Goal: Task Accomplishment & Management: Complete application form

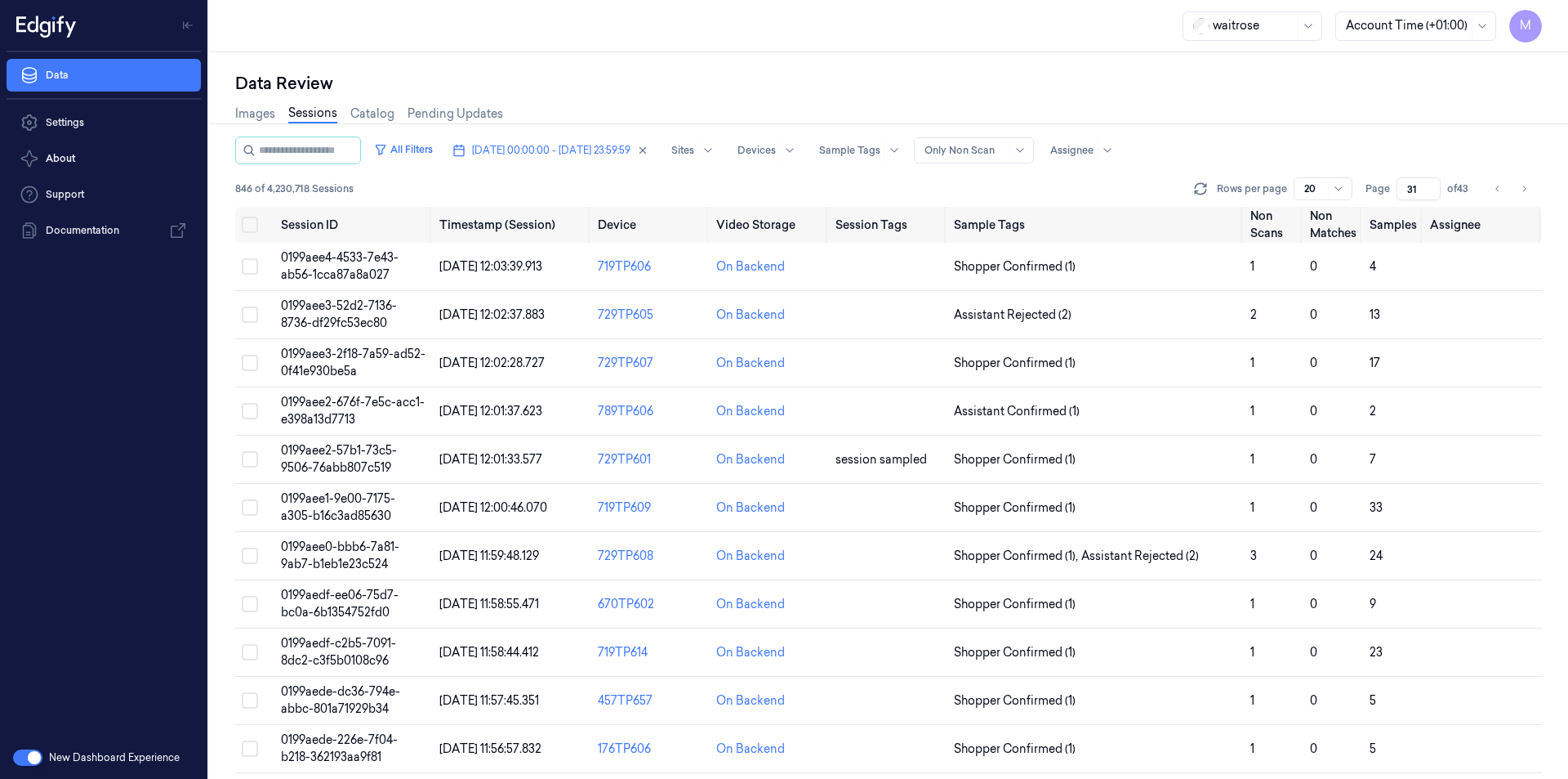
click at [251, 229] on button "Select all" at bounding box center [250, 225] width 16 height 16
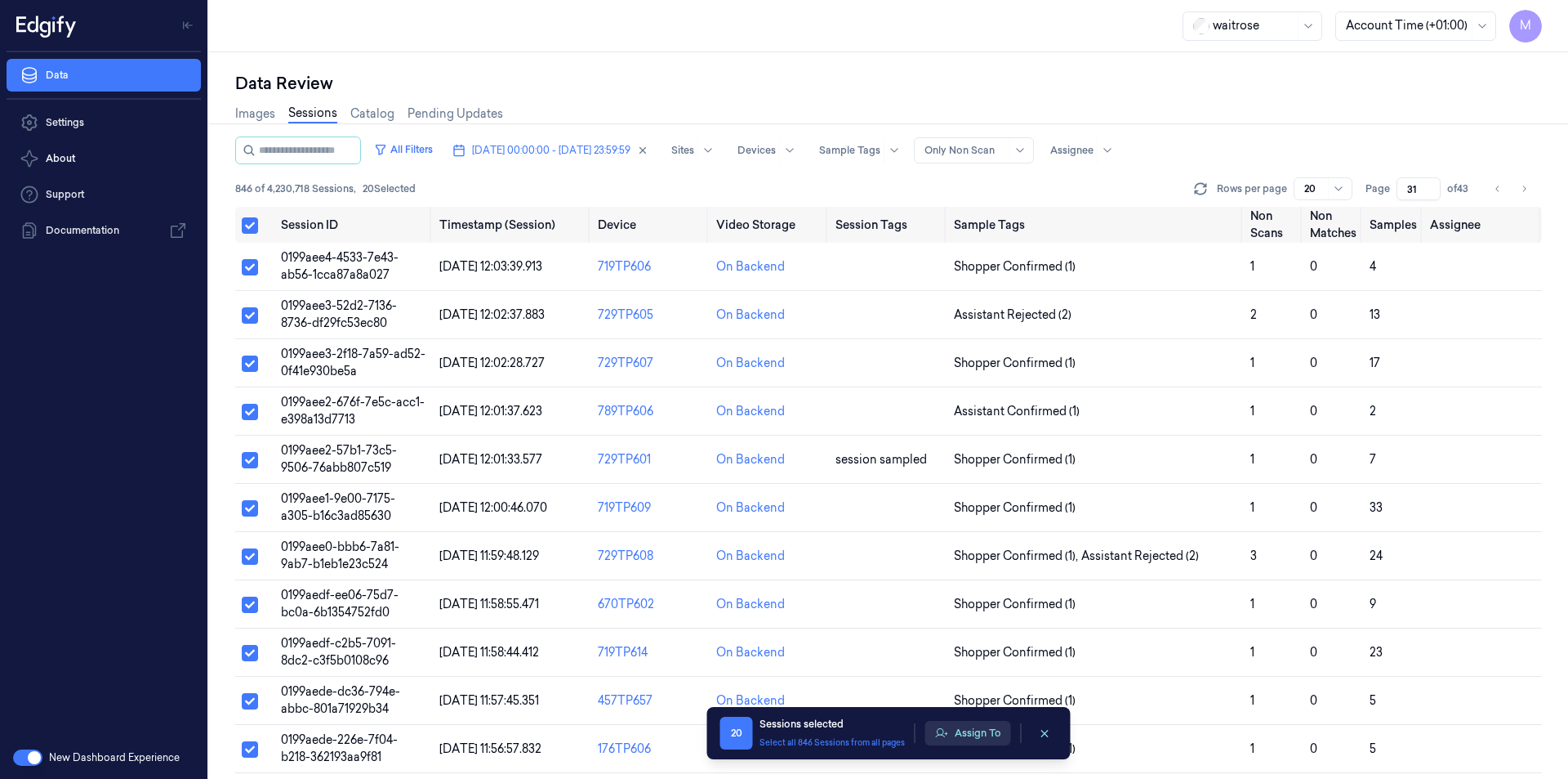
click at [985, 734] on button "Assign To" at bounding box center [968, 732] width 86 height 25
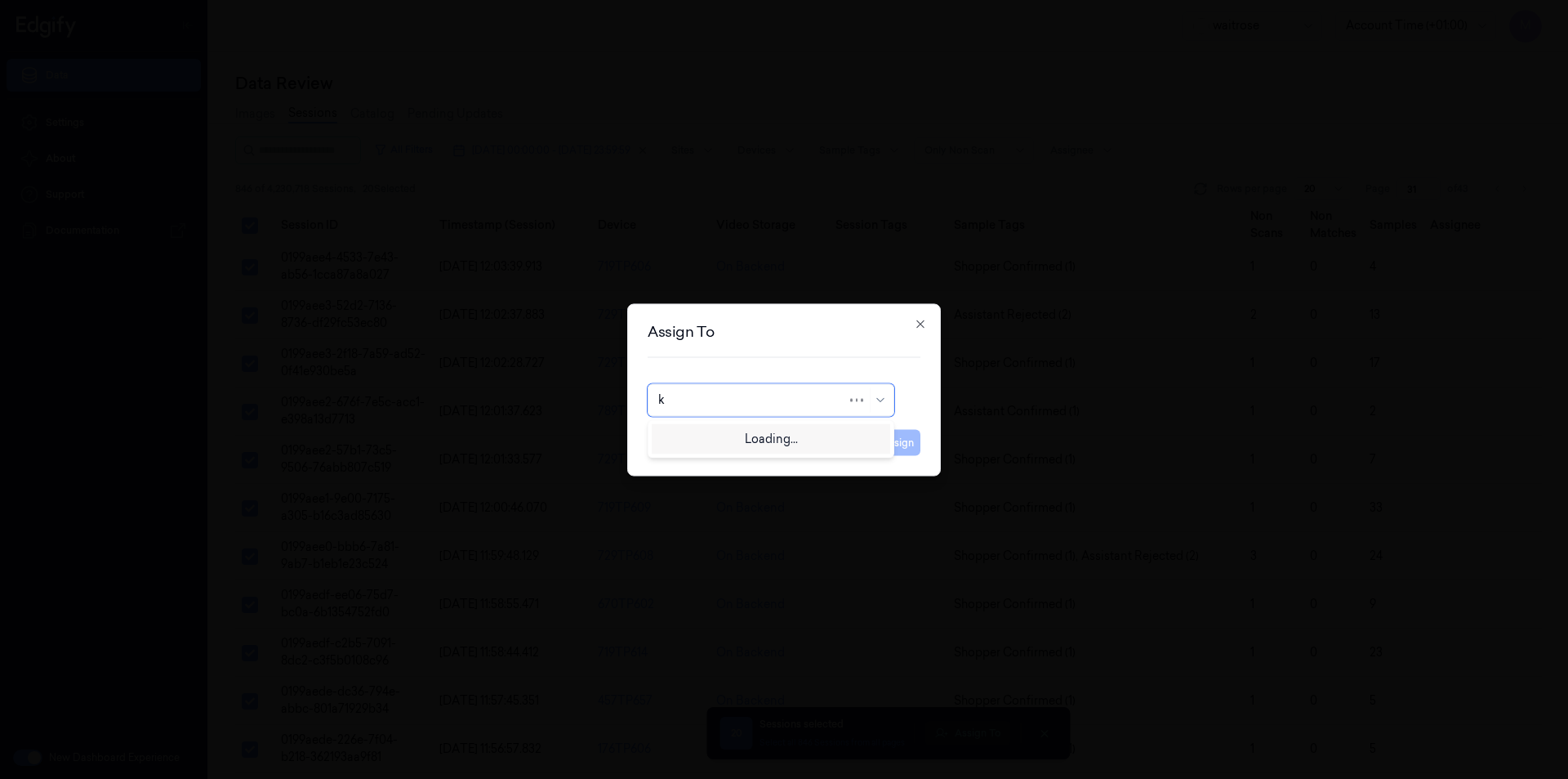
type input "ko"
click at [697, 439] on div "korisetty prem" at bounding box center [698, 436] width 79 height 17
click at [895, 442] on button "Assign" at bounding box center [898, 442] width 45 height 27
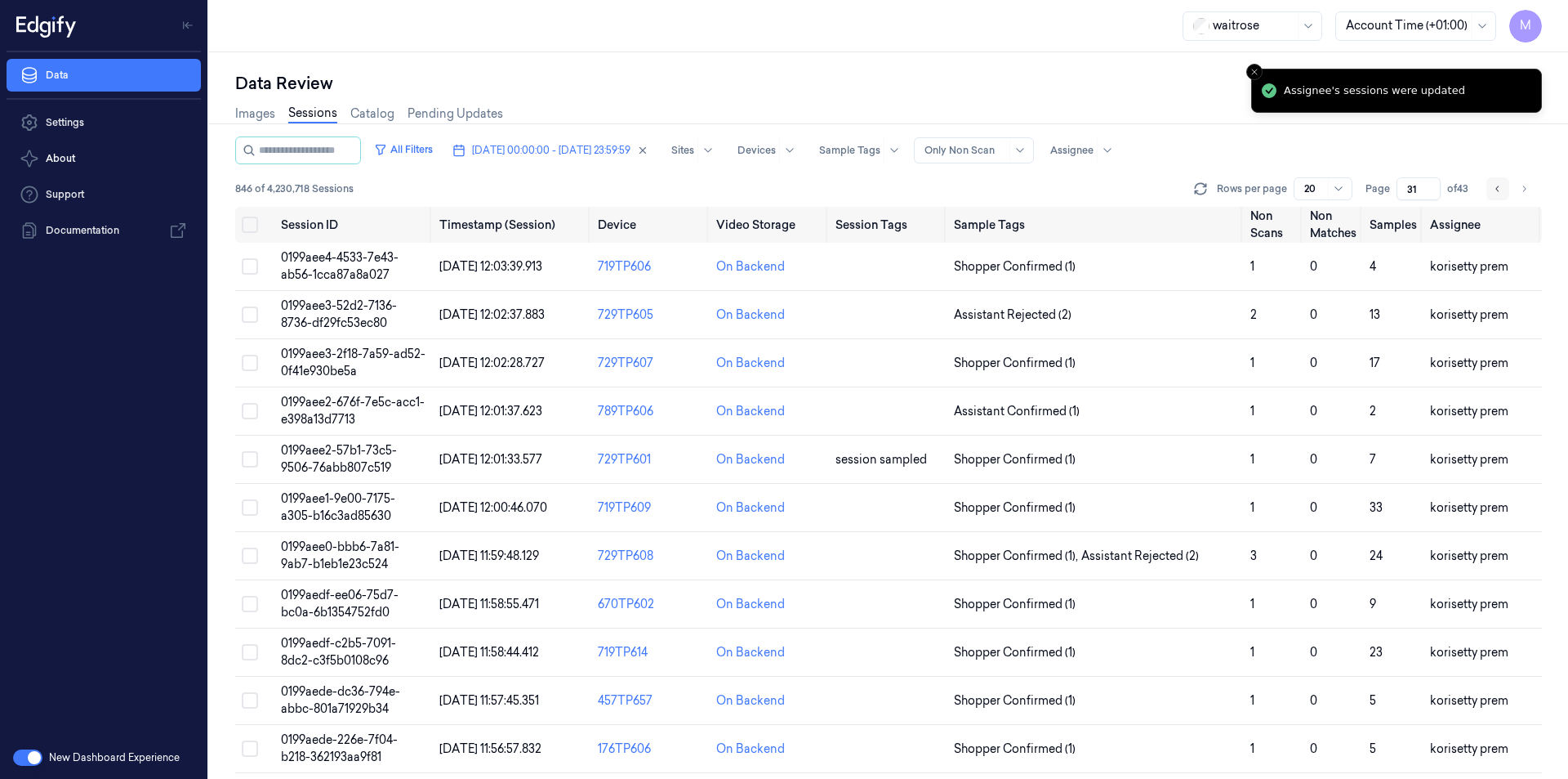
click at [1495, 185] on icon "Go to previous page" at bounding box center [1497, 189] width 10 height 13
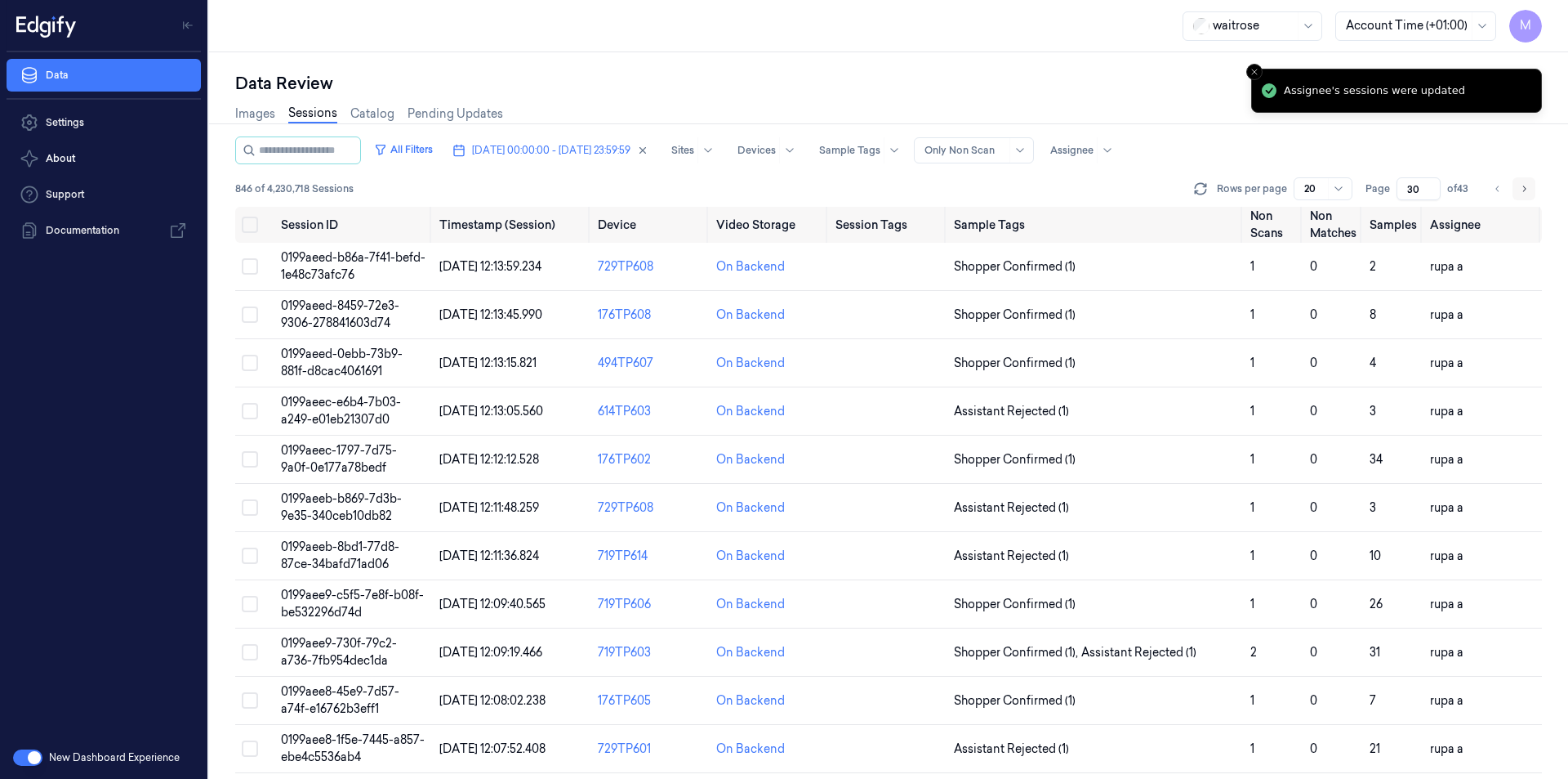
click at [1520, 194] on icon "Go to next page" at bounding box center [1524, 189] width 10 height 13
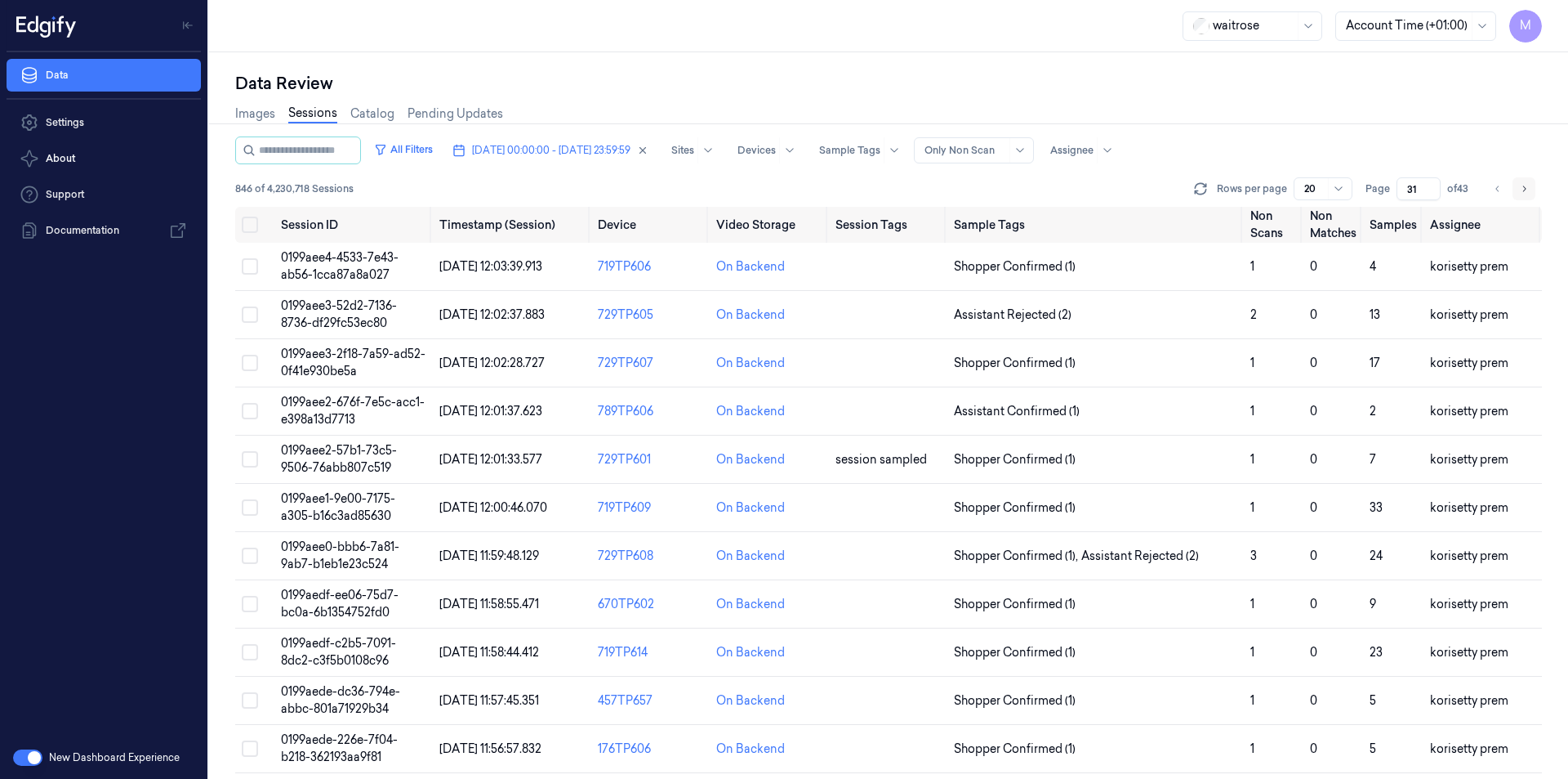
click at [1520, 194] on icon "Go to next page" at bounding box center [1524, 189] width 10 height 13
type input "32"
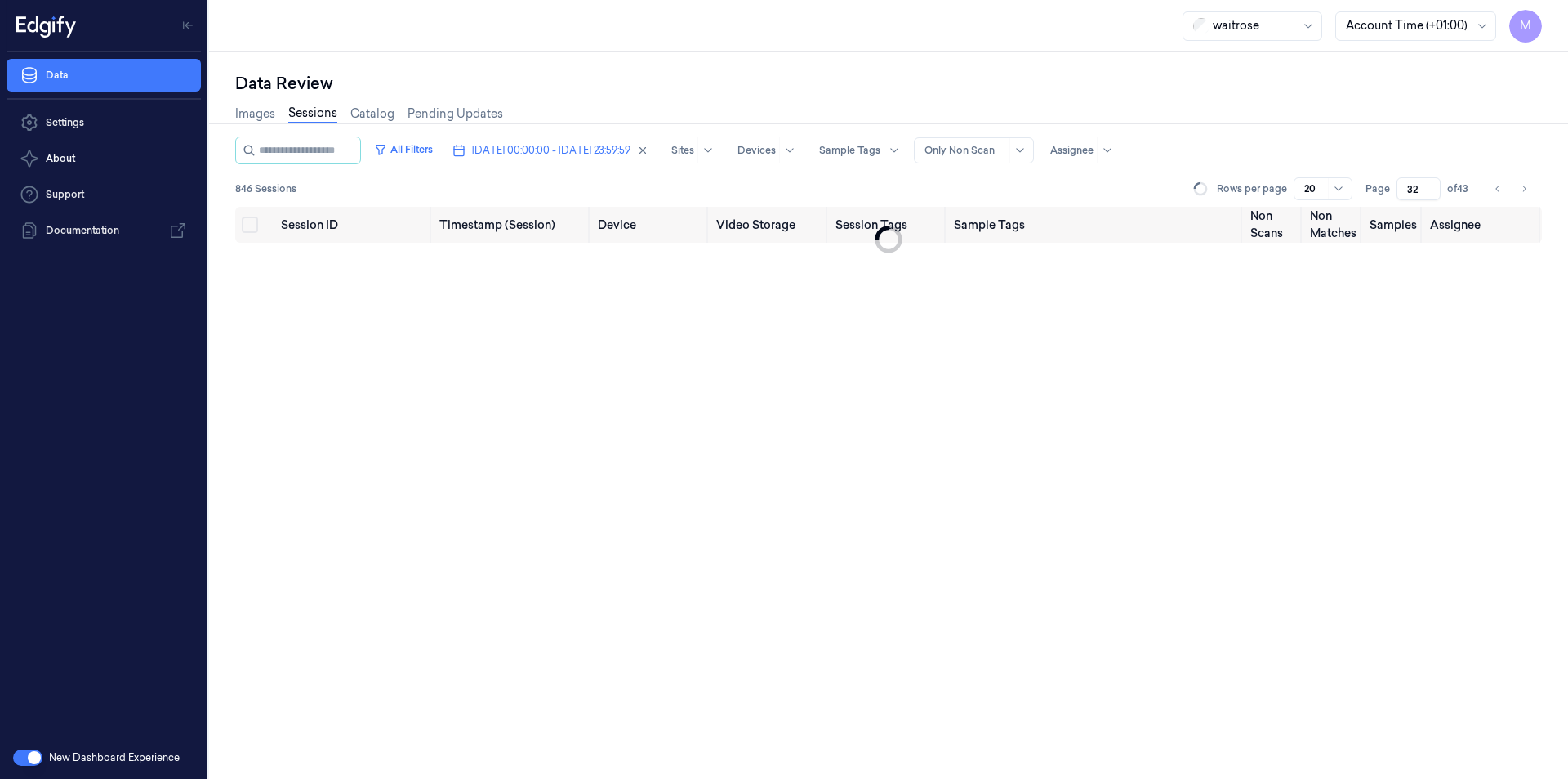
click at [799, 92] on div "Data Review" at bounding box center [888, 82] width 1307 height 23
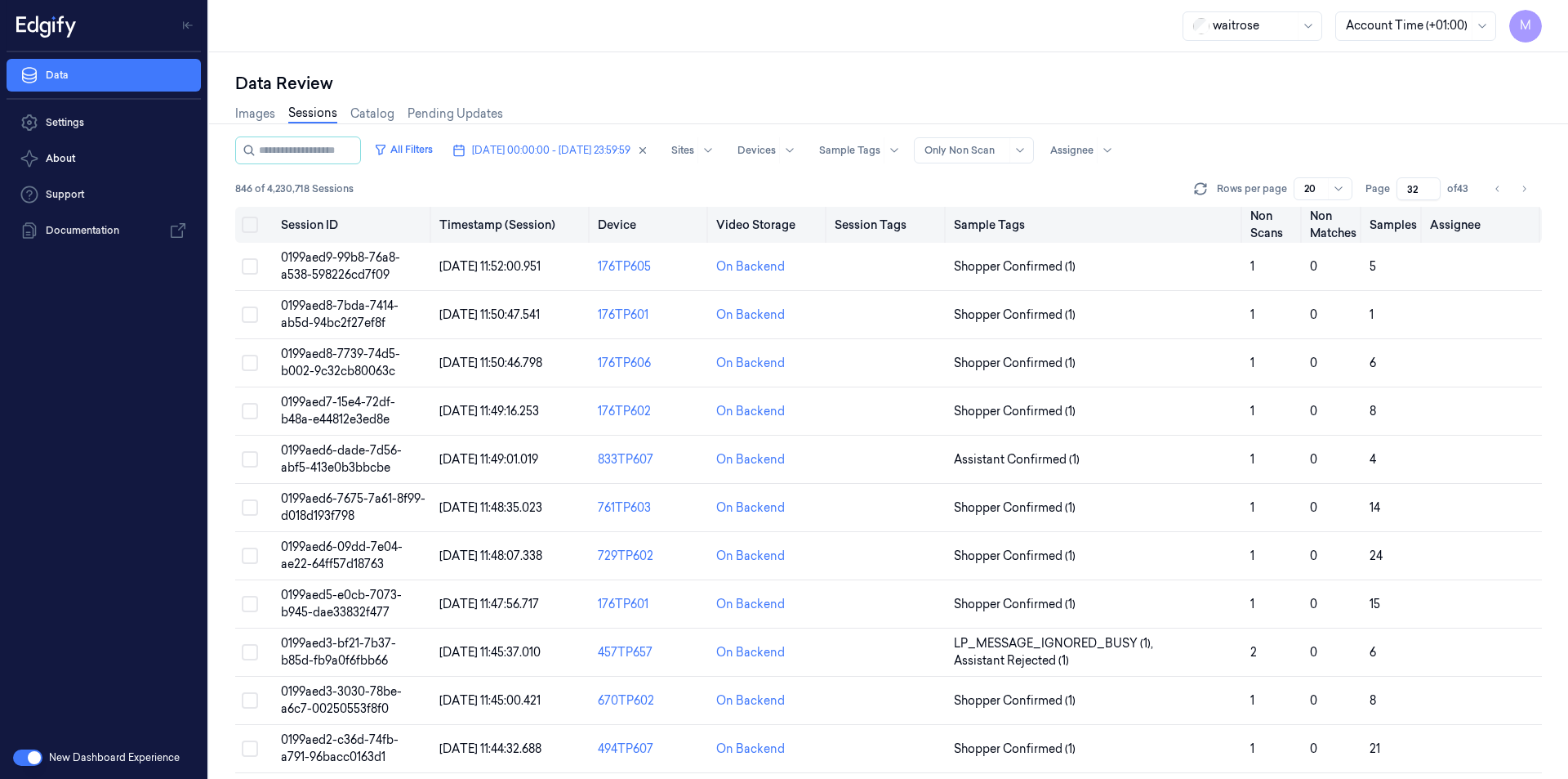
click at [249, 225] on button "Select all" at bounding box center [250, 225] width 16 height 16
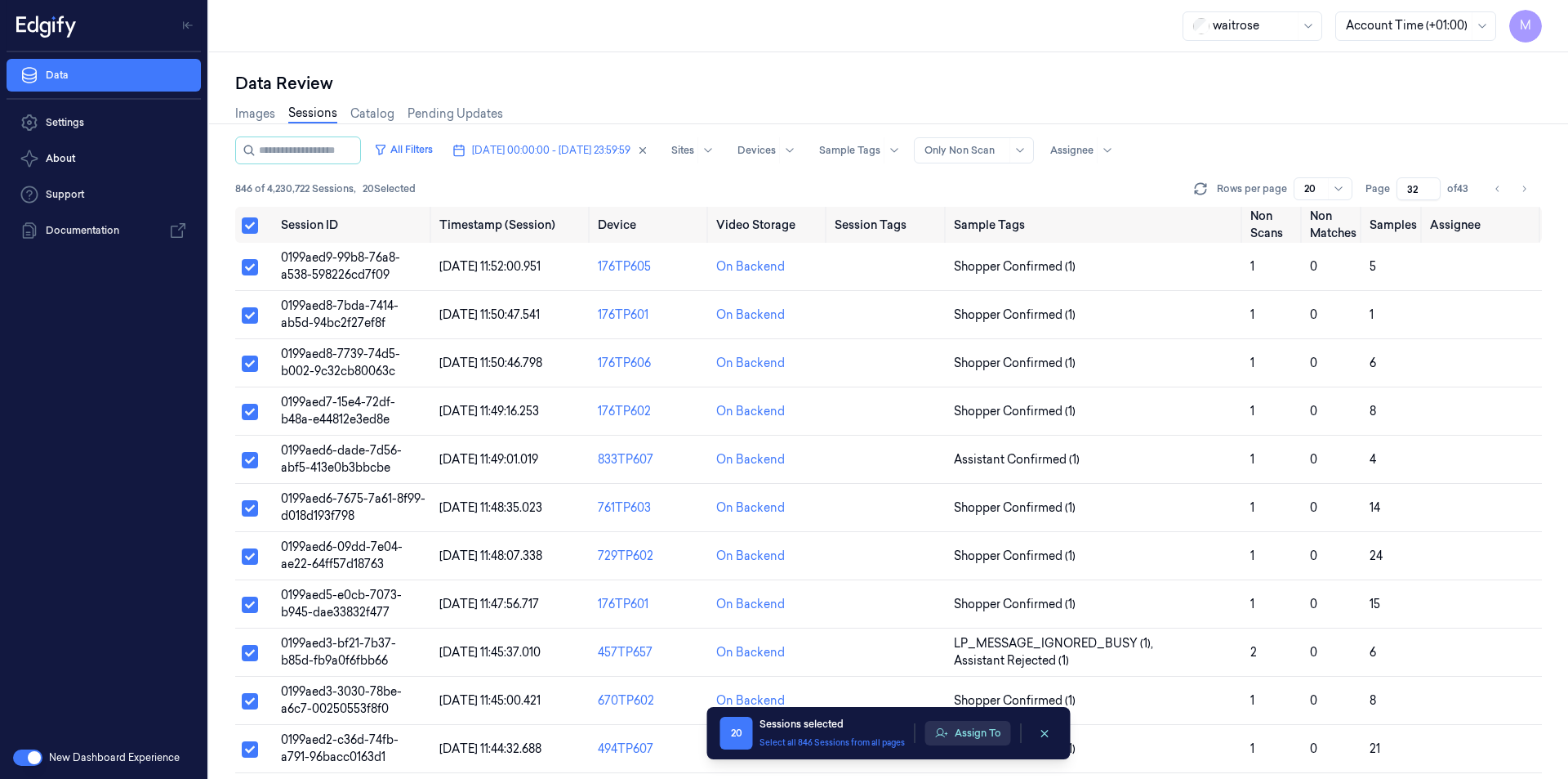
click at [983, 731] on button "Assign To" at bounding box center [968, 732] width 86 height 25
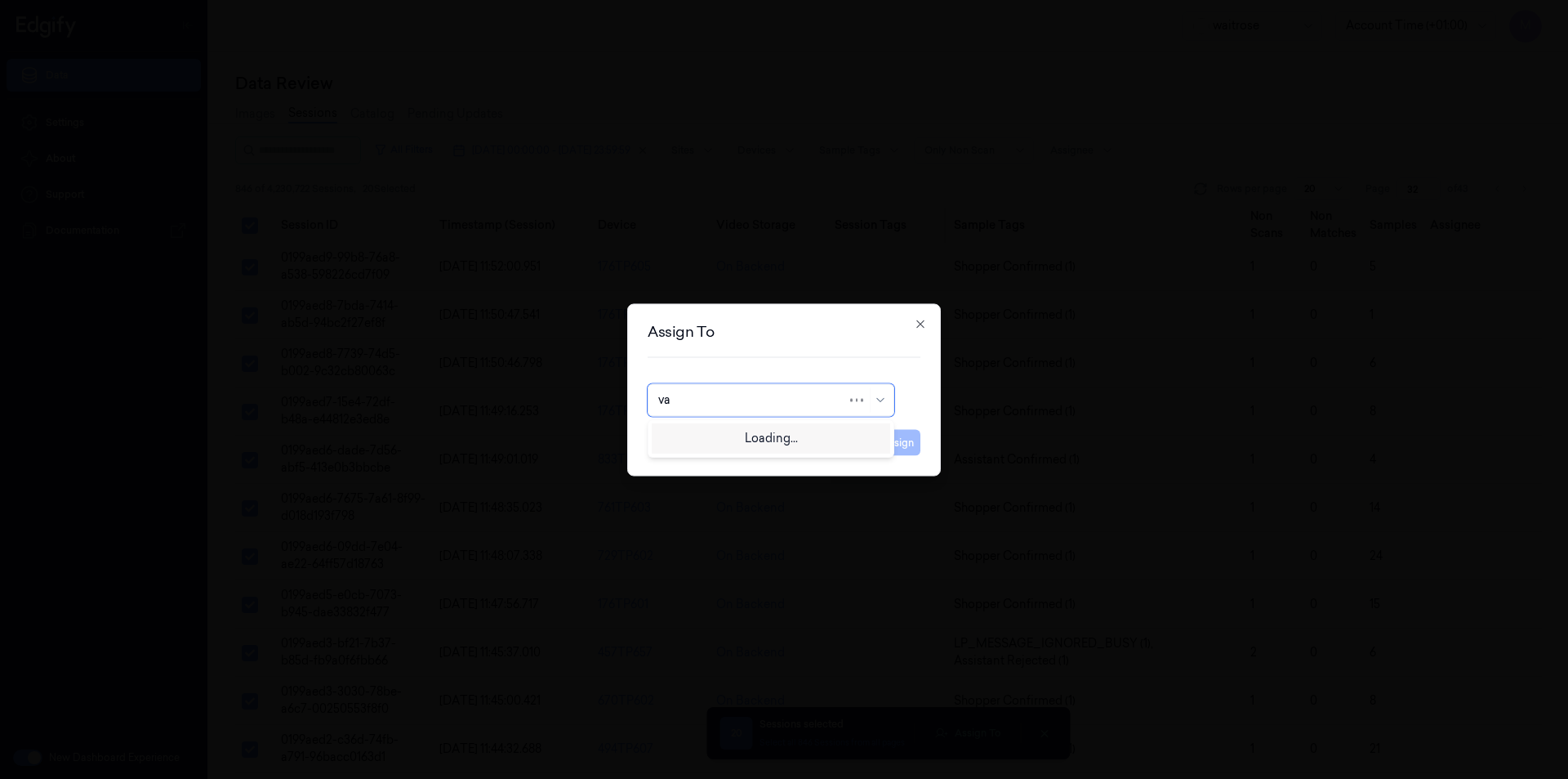
type input "var"
click at [720, 468] on div "[PERSON_NAME] g" at bounding box center [771, 464] width 225 height 17
click at [899, 447] on button "Assign" at bounding box center [898, 442] width 45 height 27
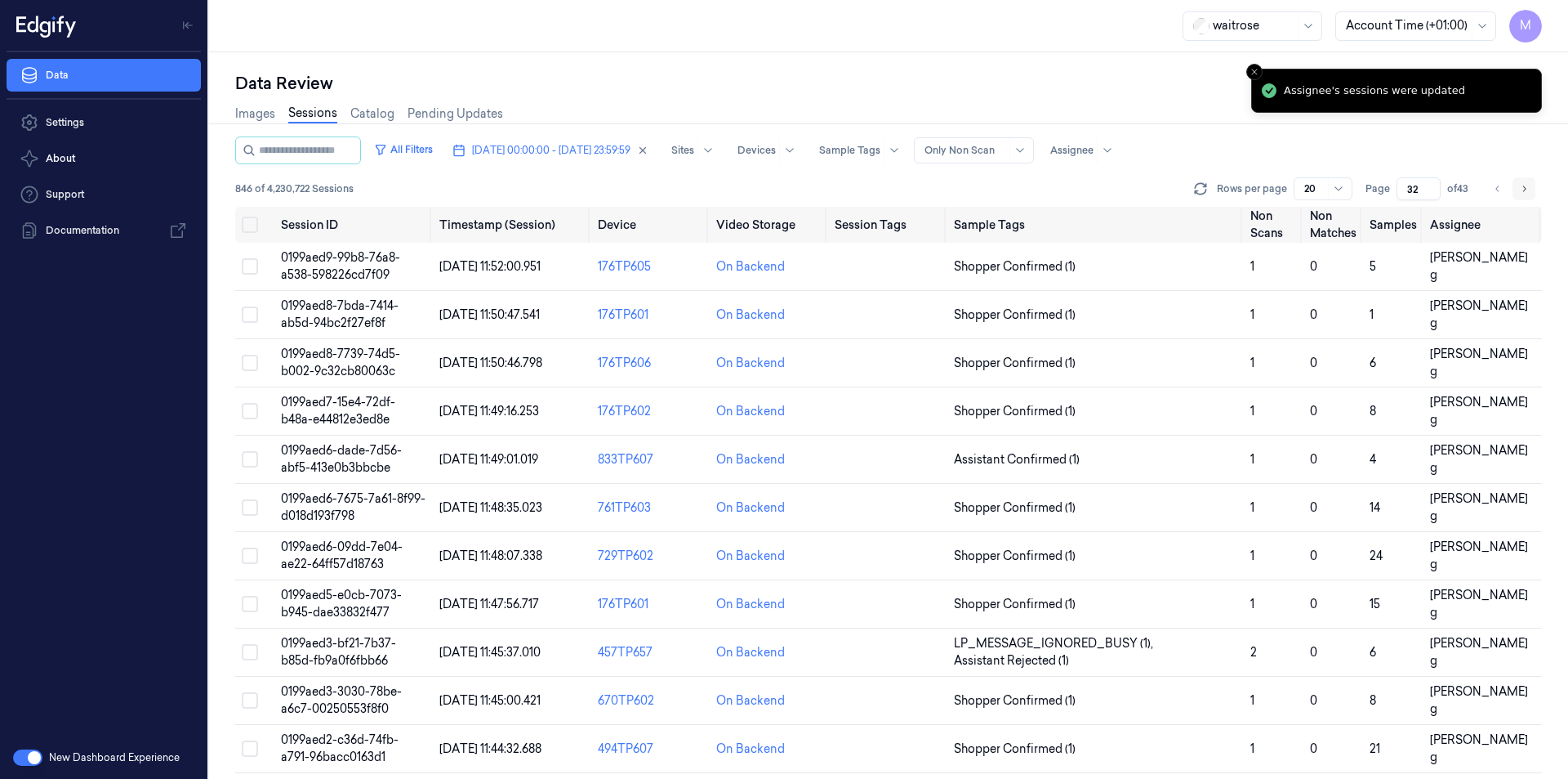
click at [1524, 192] on icon "Go to next page" at bounding box center [1524, 189] width 10 height 13
type input "33"
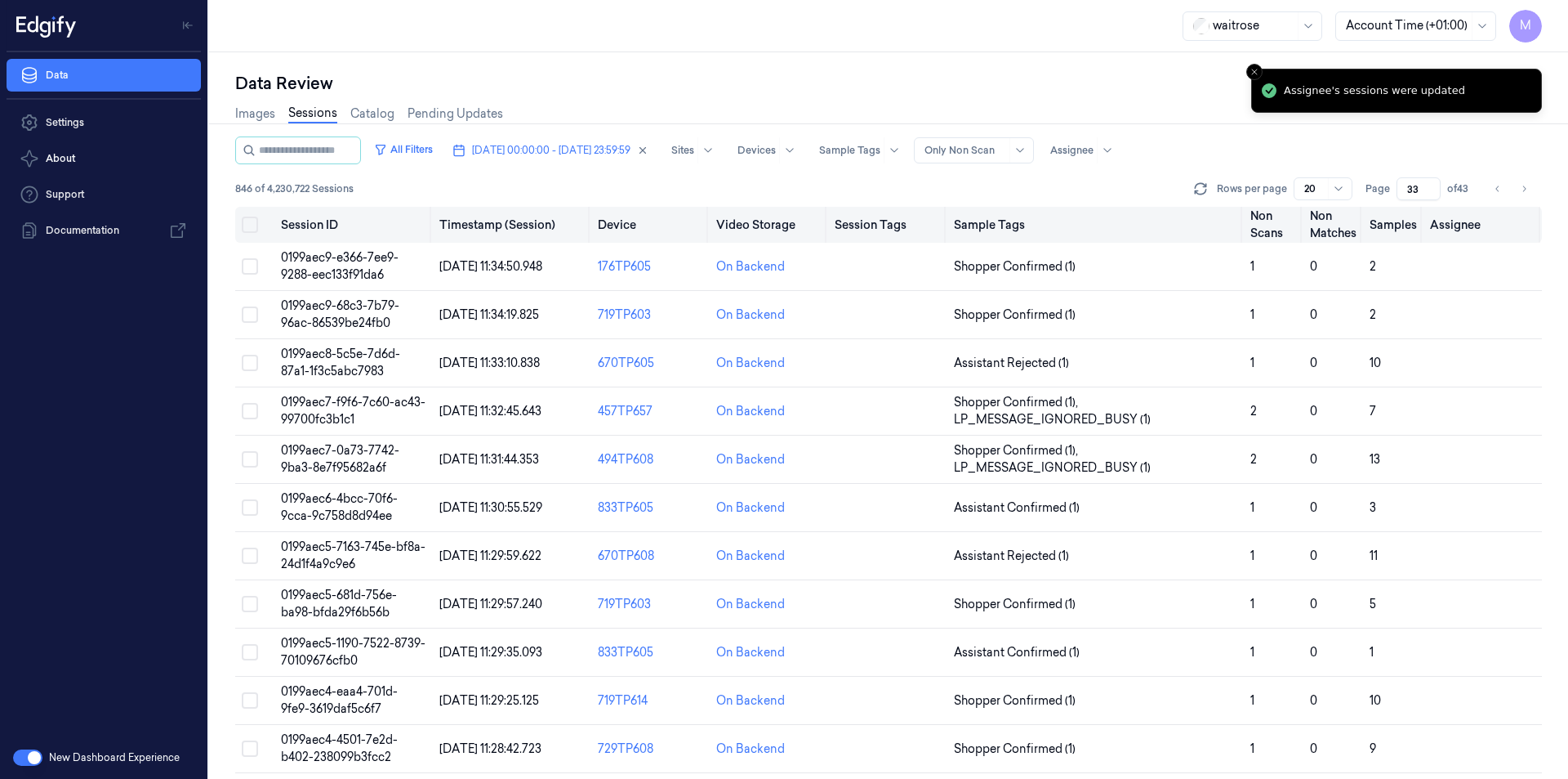
click at [245, 227] on button "Select all" at bounding box center [250, 225] width 16 height 16
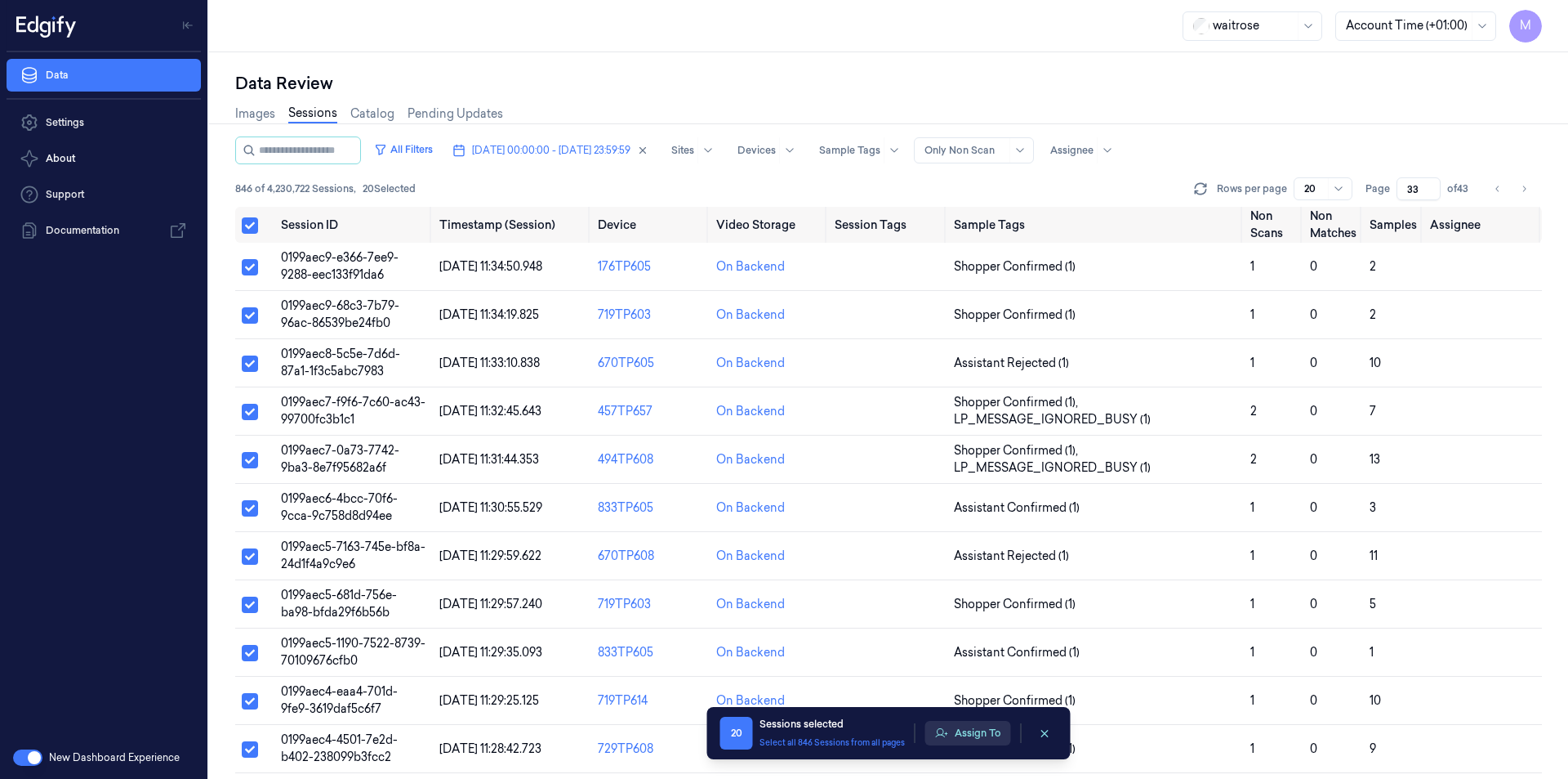
click at [963, 732] on button "Assign To" at bounding box center [968, 732] width 86 height 25
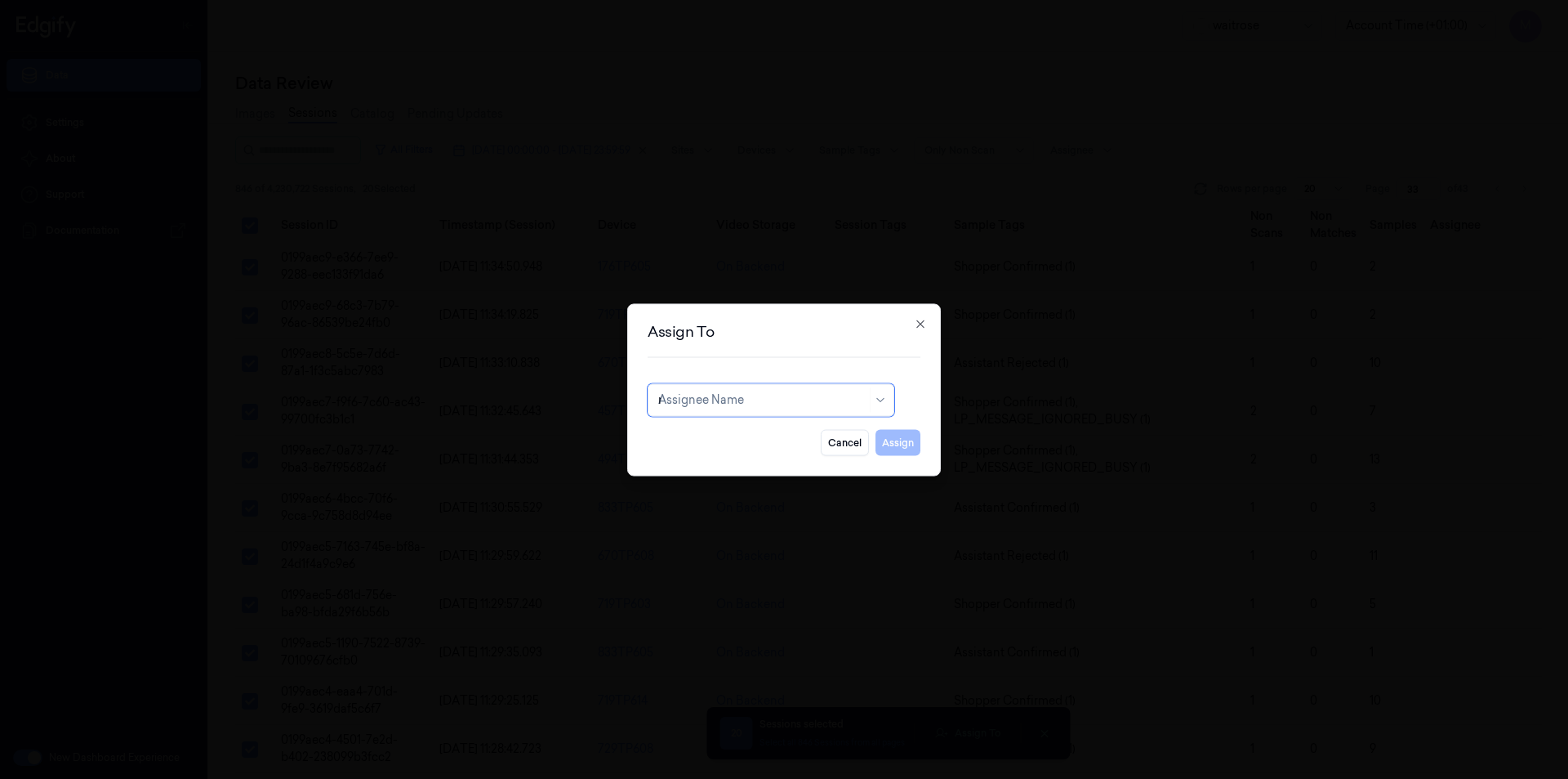
type input "mo"
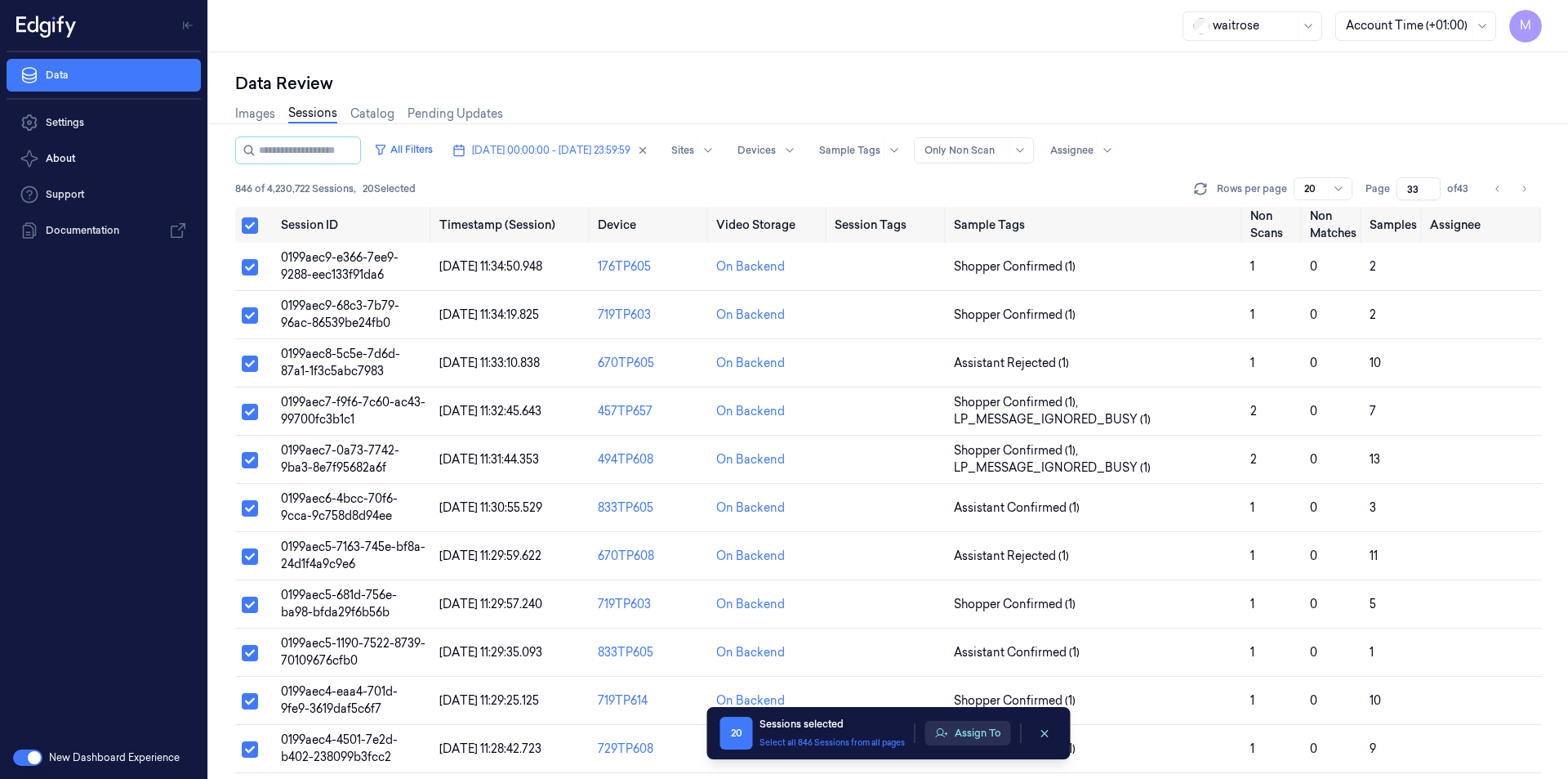
click at [999, 732] on button "Assign To" at bounding box center [968, 732] width 86 height 25
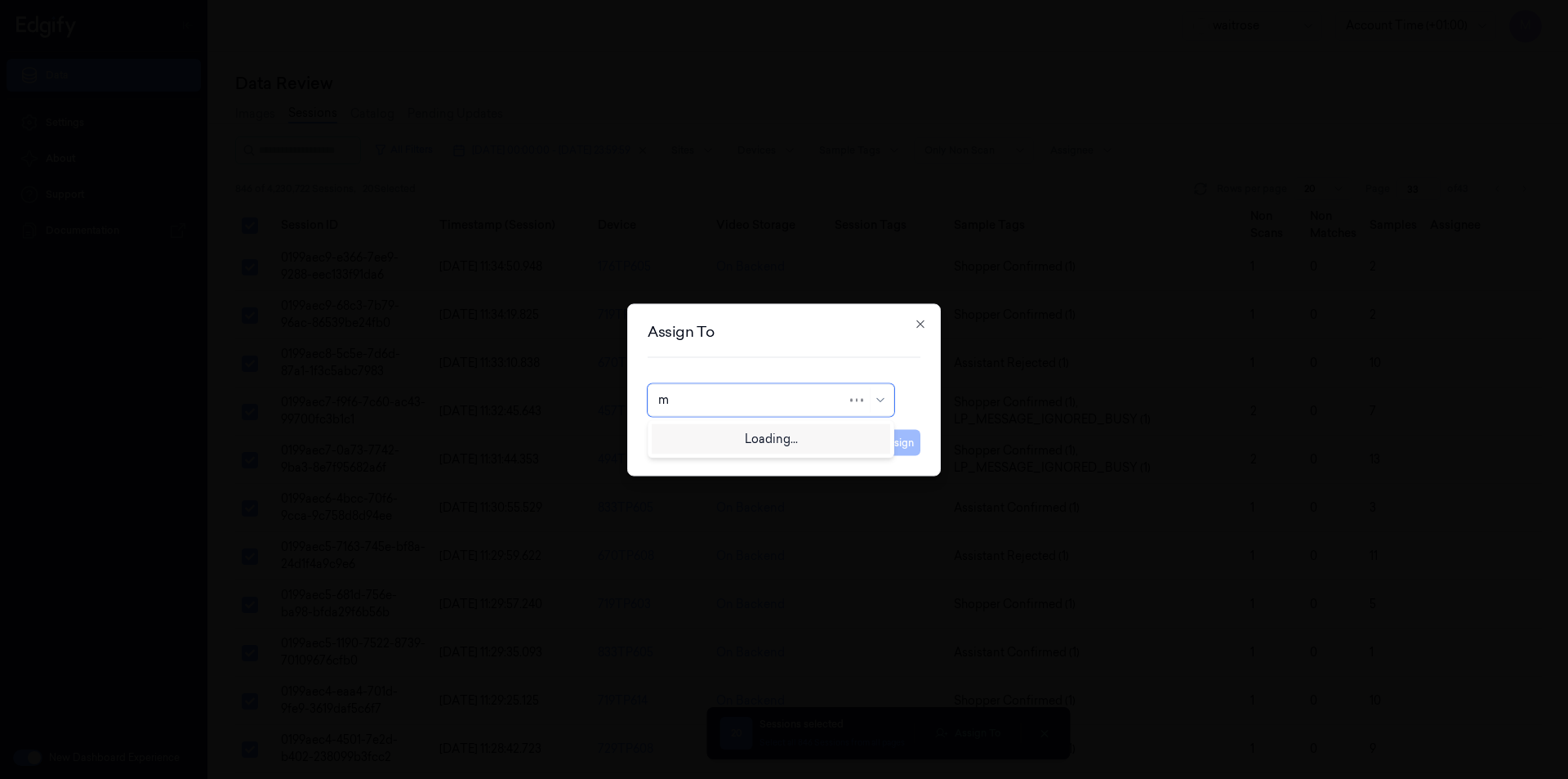
type input "mo"
click at [718, 438] on div "[PERSON_NAME]" at bounding box center [707, 436] width 98 height 17
click at [910, 442] on button "Assign" at bounding box center [898, 442] width 45 height 27
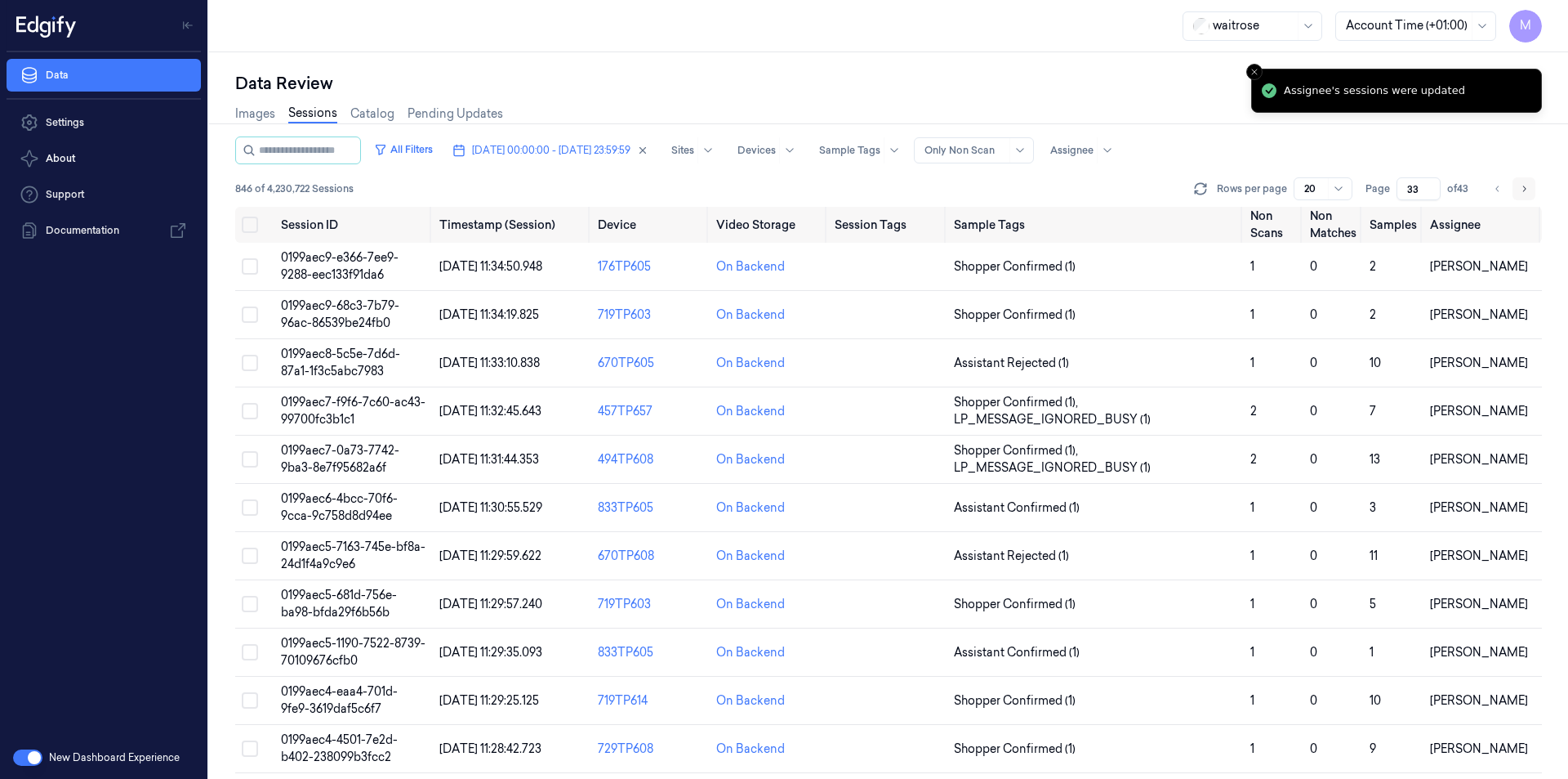
click at [1521, 191] on icon "Go to next page" at bounding box center [1524, 189] width 10 height 13
type input "34"
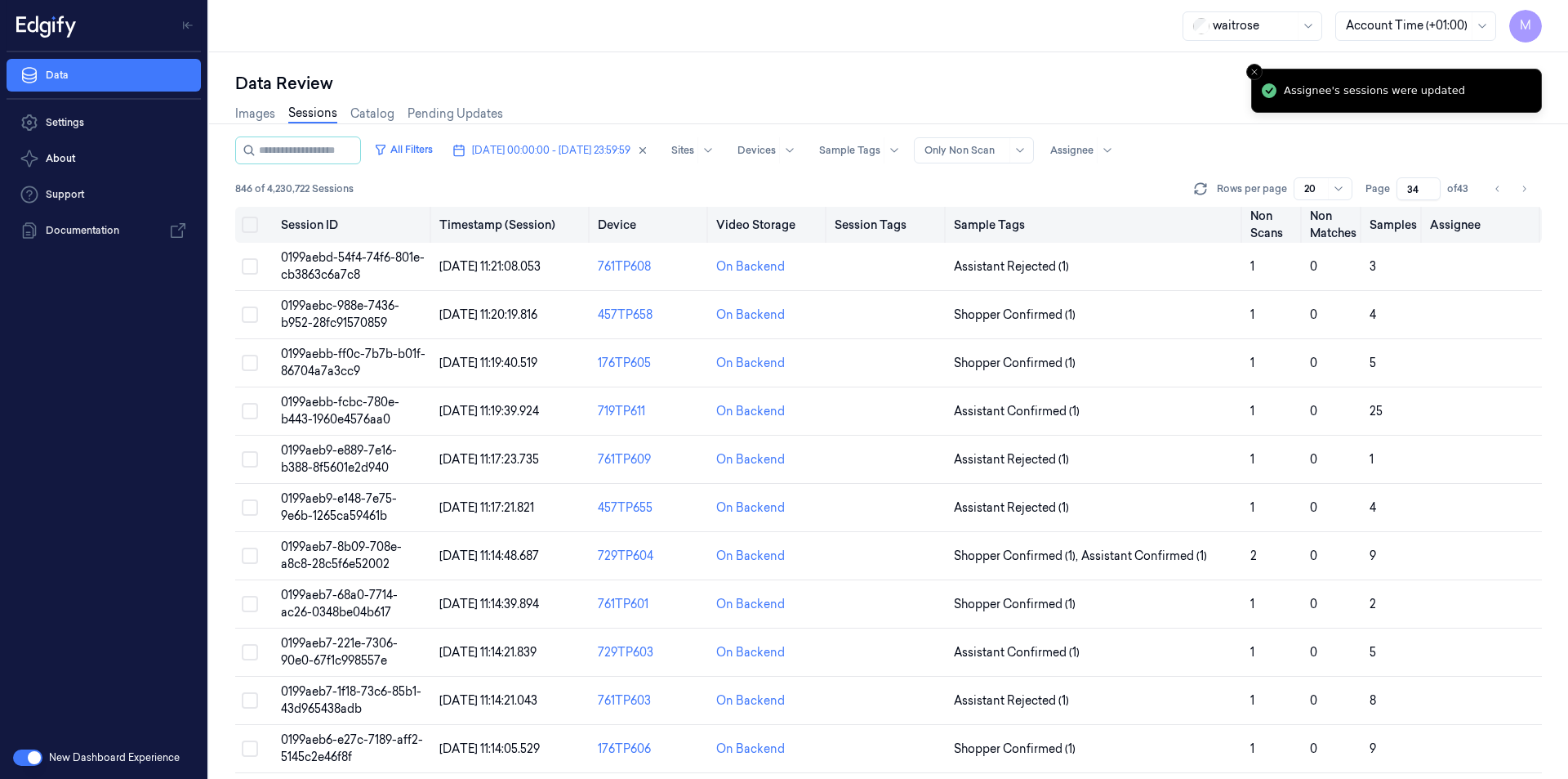
click at [253, 221] on button "Select all" at bounding box center [250, 225] width 16 height 16
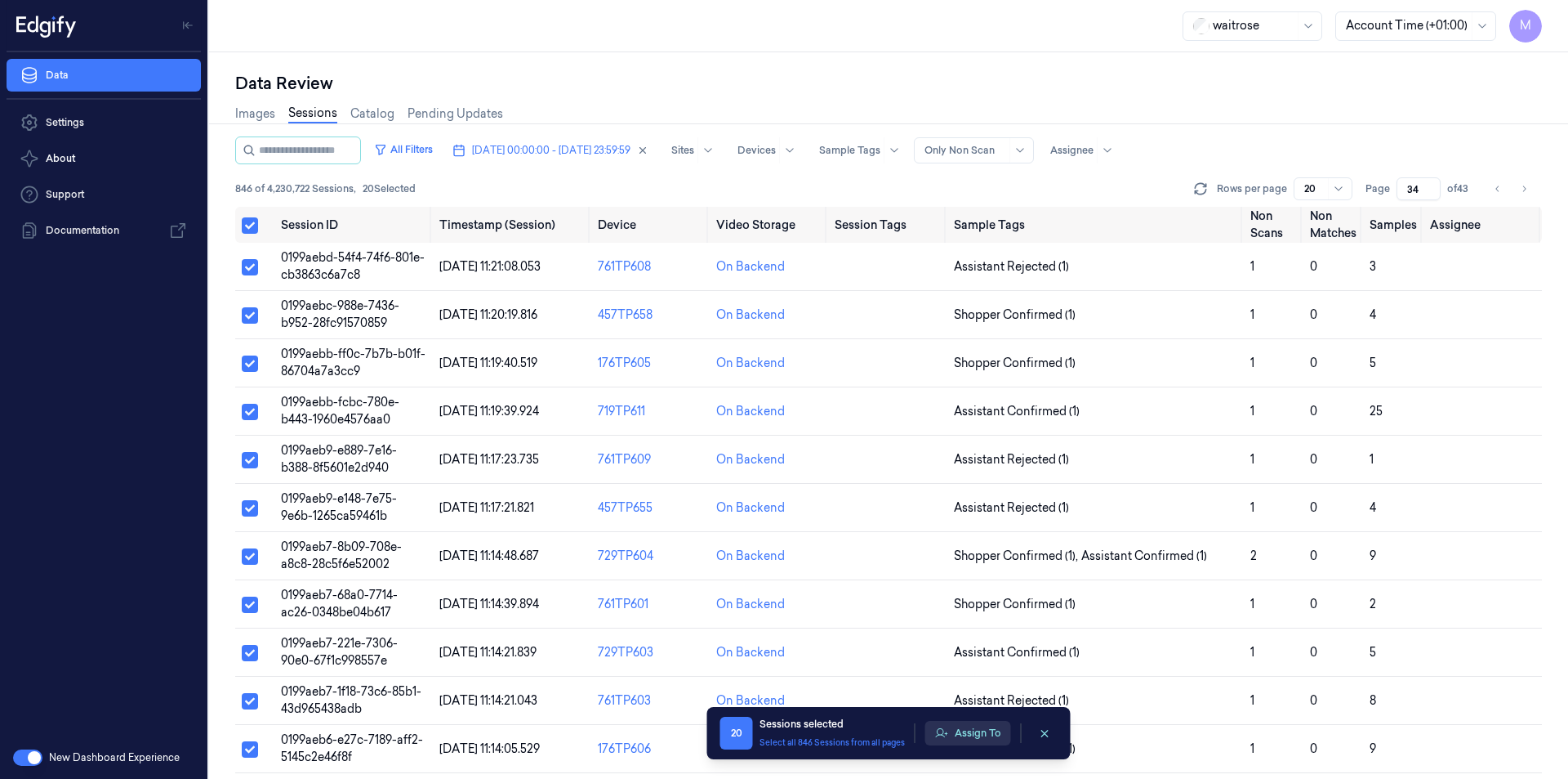
click at [982, 731] on button "Assign To" at bounding box center [968, 732] width 86 height 25
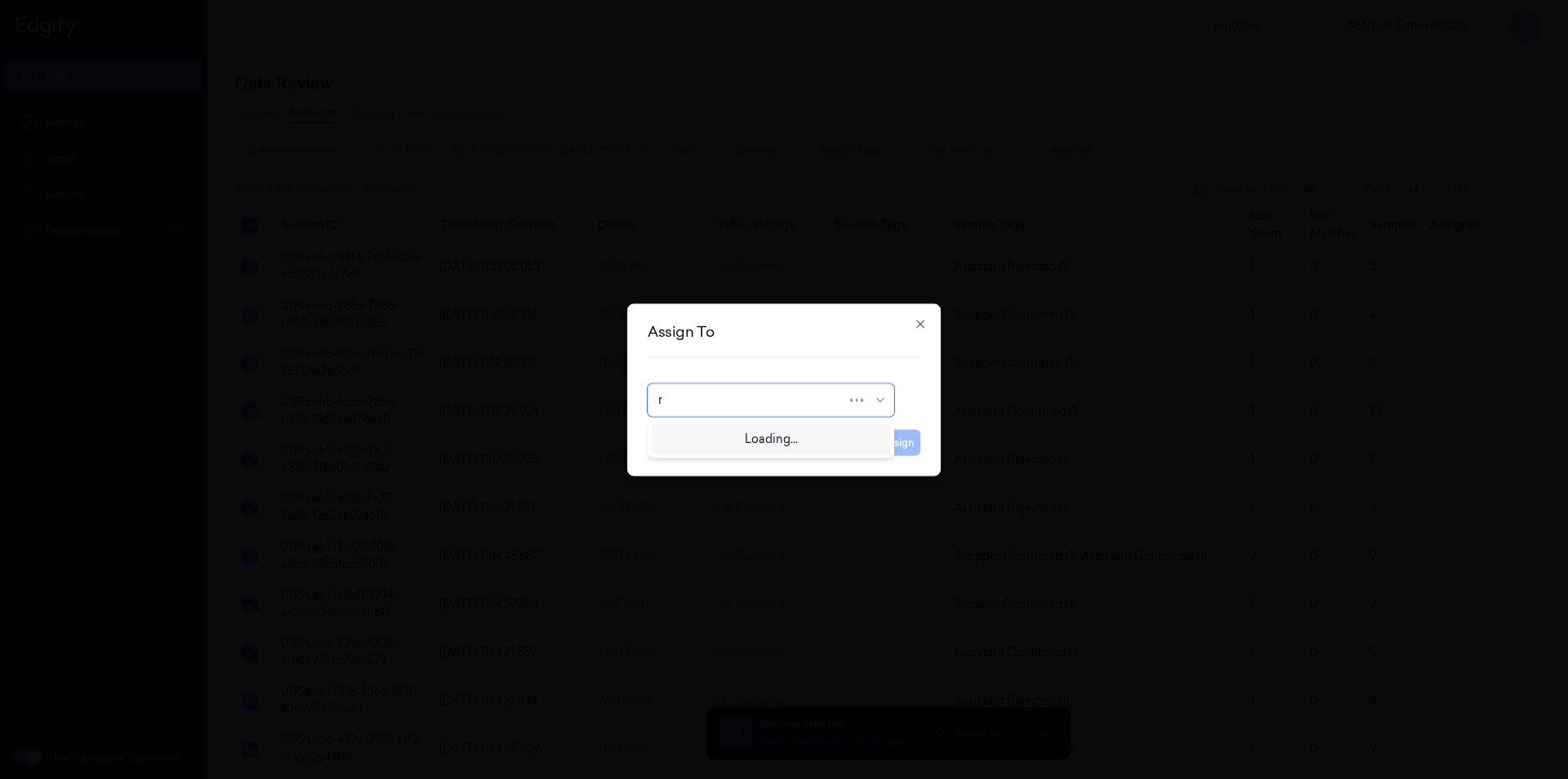
type input "ru"
click at [687, 437] on div "rupa a" at bounding box center [675, 436] width 34 height 17
click at [898, 440] on button "Assign" at bounding box center [898, 442] width 45 height 27
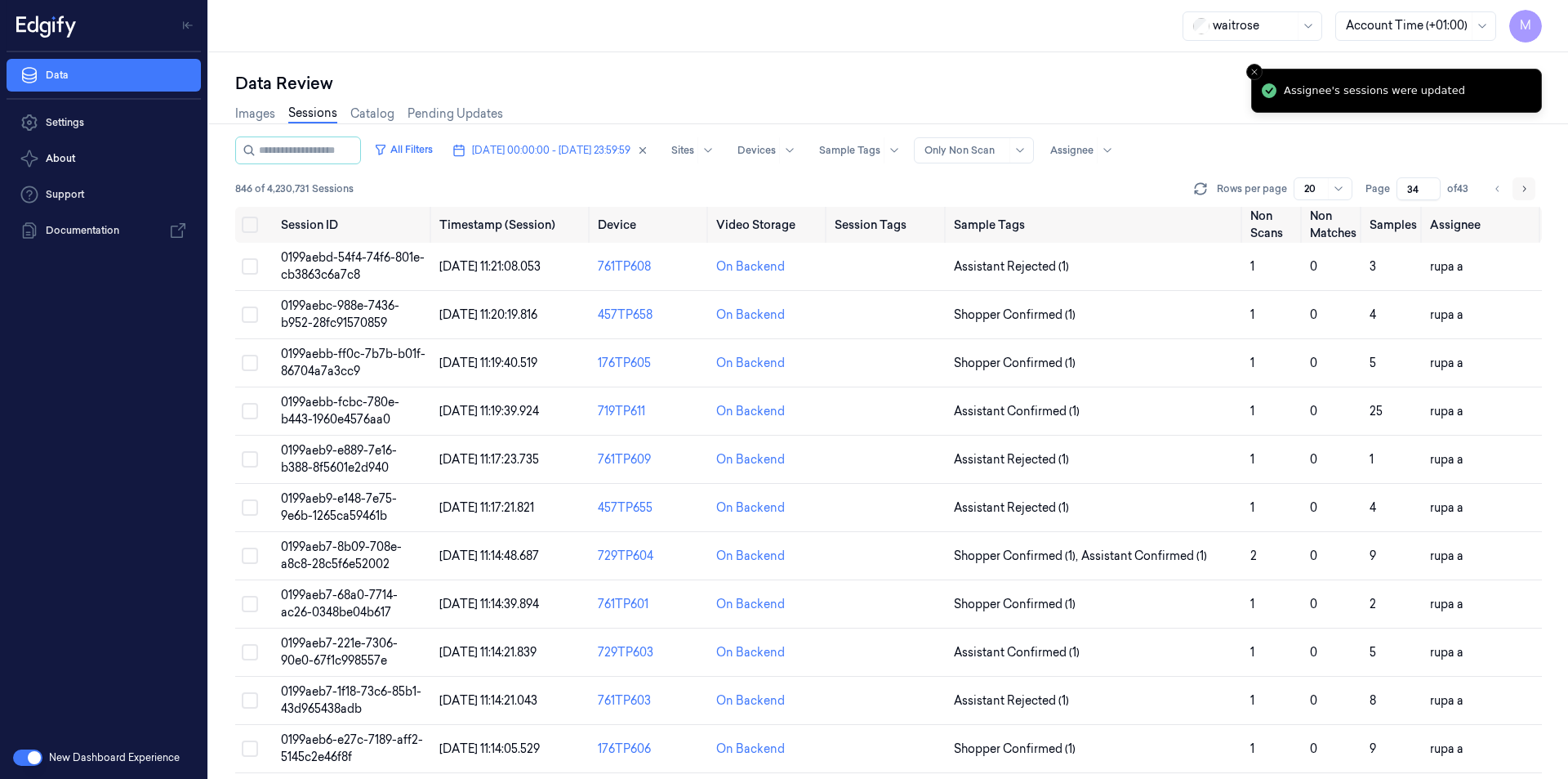
click at [1527, 185] on icon "Go to next page" at bounding box center [1524, 189] width 10 height 13
type input "35"
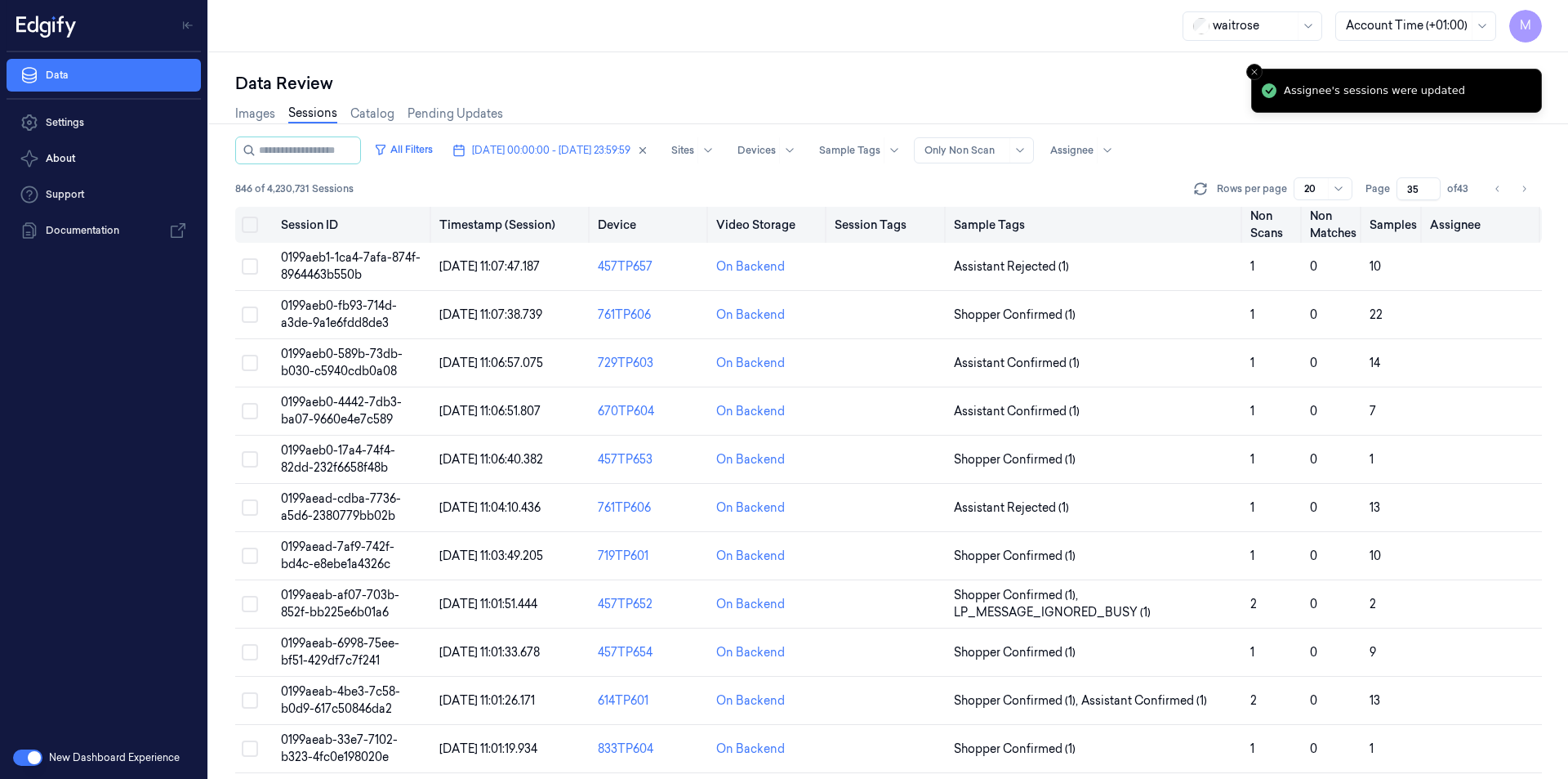
click at [252, 219] on button "Select all" at bounding box center [250, 225] width 16 height 16
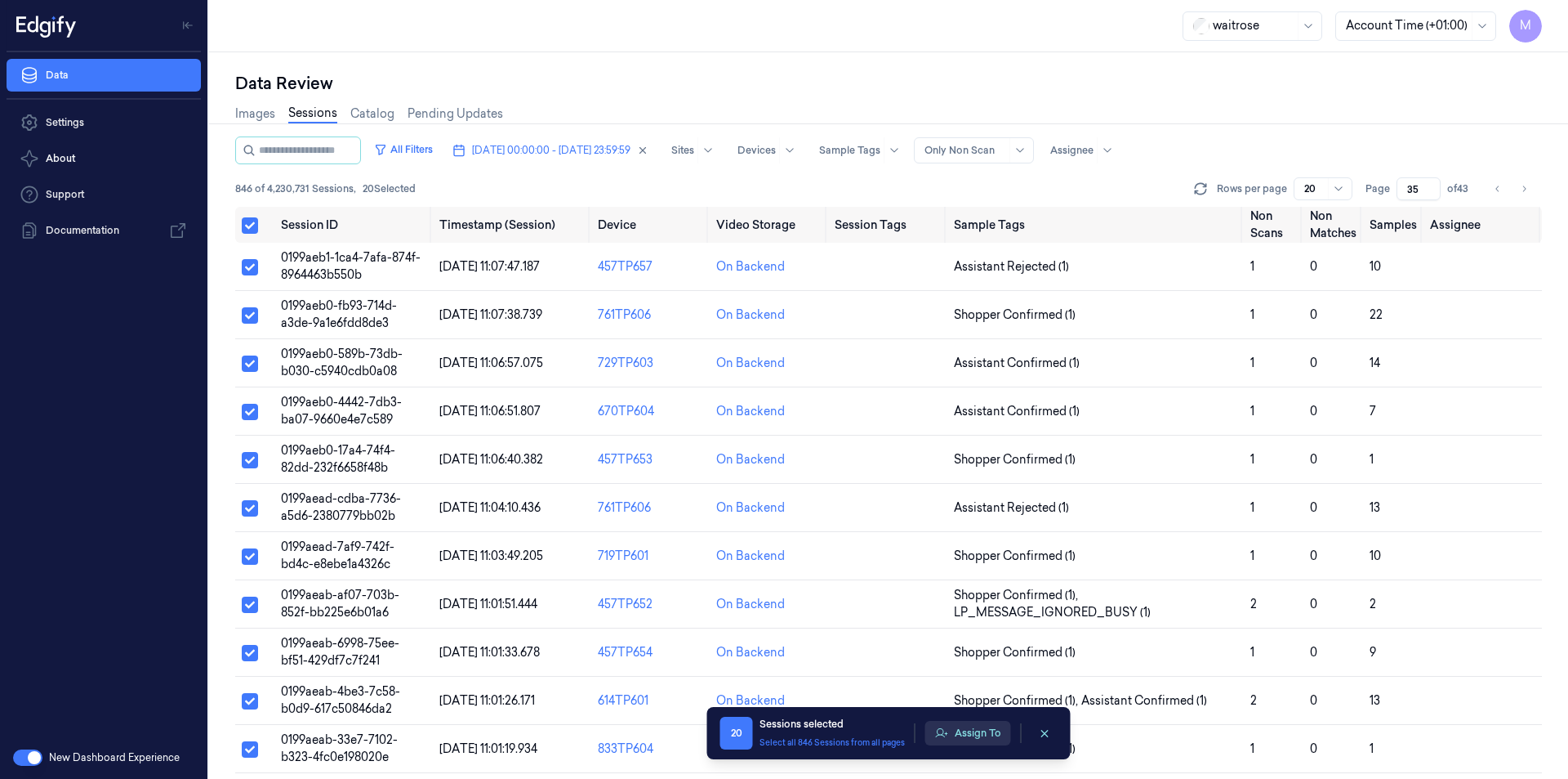
click at [985, 737] on button "Assign To" at bounding box center [968, 732] width 86 height 25
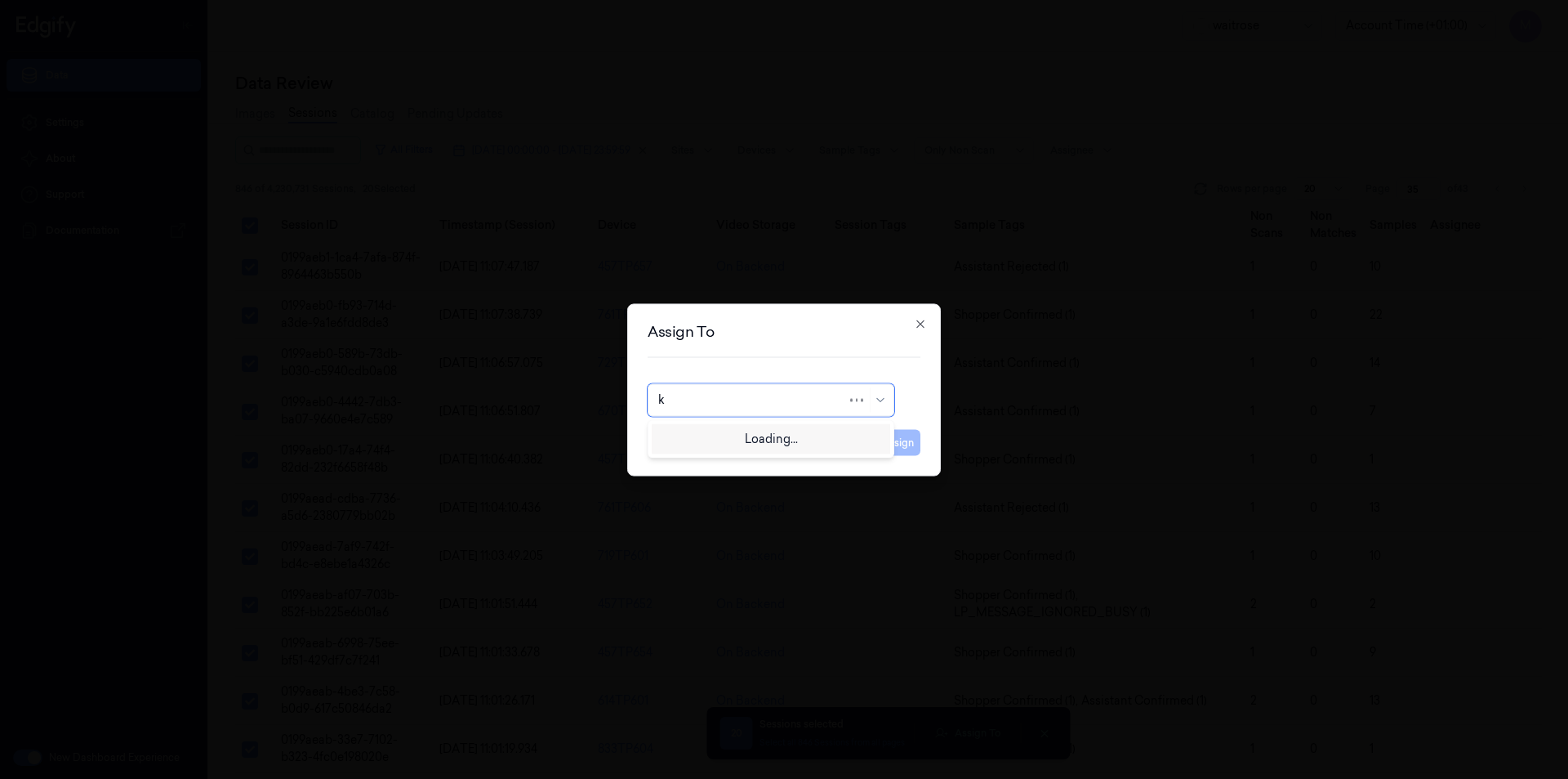
type input "ko"
click at [713, 432] on div "korisetty prem" at bounding box center [698, 436] width 79 height 17
click at [910, 443] on button "Assign" at bounding box center [898, 442] width 45 height 27
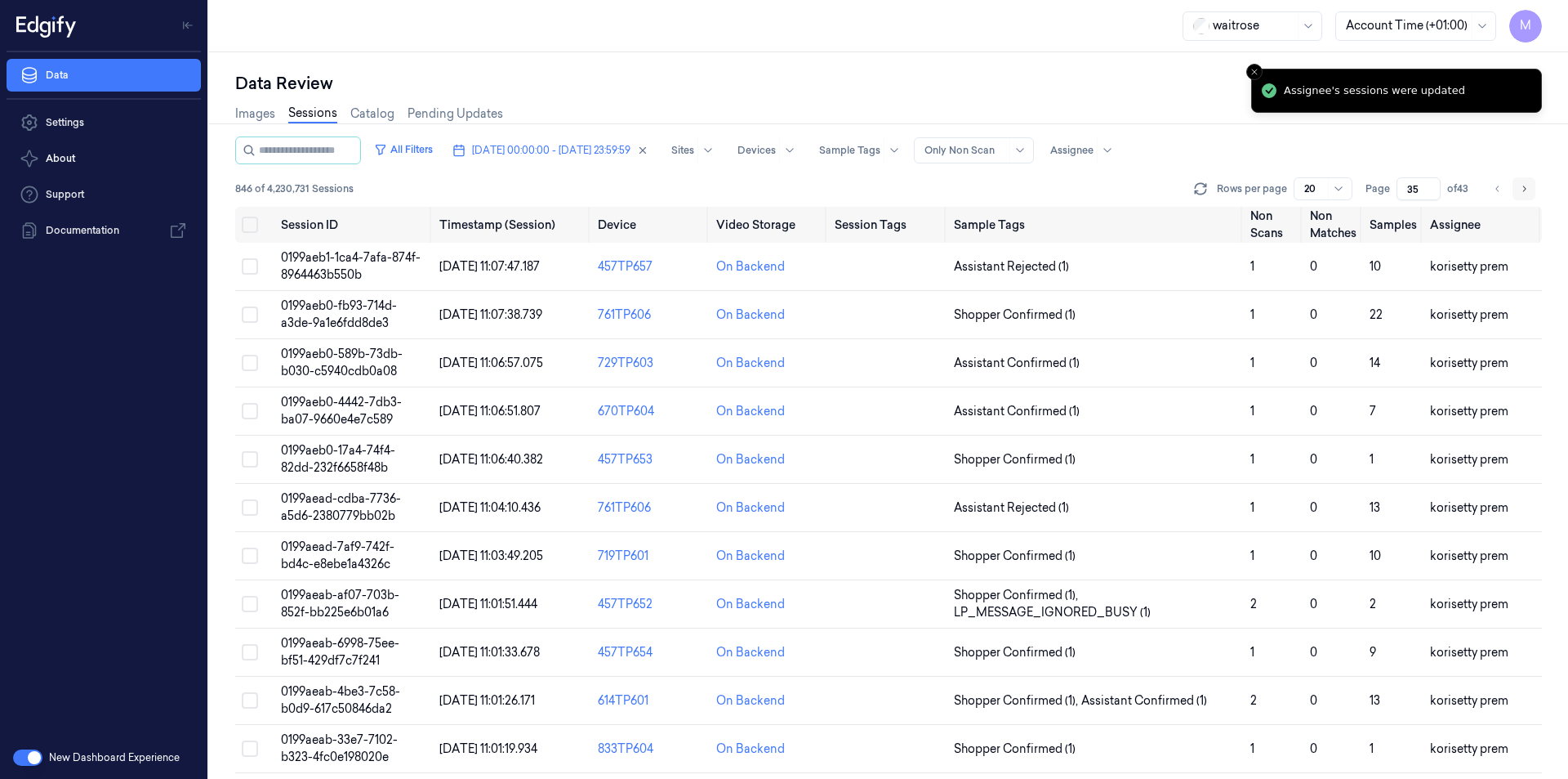
click at [1522, 190] on icon "Go to next page" at bounding box center [1524, 189] width 10 height 13
type input "36"
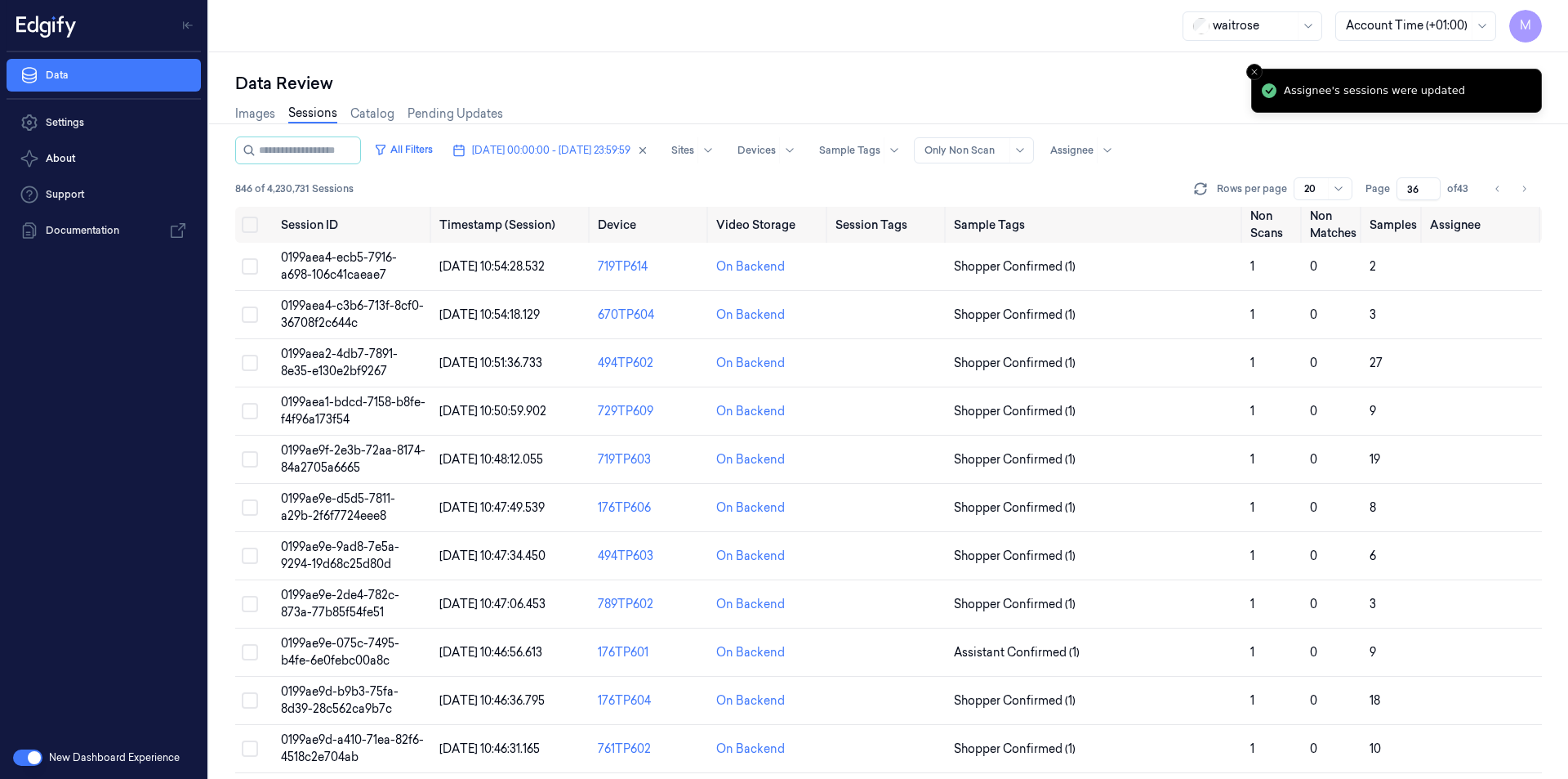
click at [705, 73] on div "Data Review" at bounding box center [888, 82] width 1307 height 23
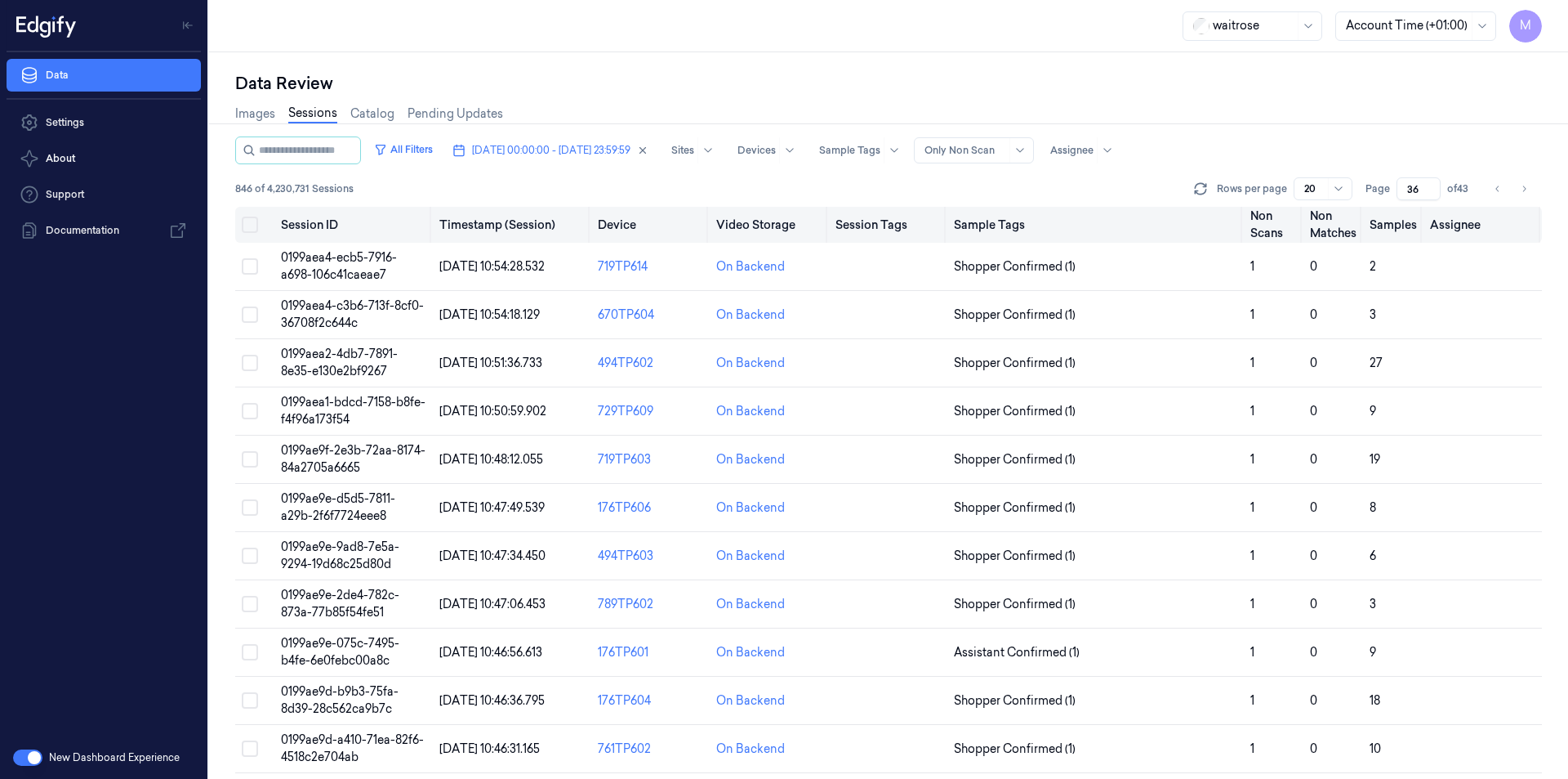
click at [247, 224] on button "Select all" at bounding box center [250, 225] width 16 height 16
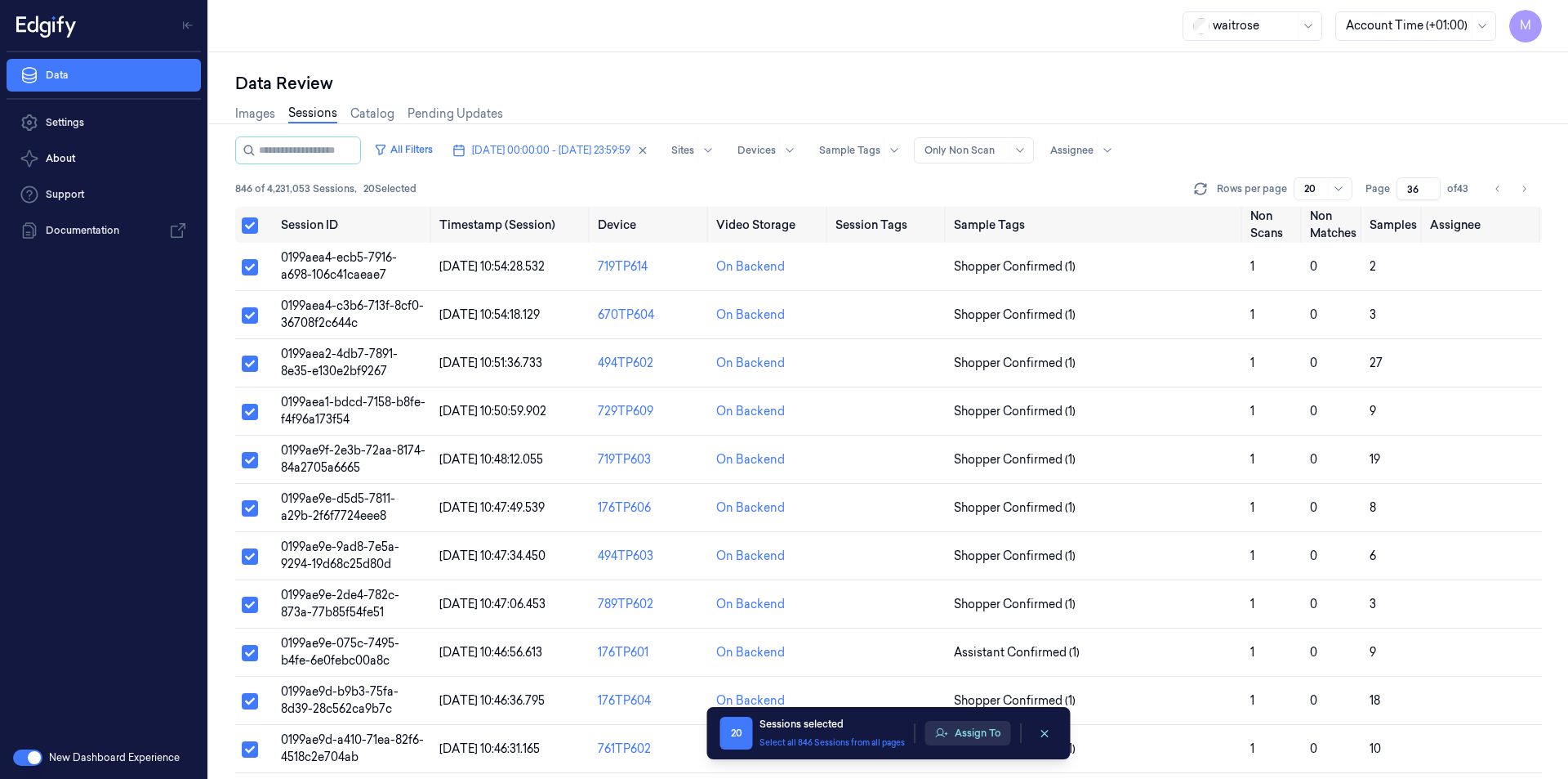
click at [970, 736] on button "Assign To" at bounding box center [968, 732] width 86 height 25
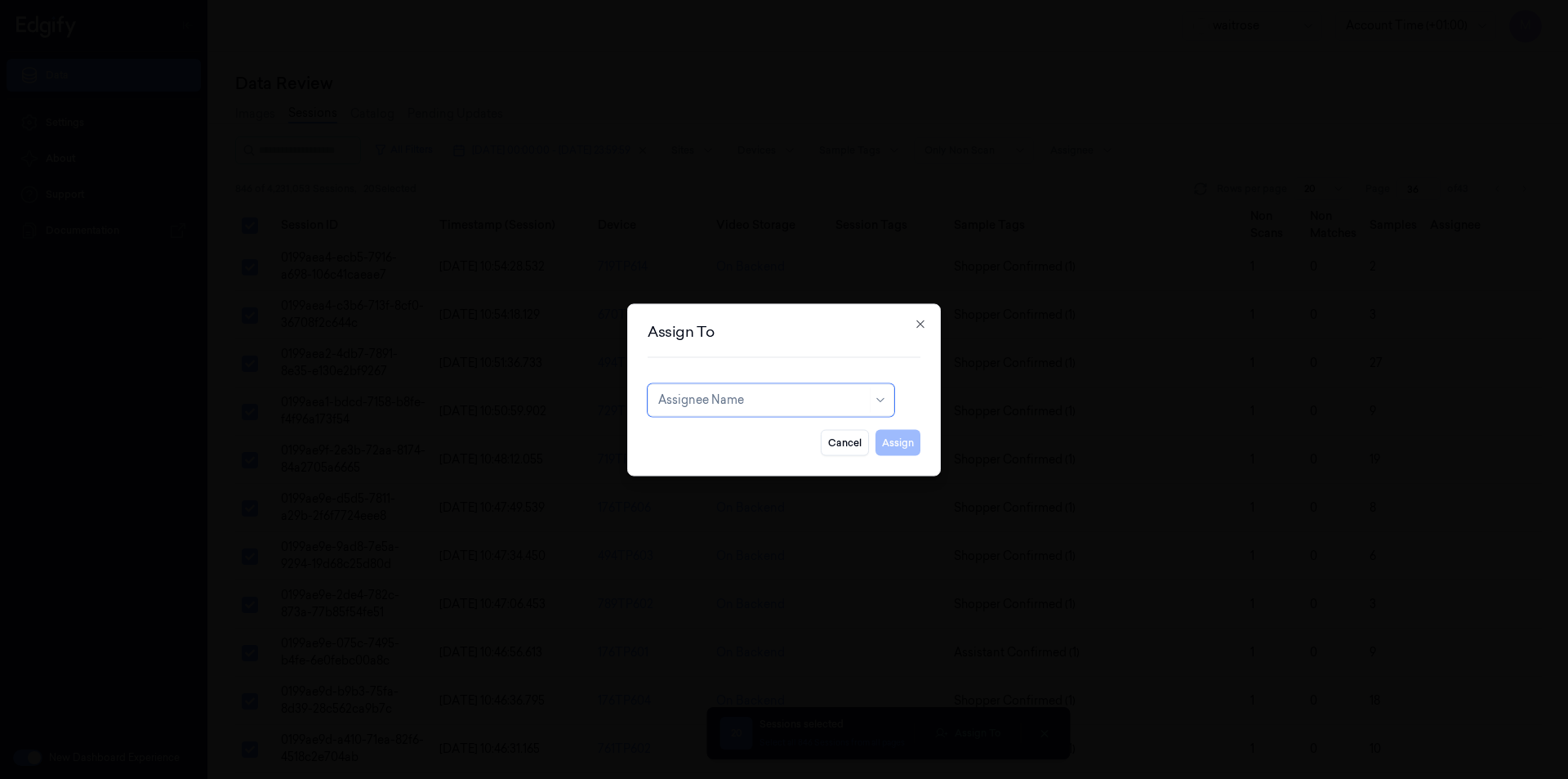
click at [767, 386] on div "Assignee Name" at bounding box center [770, 400] width 246 height 33
type input "VAR"
click at [702, 457] on div "[PERSON_NAME] g" at bounding box center [713, 464] width 108 height 17
click at [897, 448] on button "Assign" at bounding box center [898, 442] width 45 height 27
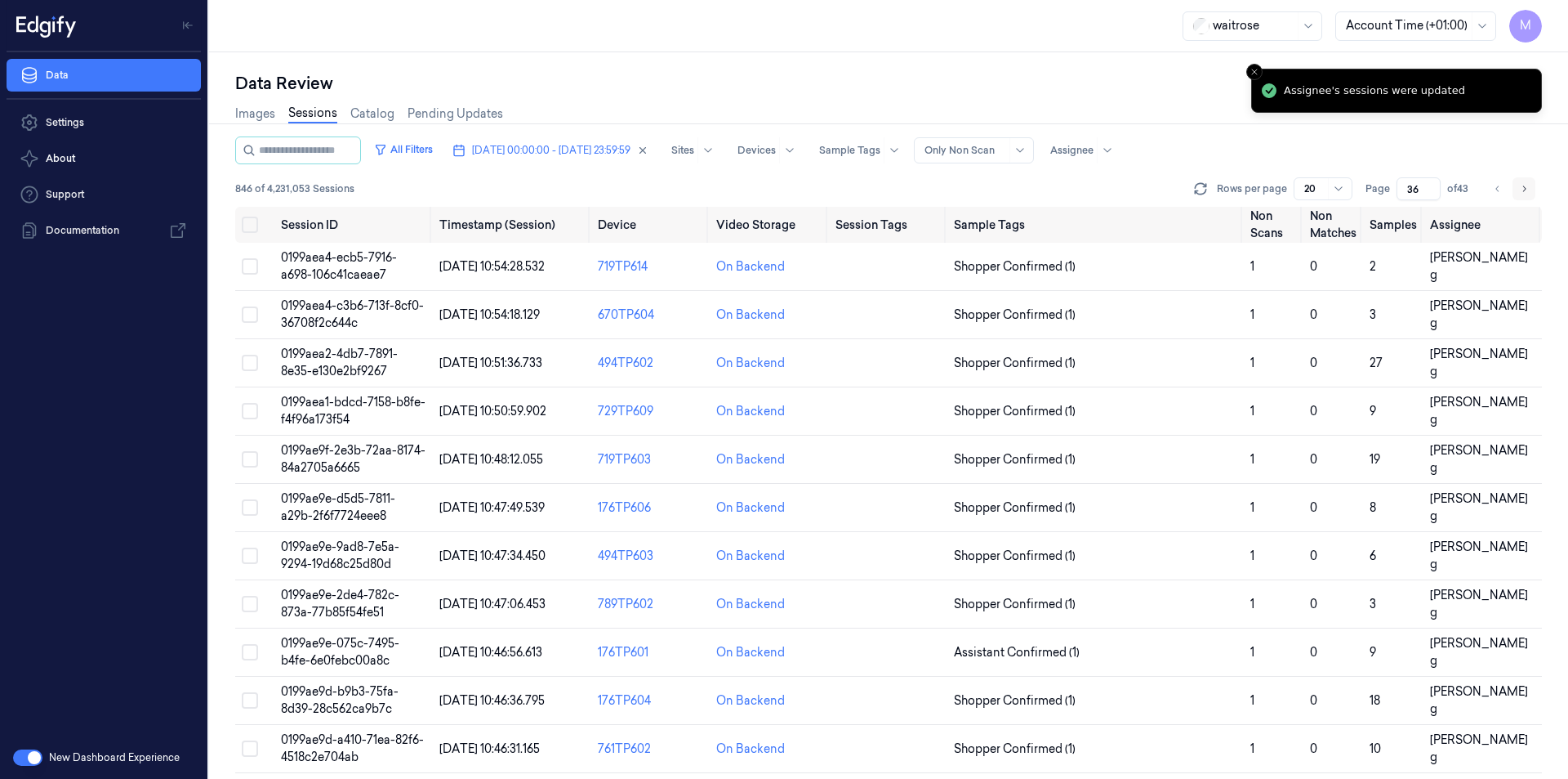
click at [1526, 192] on icon "Go to next page" at bounding box center [1524, 189] width 10 height 13
type input "37"
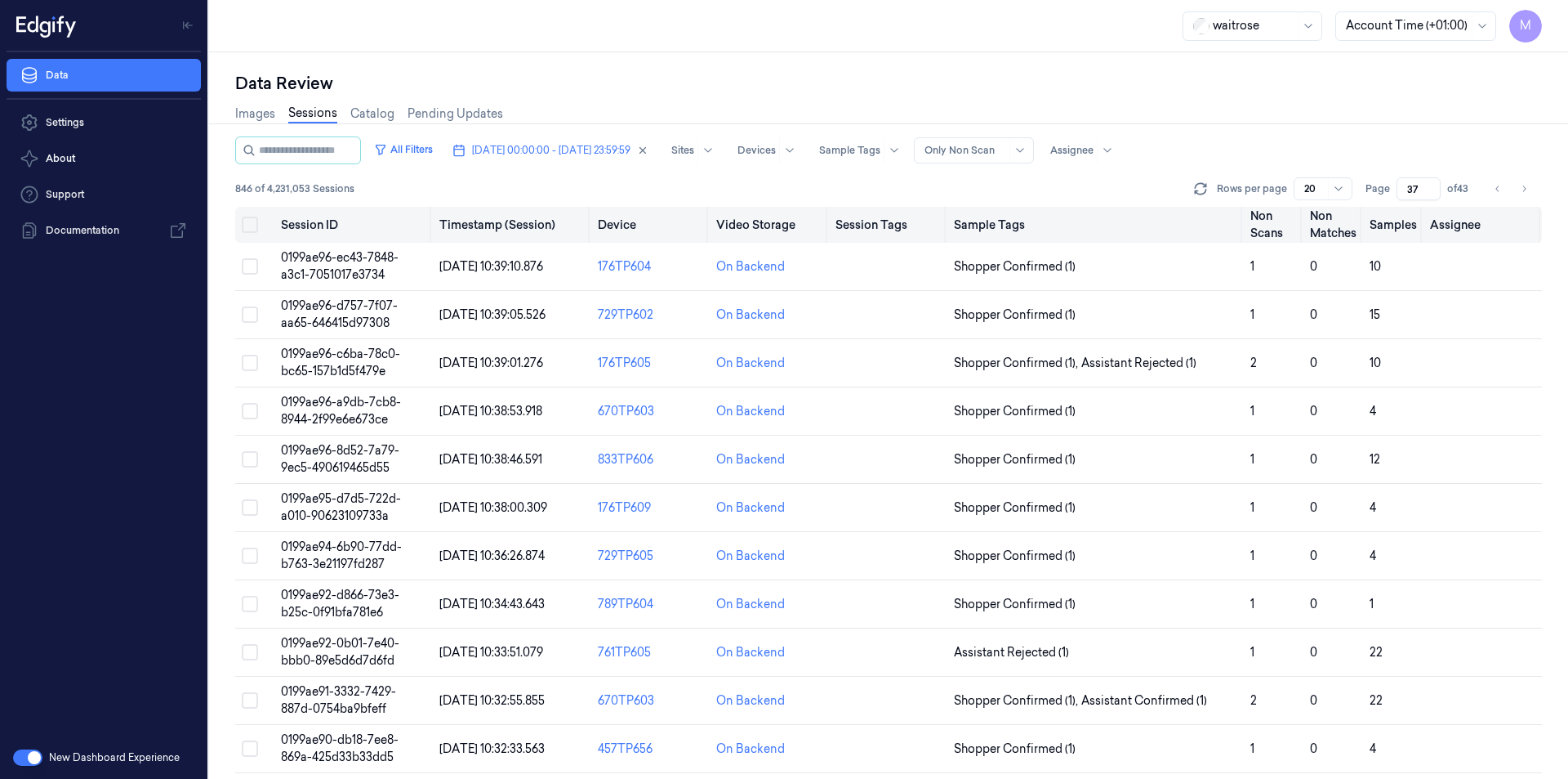
click at [250, 229] on button "Select all" at bounding box center [250, 225] width 16 height 16
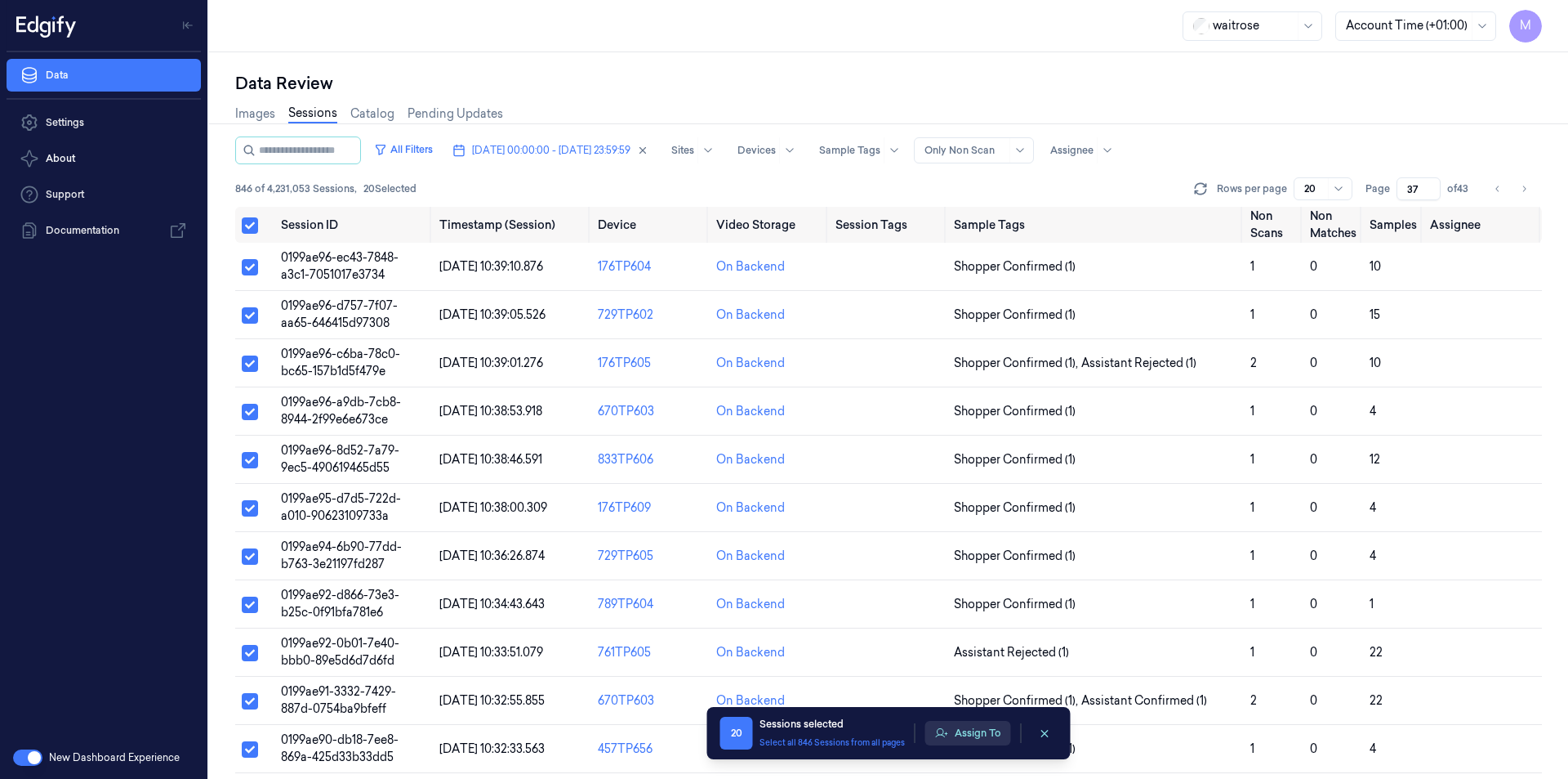
click at [979, 736] on button "Assign To" at bounding box center [968, 732] width 86 height 25
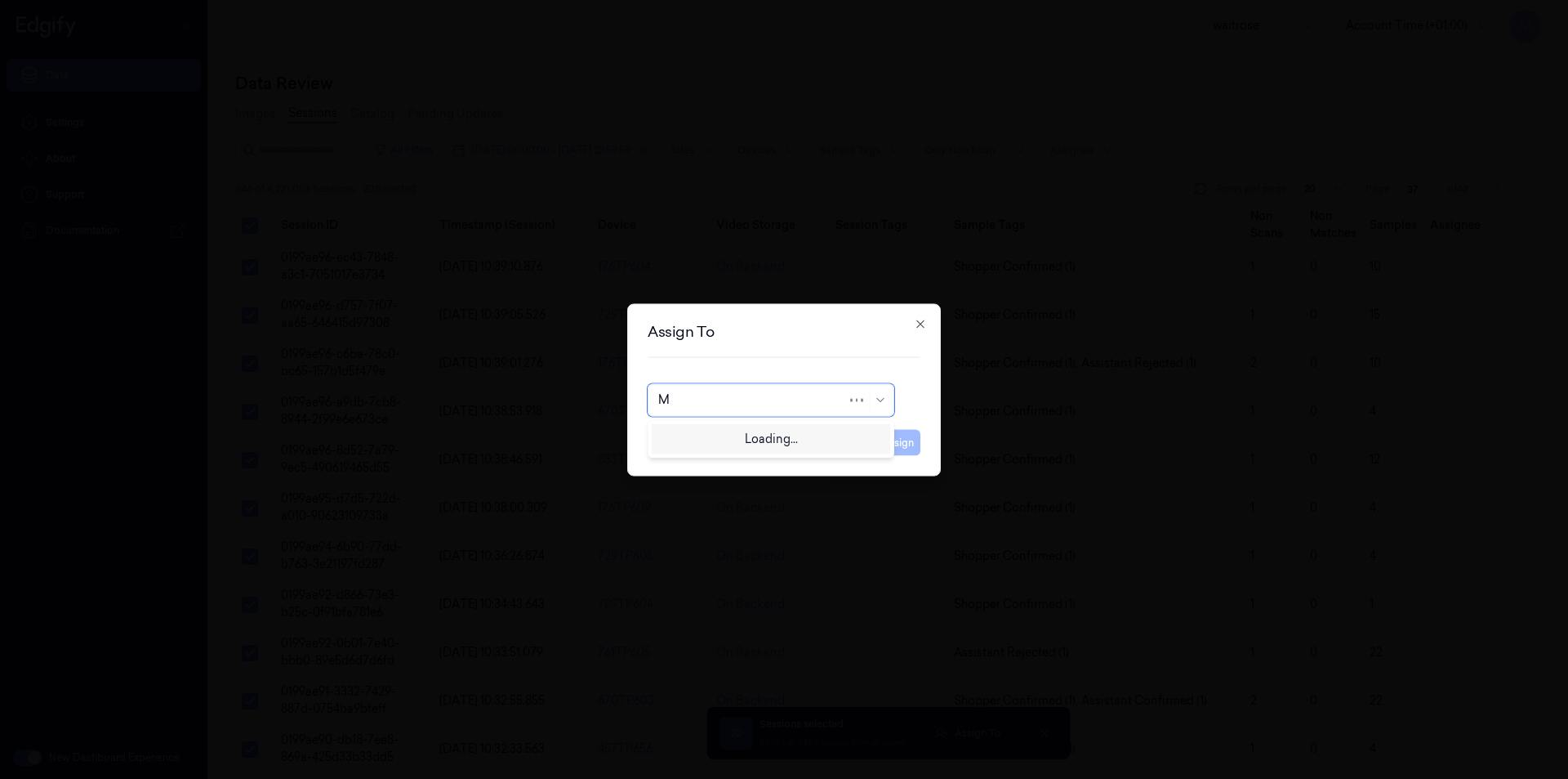
type input "MO"
click at [723, 434] on div "[PERSON_NAME]" at bounding box center [707, 436] width 98 height 17
click at [916, 438] on button "Assign" at bounding box center [898, 442] width 45 height 27
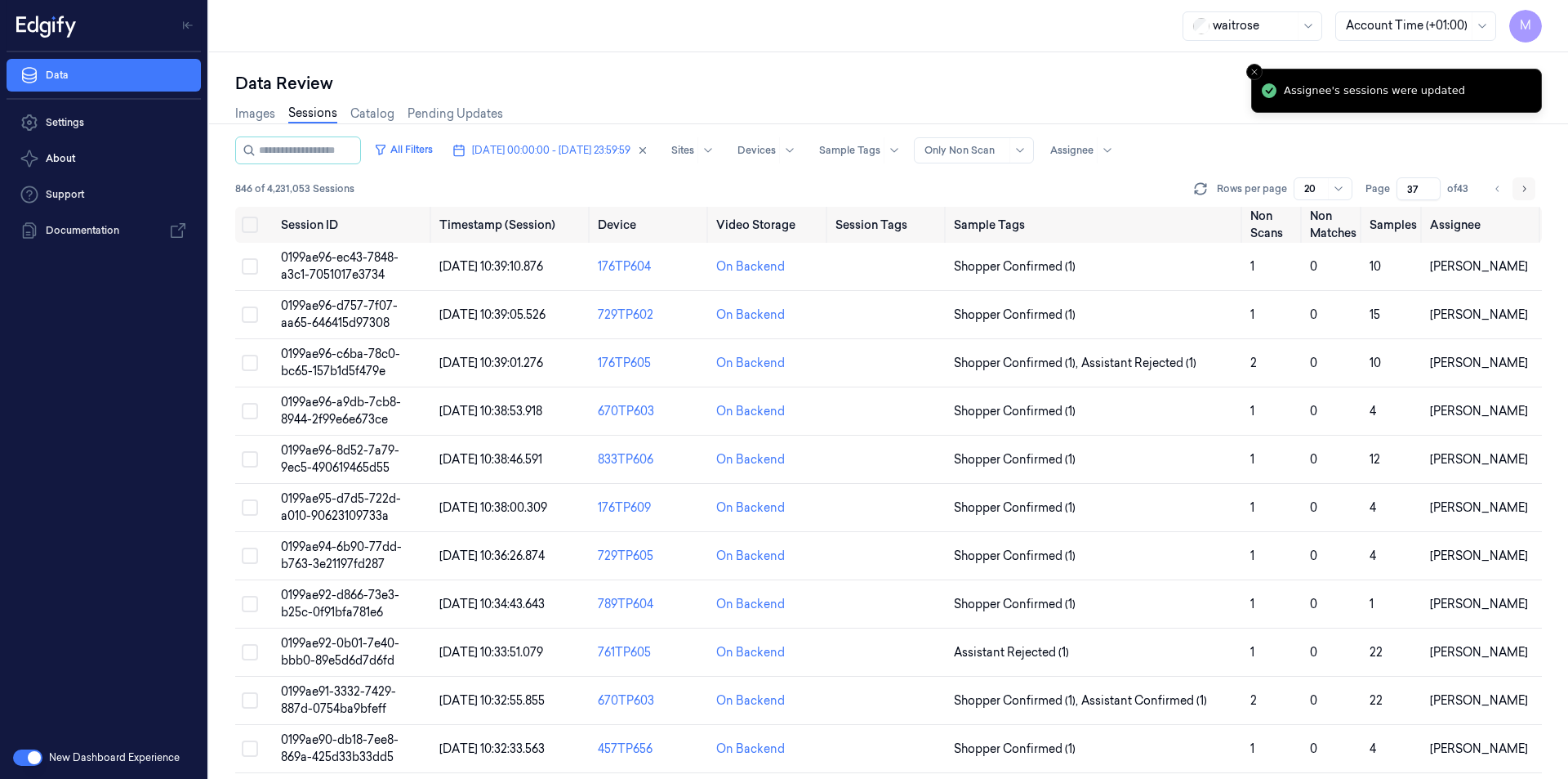
click at [1520, 194] on icon "Go to next page" at bounding box center [1524, 189] width 10 height 13
type input "38"
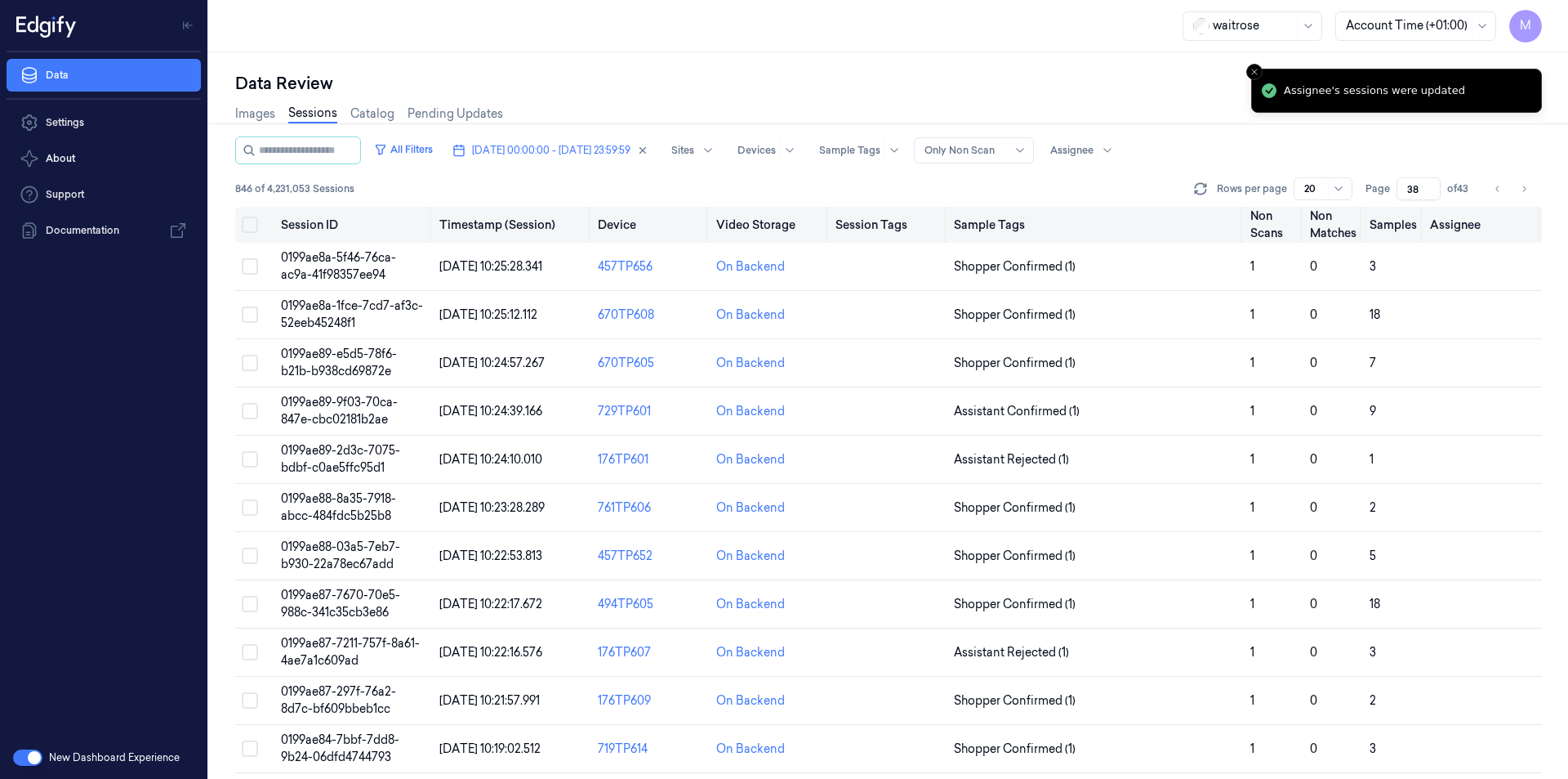
click at [245, 223] on button "Select all" at bounding box center [250, 225] width 16 height 16
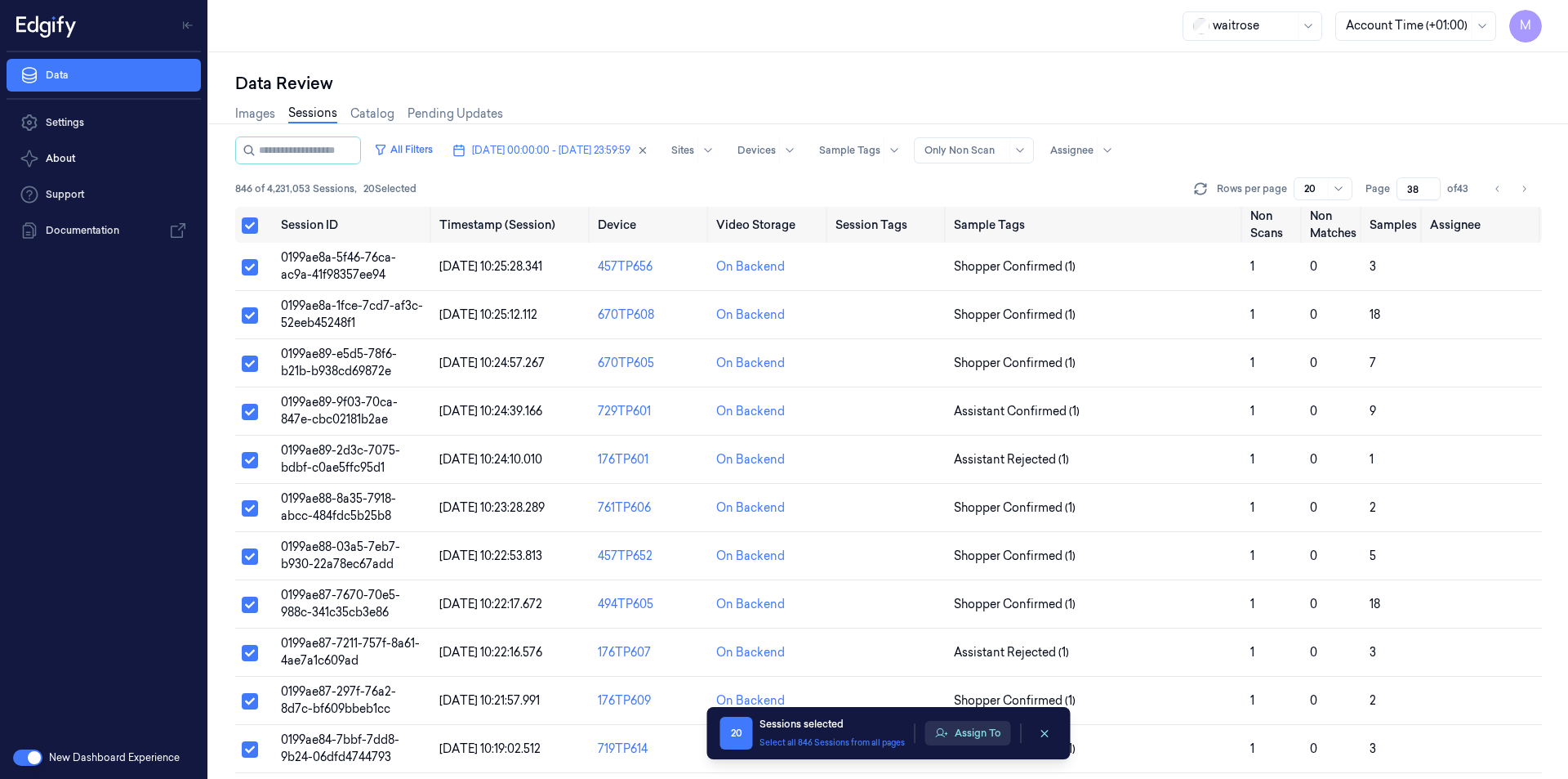
click at [983, 731] on button "Assign To" at bounding box center [968, 732] width 86 height 25
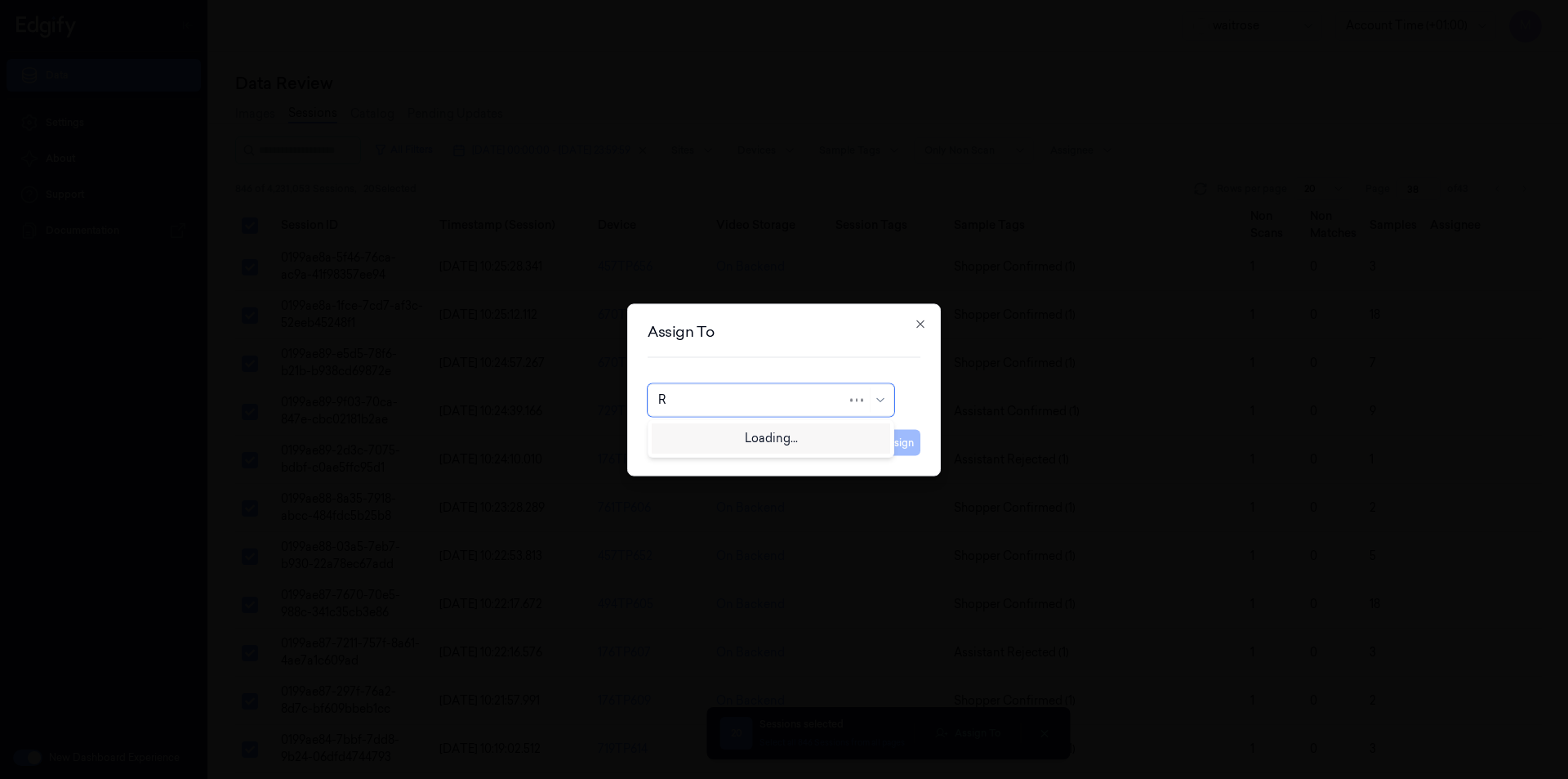
type input "RU"
click at [718, 433] on div "rupa a" at bounding box center [771, 436] width 225 height 17
click at [909, 442] on button "Assign" at bounding box center [898, 442] width 45 height 27
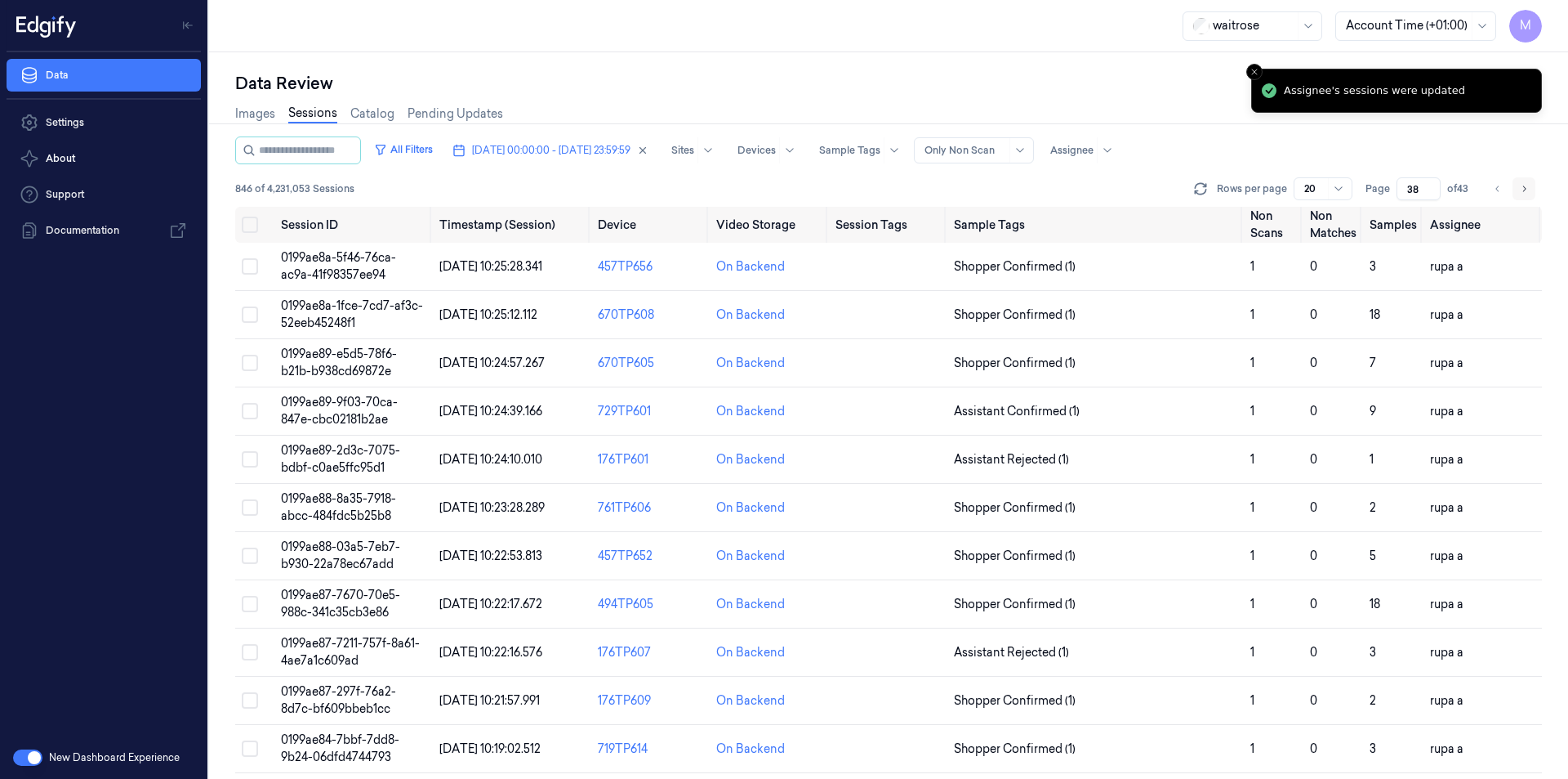
click at [1530, 192] on button "Go to next page" at bounding box center [1523, 188] width 23 height 23
type input "39"
click at [245, 223] on button "Select all" at bounding box center [250, 225] width 16 height 16
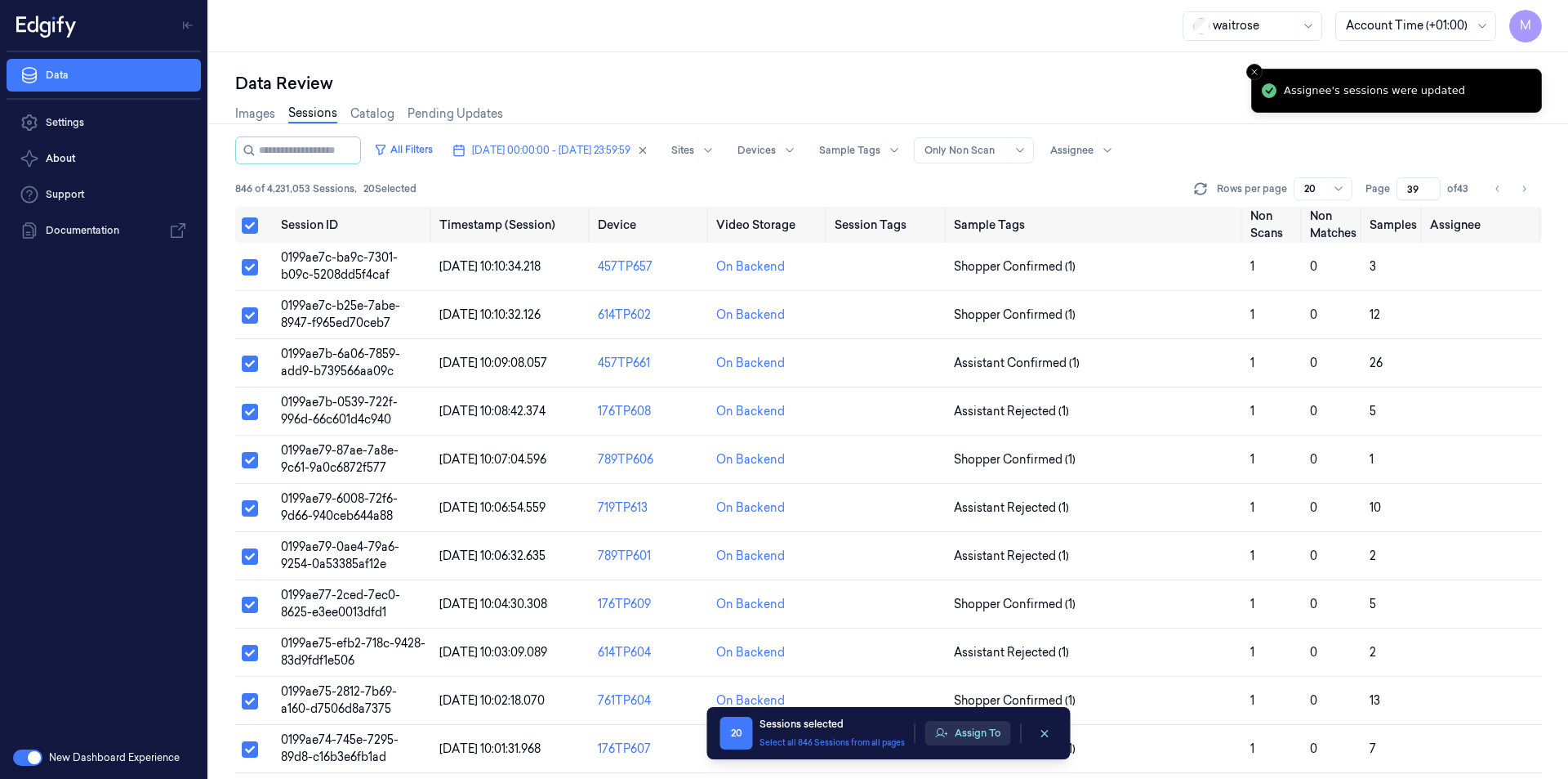
click at [962, 731] on button "Assign To" at bounding box center [968, 732] width 86 height 25
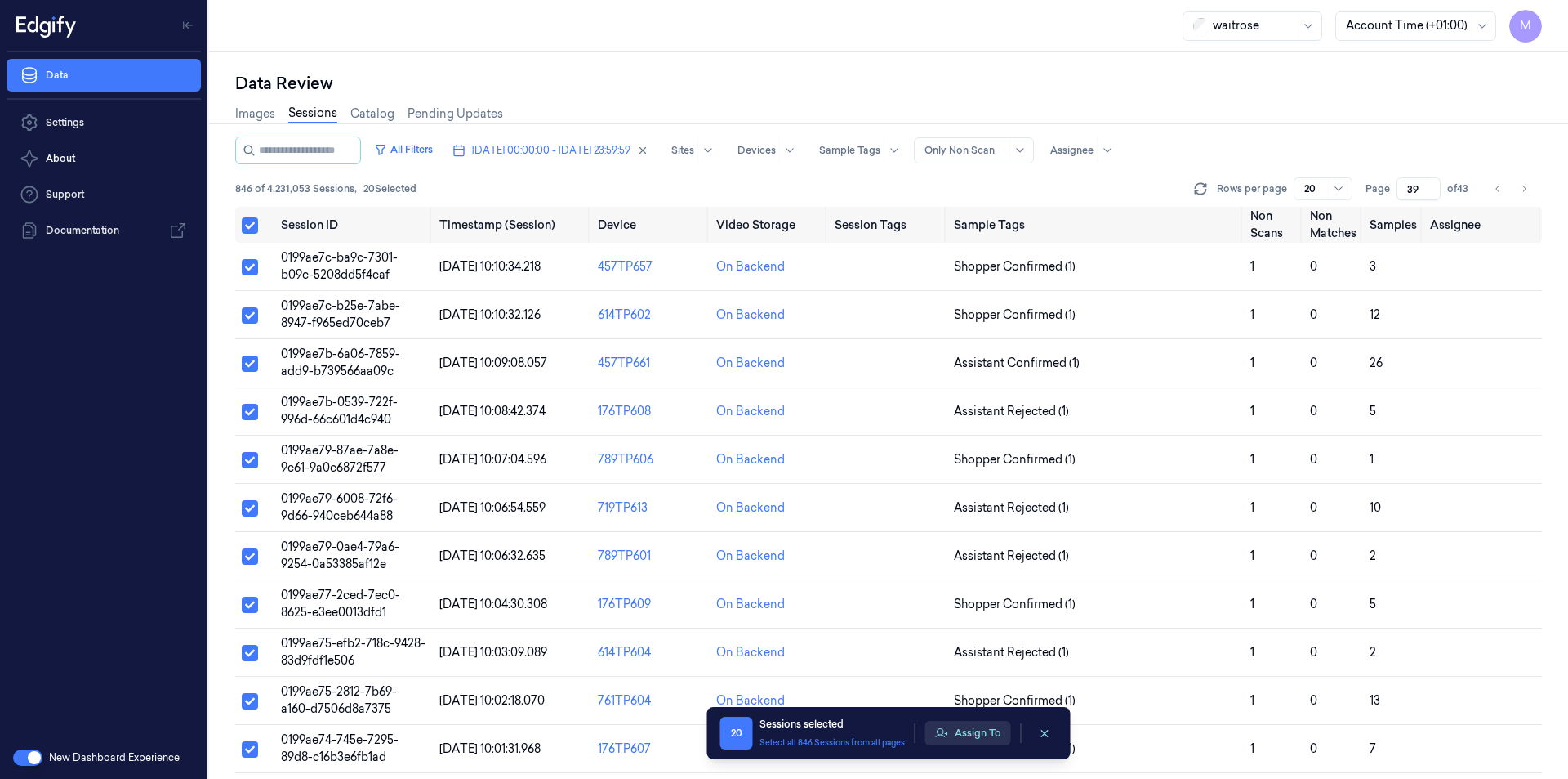
click at [985, 731] on button "Assign To" at bounding box center [968, 732] width 86 height 25
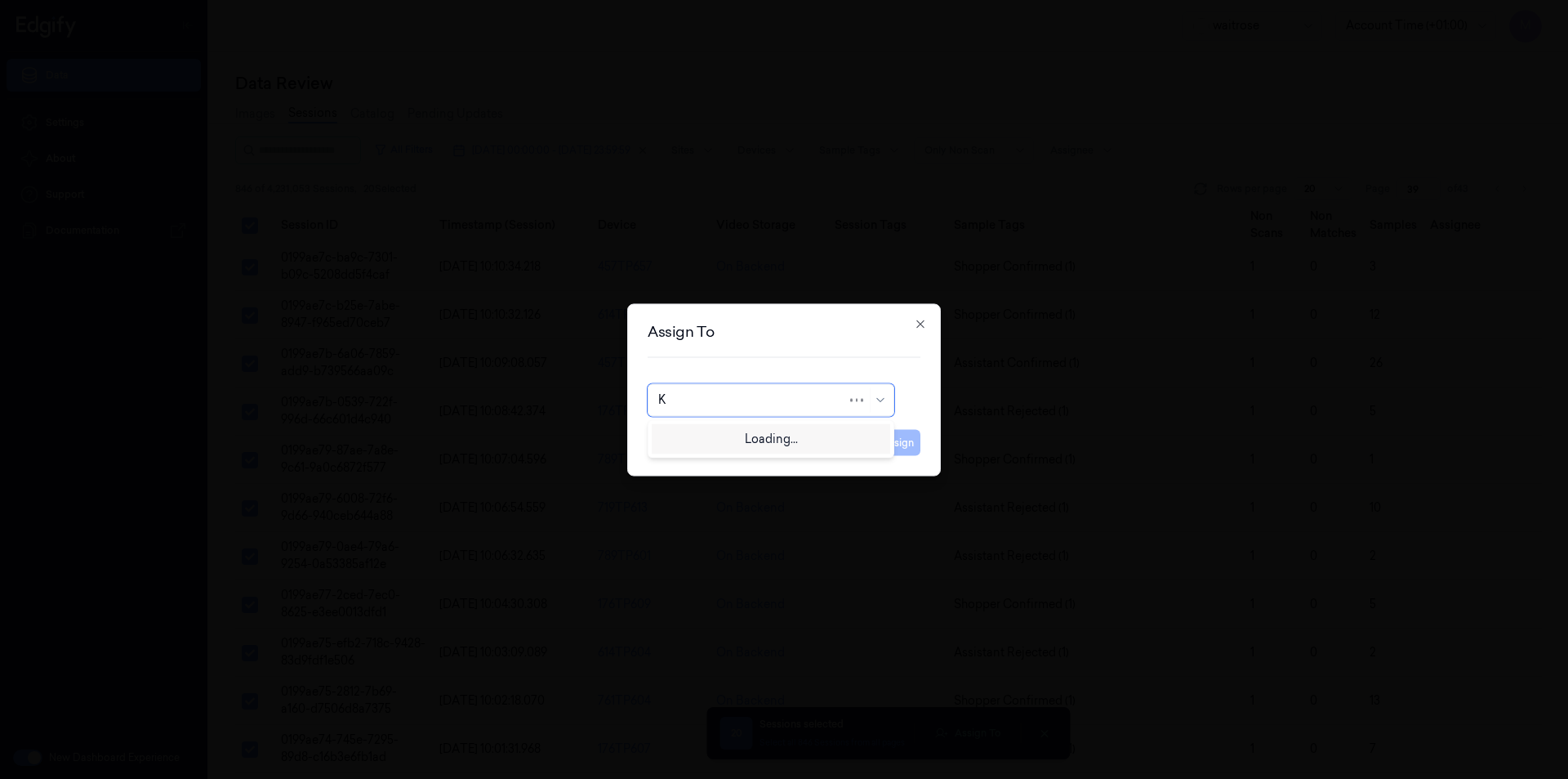
type input "KO"
click at [696, 441] on div "korisetty prem" at bounding box center [698, 436] width 79 height 17
click at [908, 447] on button "Assign" at bounding box center [898, 442] width 45 height 27
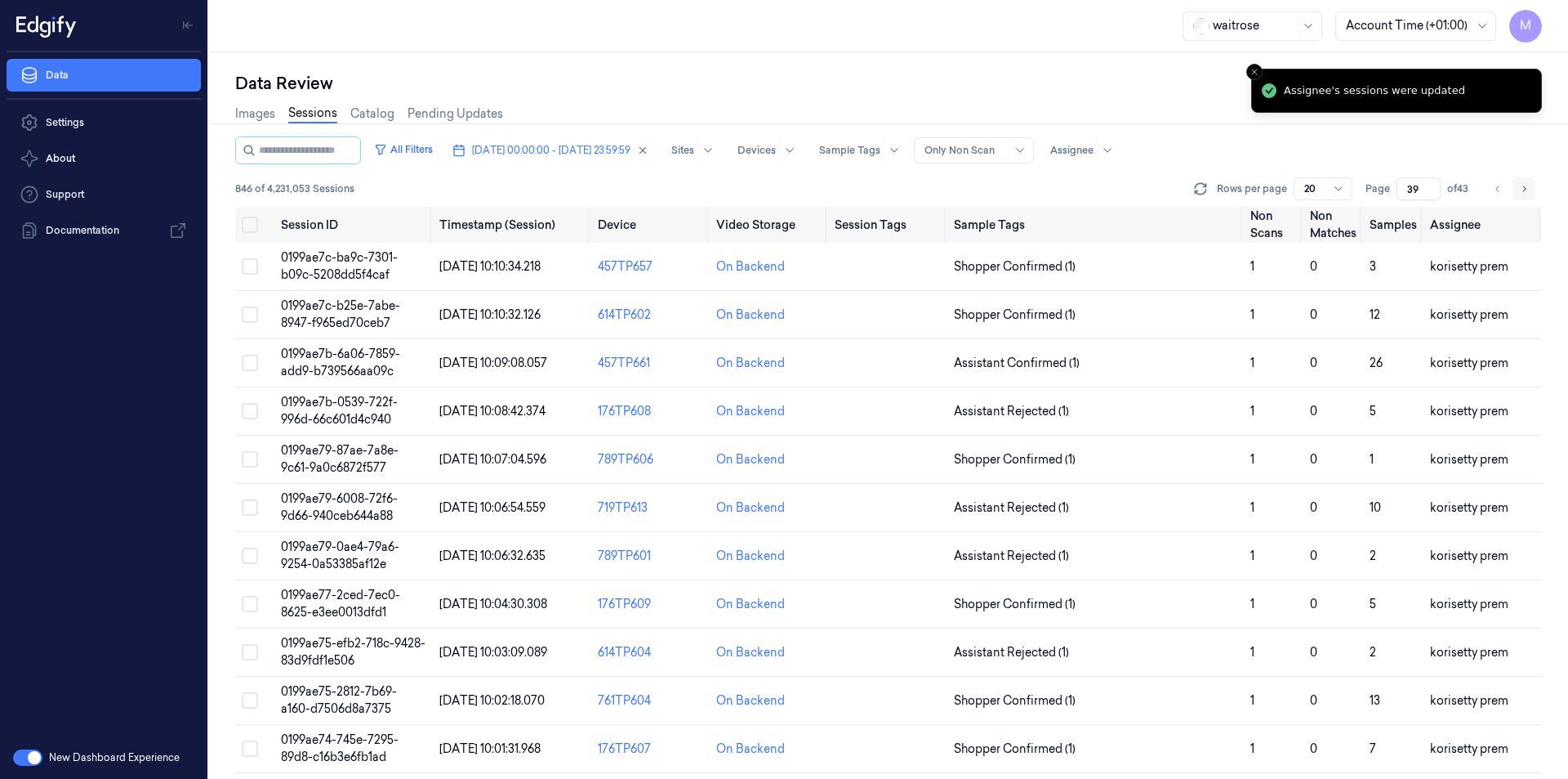
click at [1531, 192] on button "Go to next page" at bounding box center [1523, 188] width 23 height 23
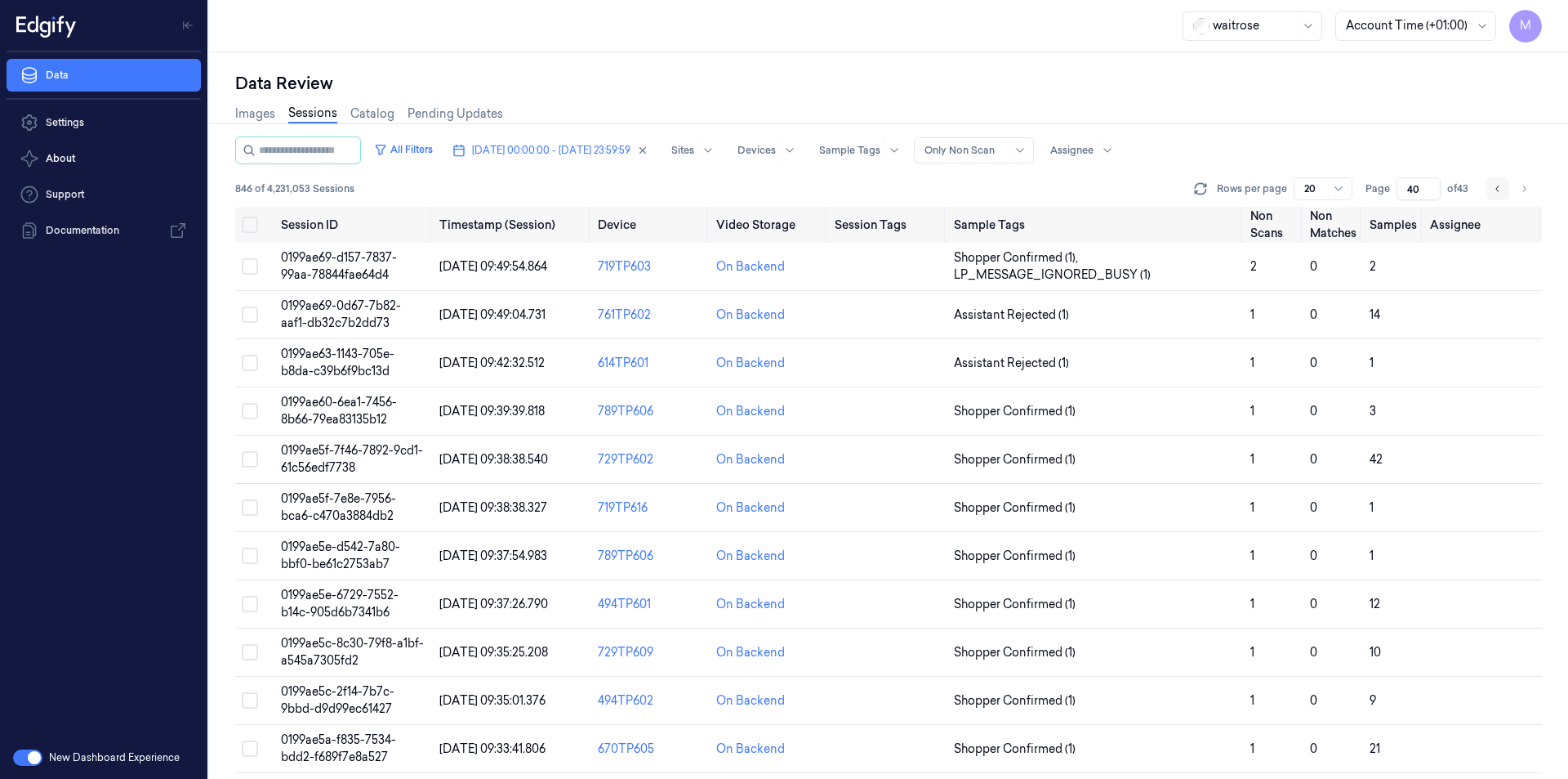
click at [1494, 193] on icon "Go to previous page" at bounding box center [1497, 189] width 10 height 13
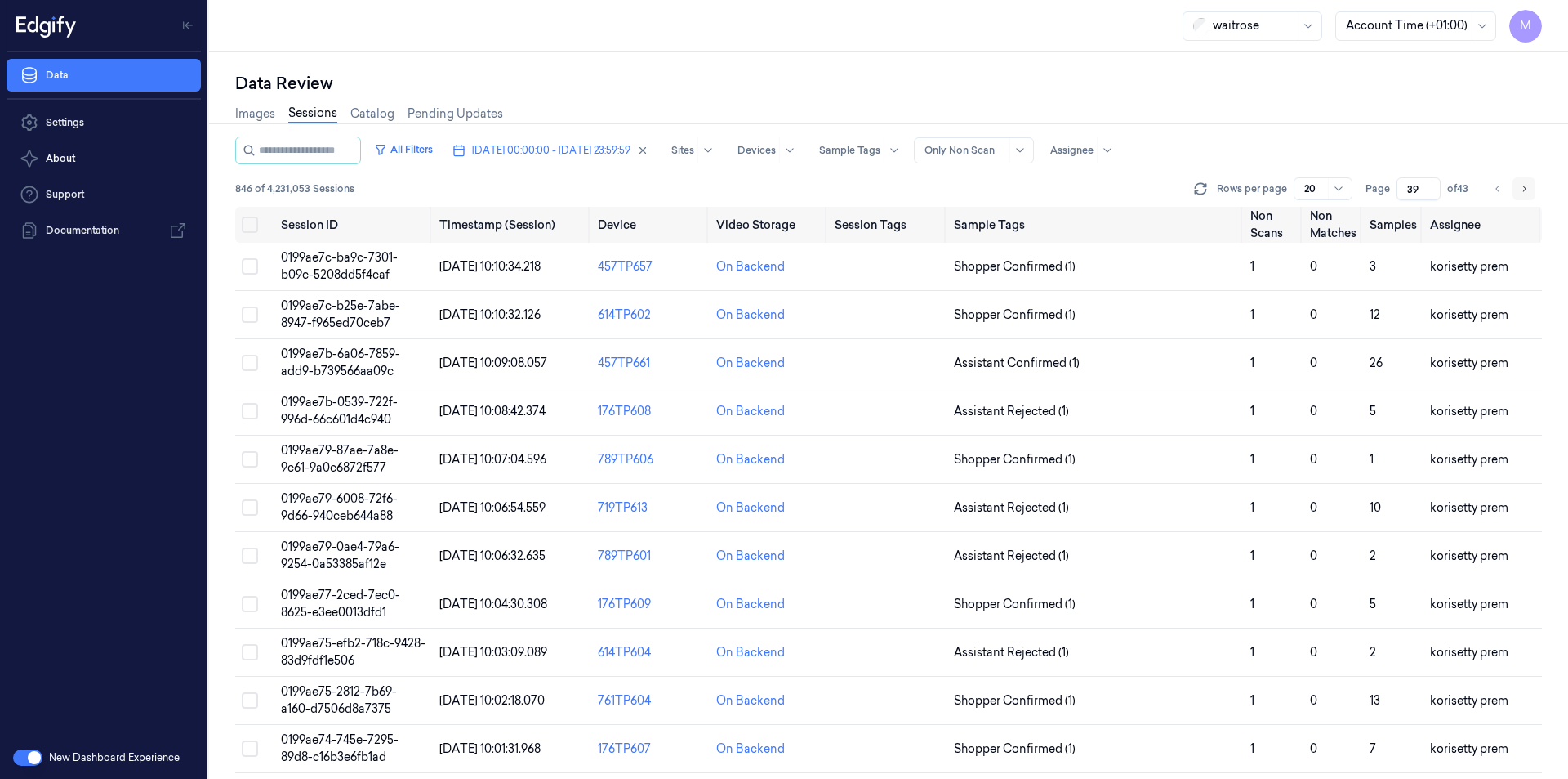
click at [1516, 192] on button "Go to next page" at bounding box center [1523, 188] width 23 height 23
type input "40"
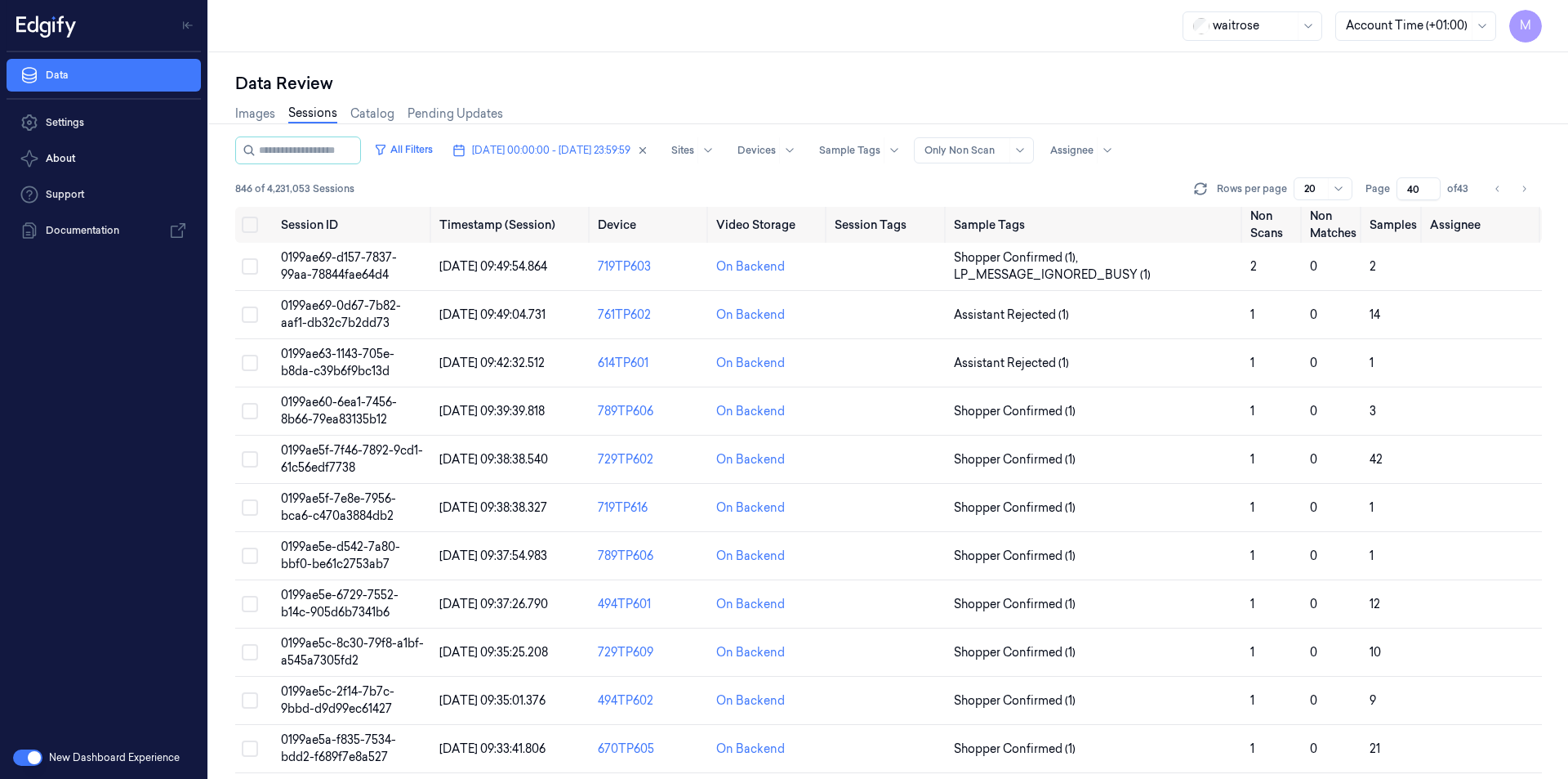
click at [1044, 71] on div "Data Review Images Sessions Catalog Pending Updates All Filters [DATE] 00:00:00…" at bounding box center [888, 415] width 1359 height 727
click at [245, 224] on button "Select all" at bounding box center [250, 225] width 16 height 16
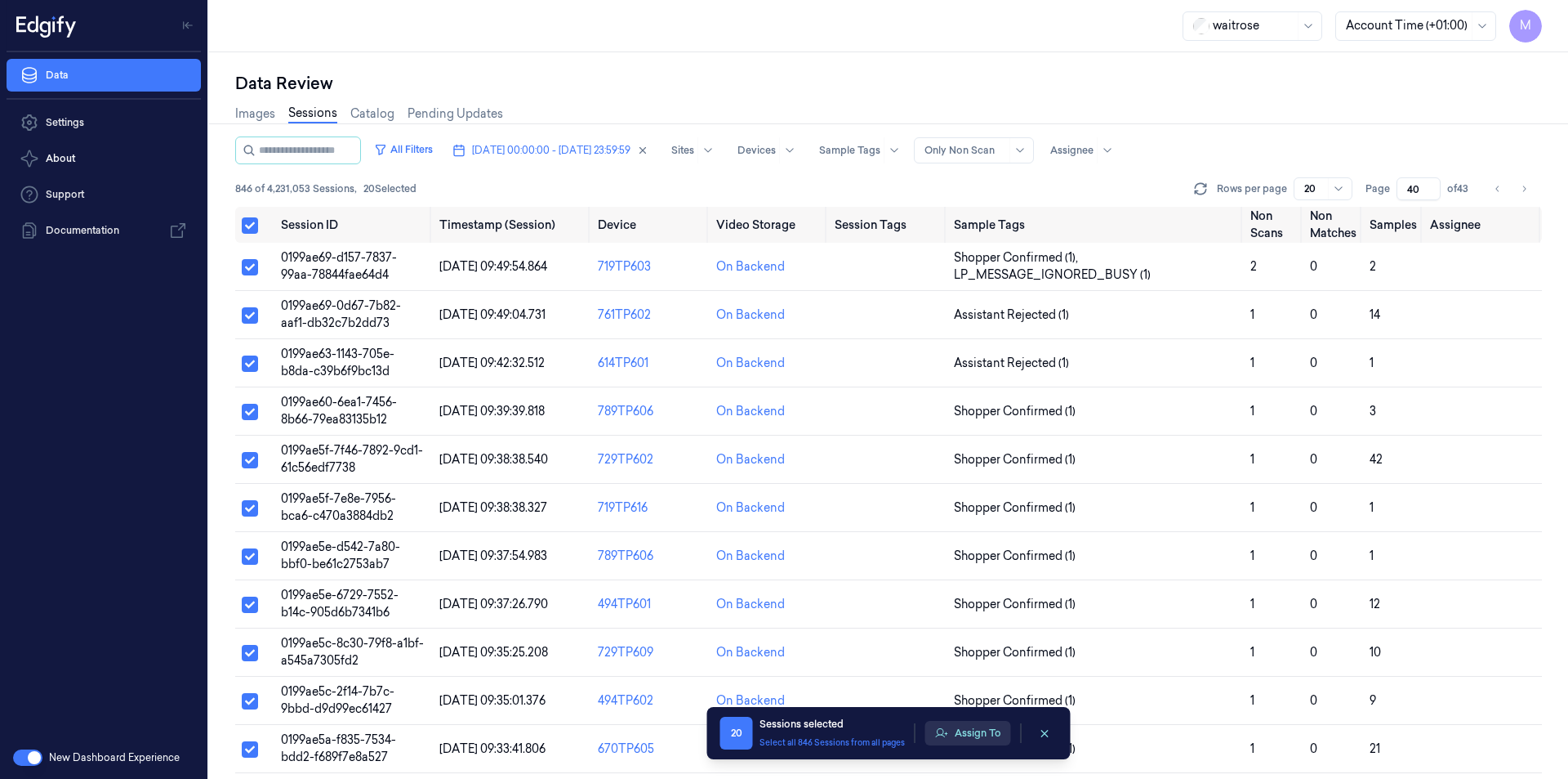
click at [963, 736] on button "Assign To" at bounding box center [968, 732] width 86 height 25
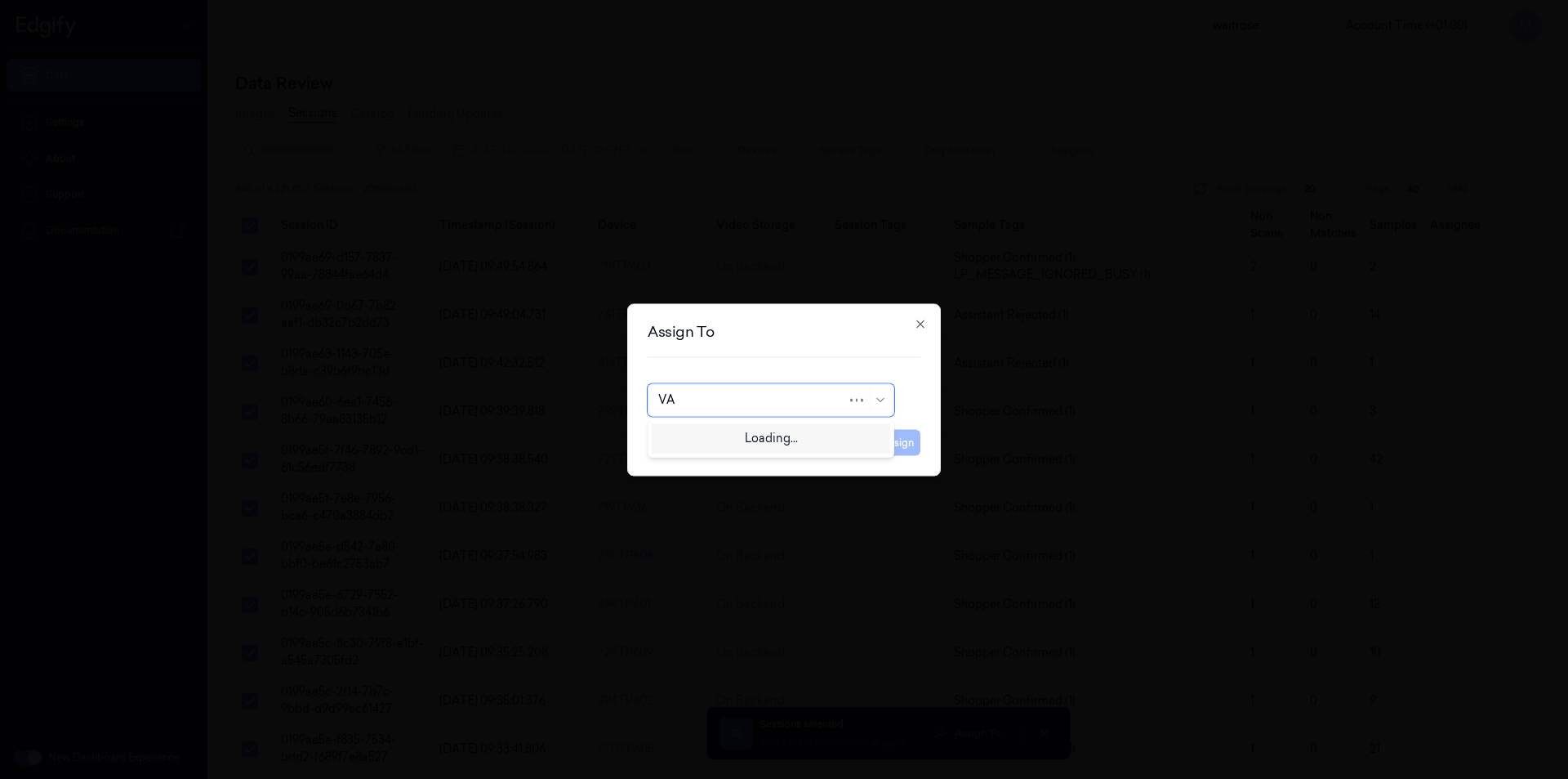
type input "VAR"
click at [728, 465] on div "[PERSON_NAME] g" at bounding box center [771, 464] width 225 height 17
click at [874, 449] on div "Cancel Assign" at bounding box center [784, 435] width 273 height 39
click at [890, 446] on button "Assign" at bounding box center [898, 442] width 45 height 27
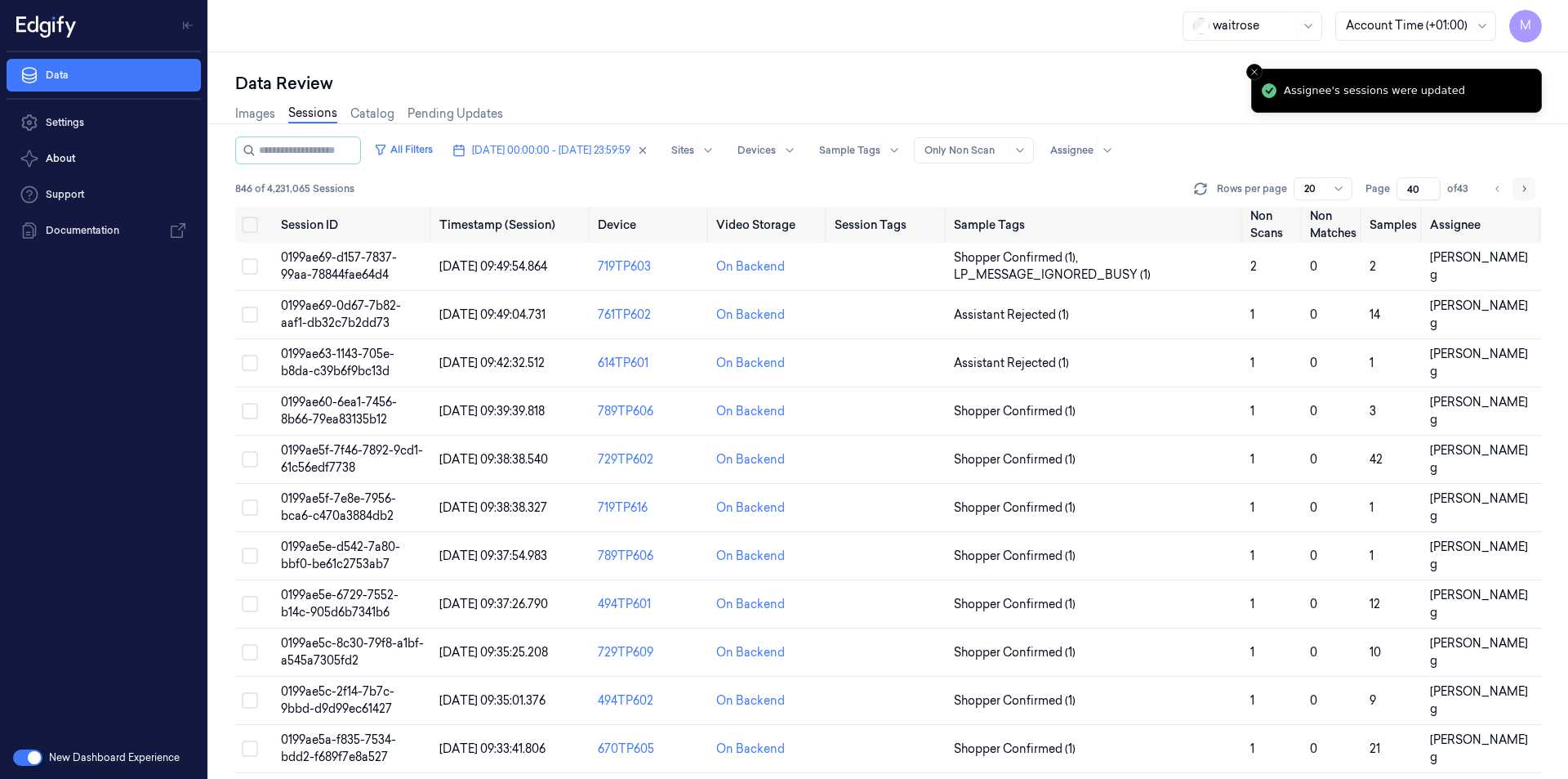
click at [1527, 192] on icon "Go to next page" at bounding box center [1524, 189] width 10 height 13
type input "41"
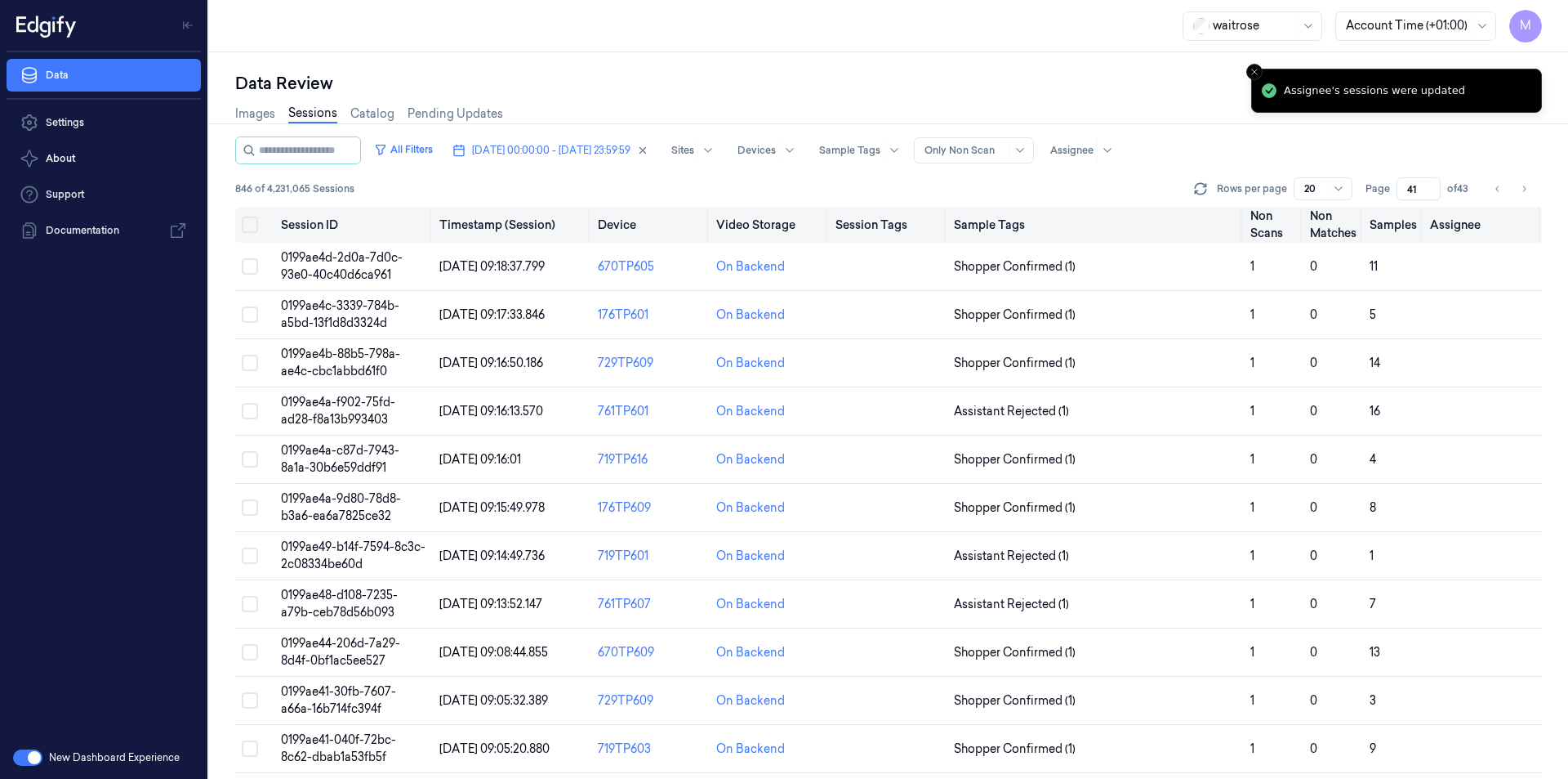
click at [250, 219] on button "Select all" at bounding box center [250, 225] width 16 height 16
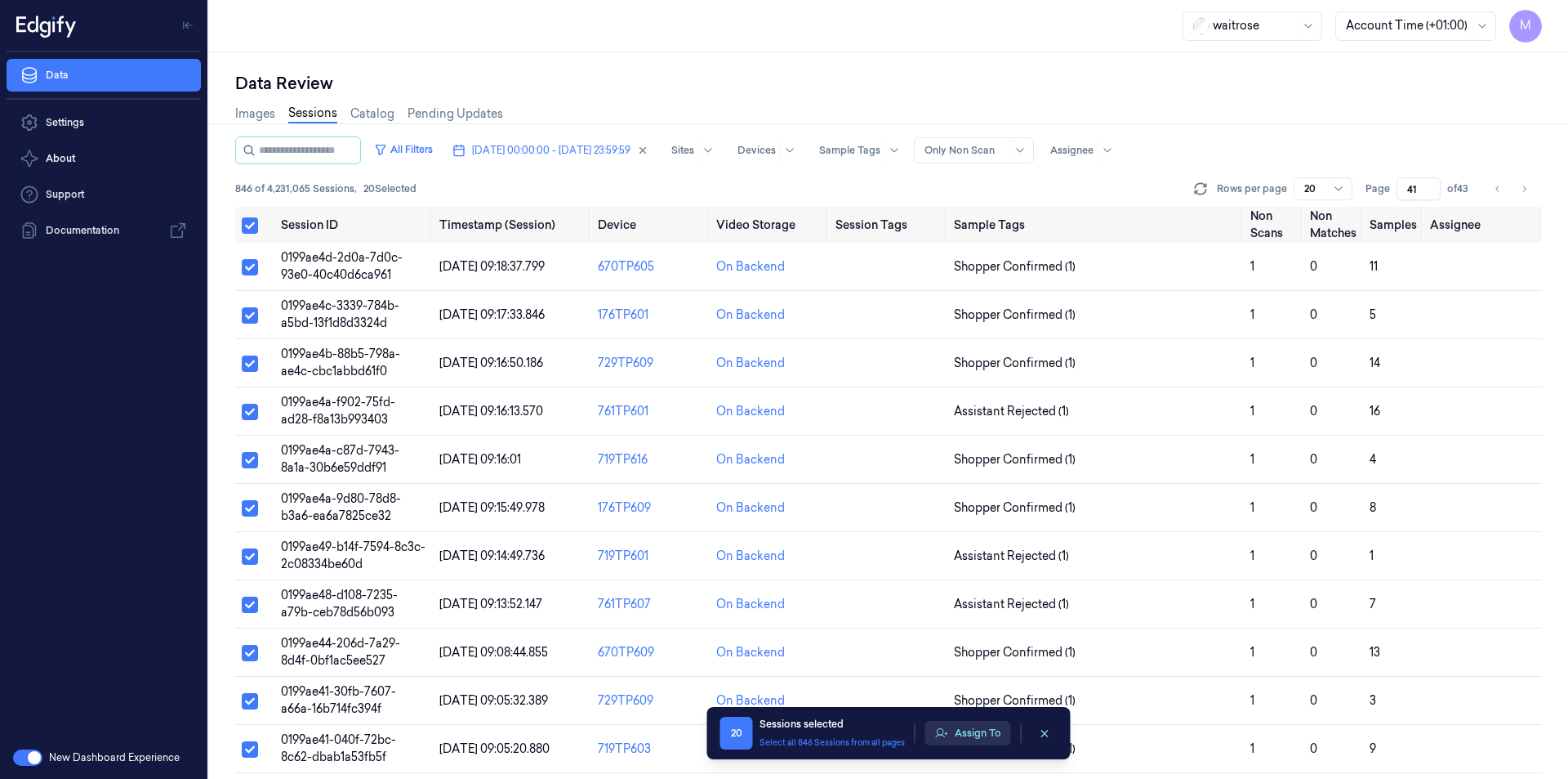
click at [999, 740] on button "Assign To" at bounding box center [968, 732] width 86 height 25
click at [981, 730] on button "Assign To" at bounding box center [968, 732] width 86 height 25
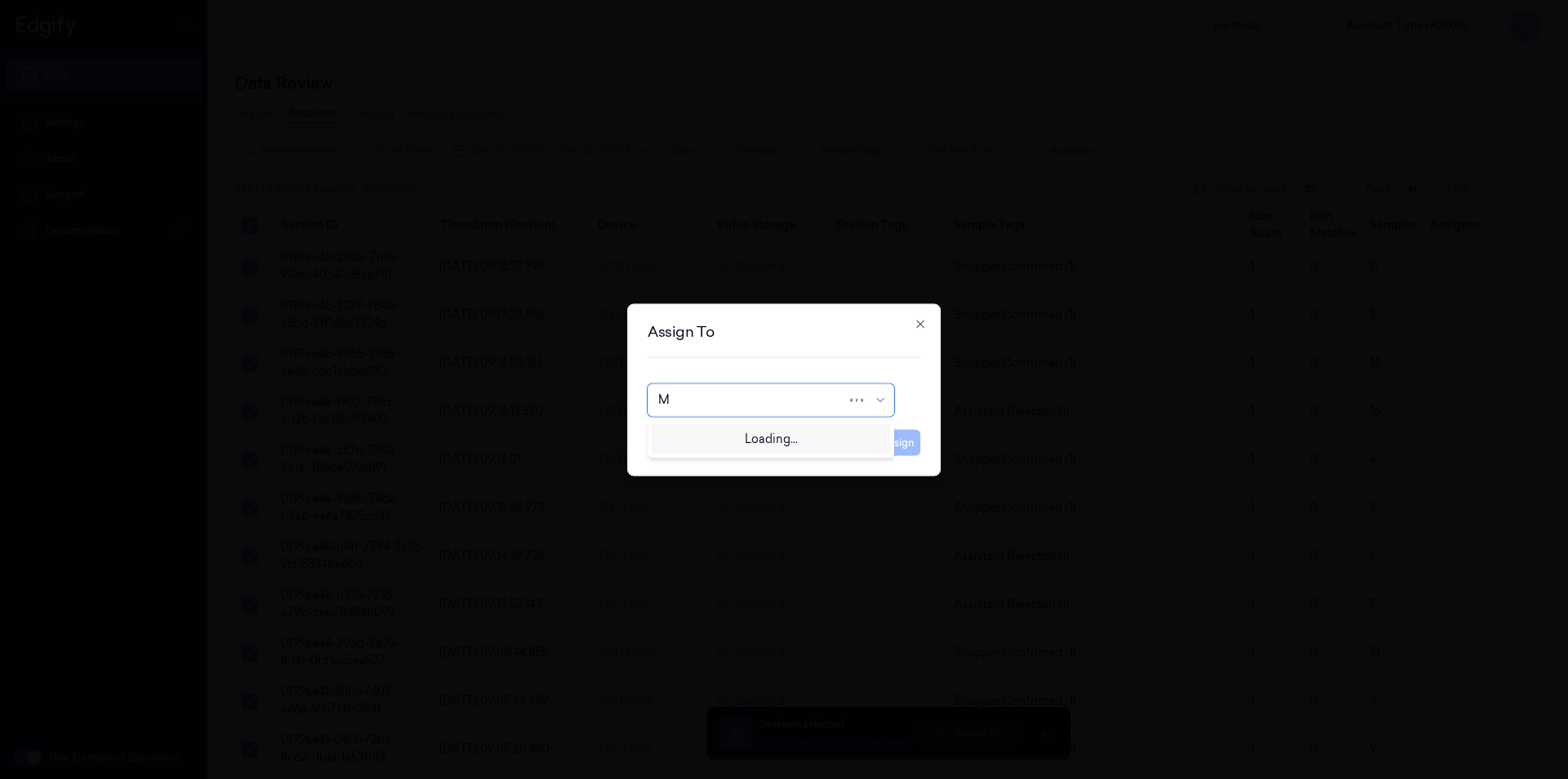
type input "MO"
click at [776, 440] on div "[PERSON_NAME]" at bounding box center [771, 436] width 225 height 17
click at [915, 441] on button "Assign" at bounding box center [898, 442] width 45 height 27
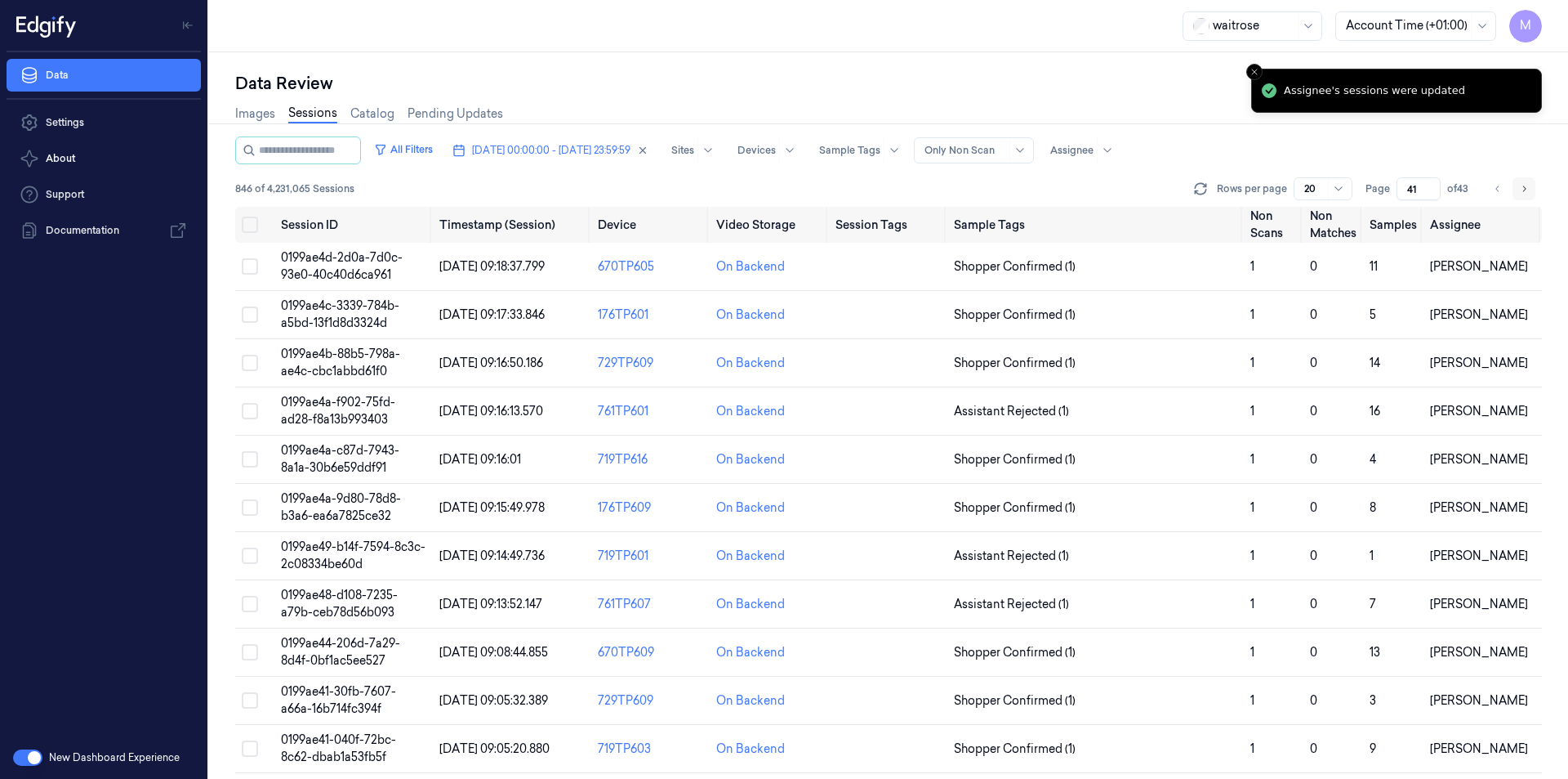
click at [1530, 194] on button "Go to next page" at bounding box center [1523, 188] width 23 height 23
type input "42"
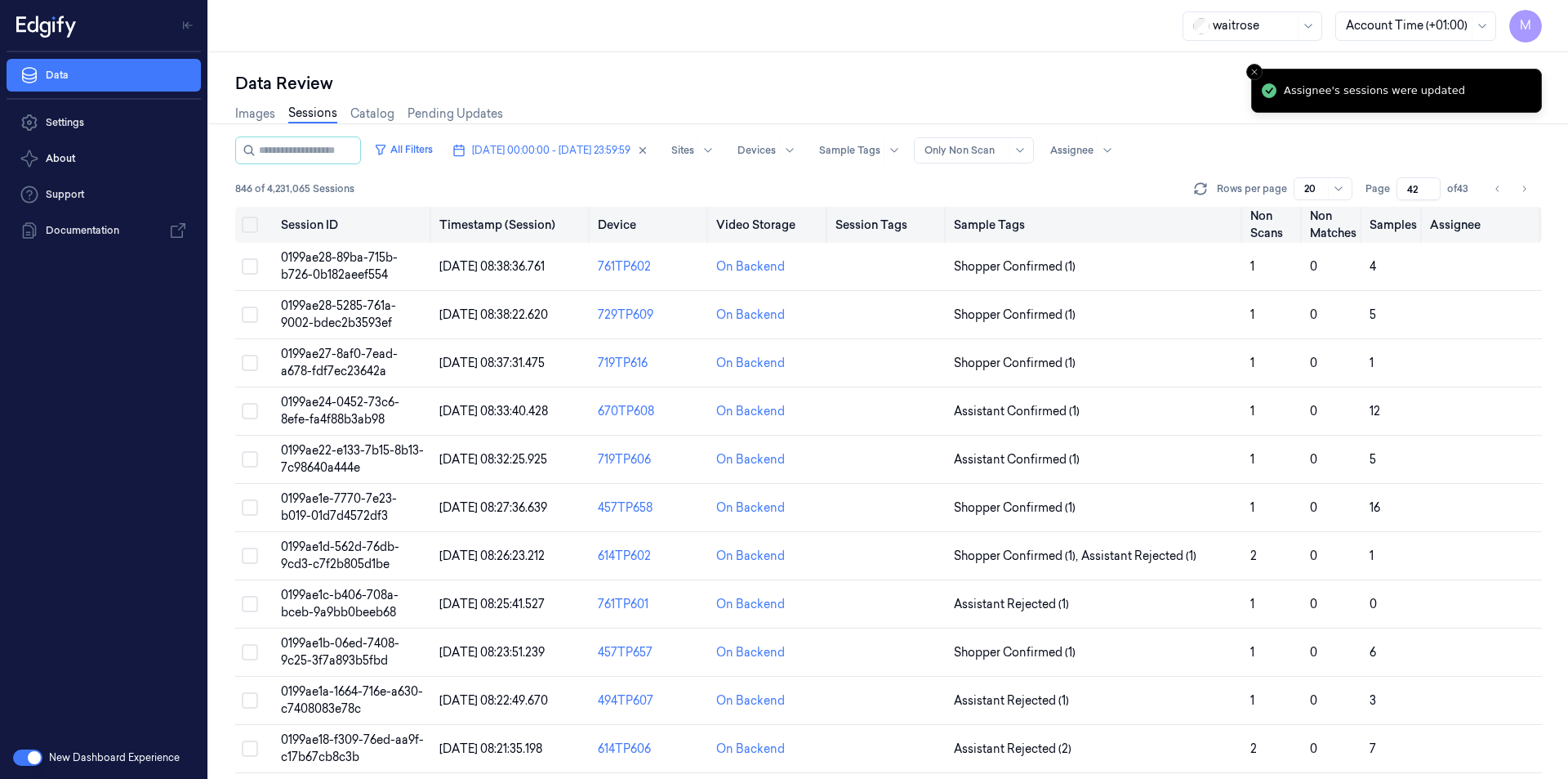
click at [253, 228] on button "Select all" at bounding box center [250, 225] width 16 height 16
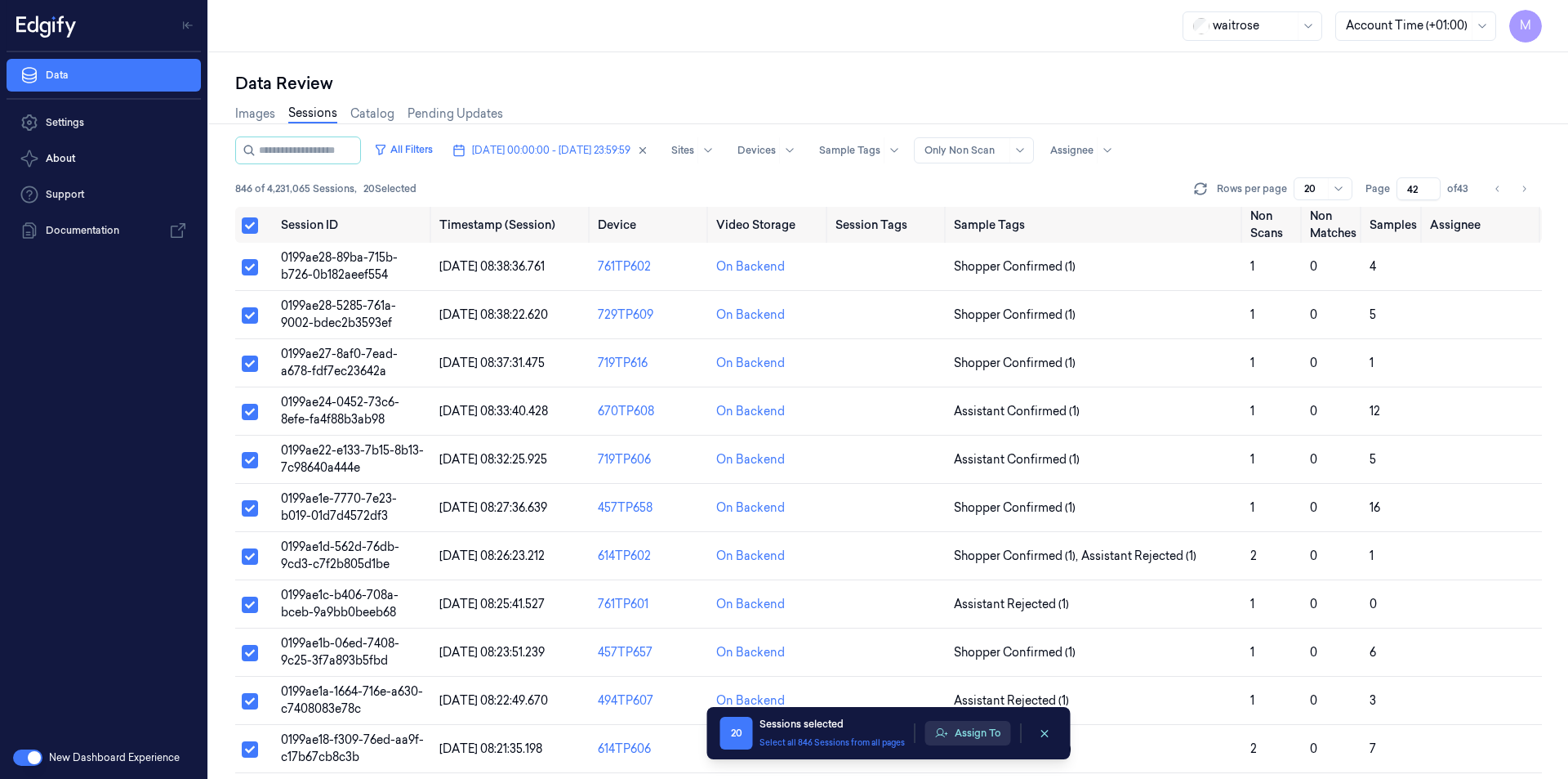
click at [970, 731] on button "Assign To" at bounding box center [968, 732] width 86 height 25
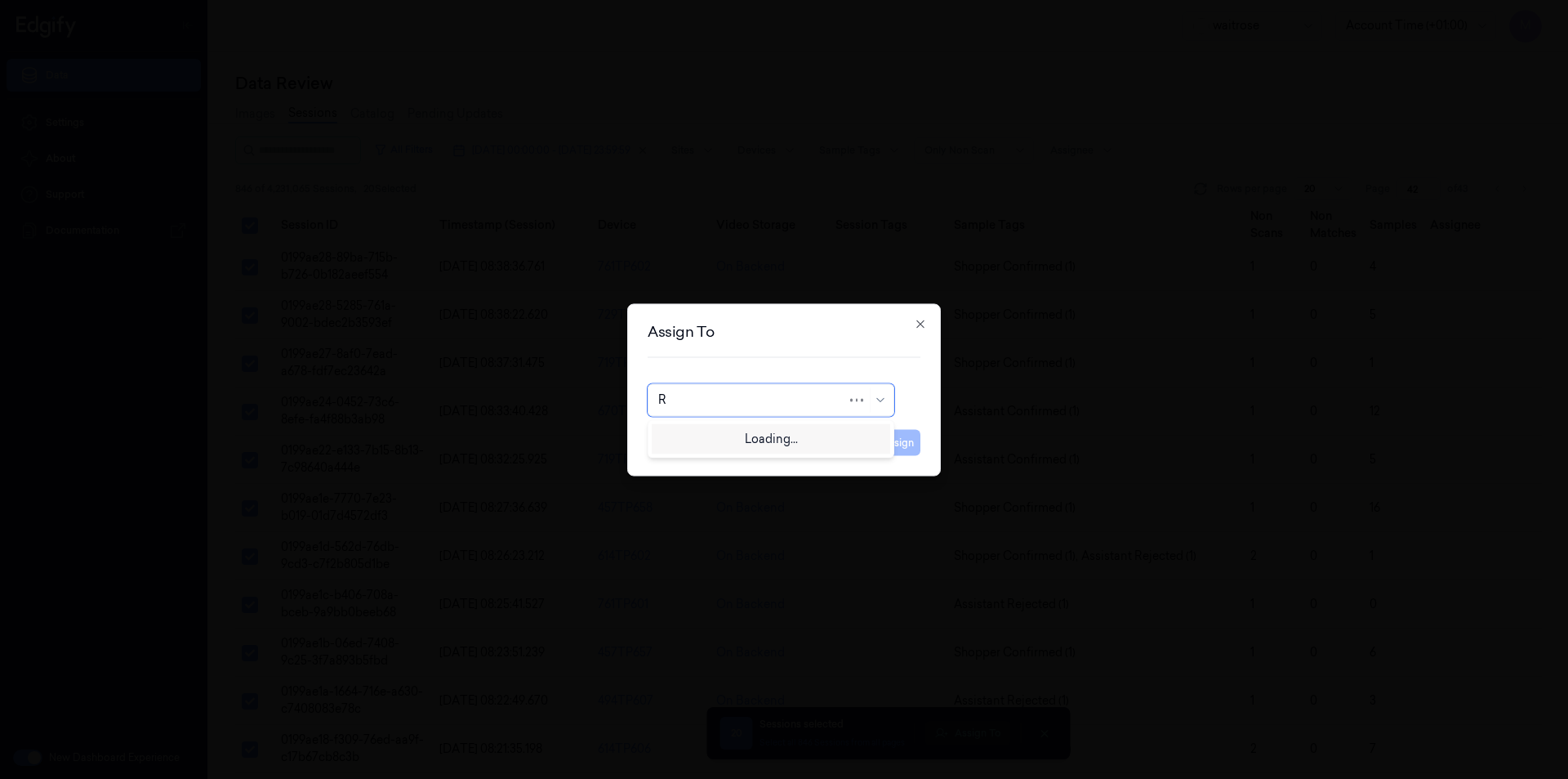
type input "RU"
click at [701, 440] on div "rupa a" at bounding box center [771, 436] width 225 height 17
click at [897, 444] on button "Assign" at bounding box center [898, 442] width 45 height 27
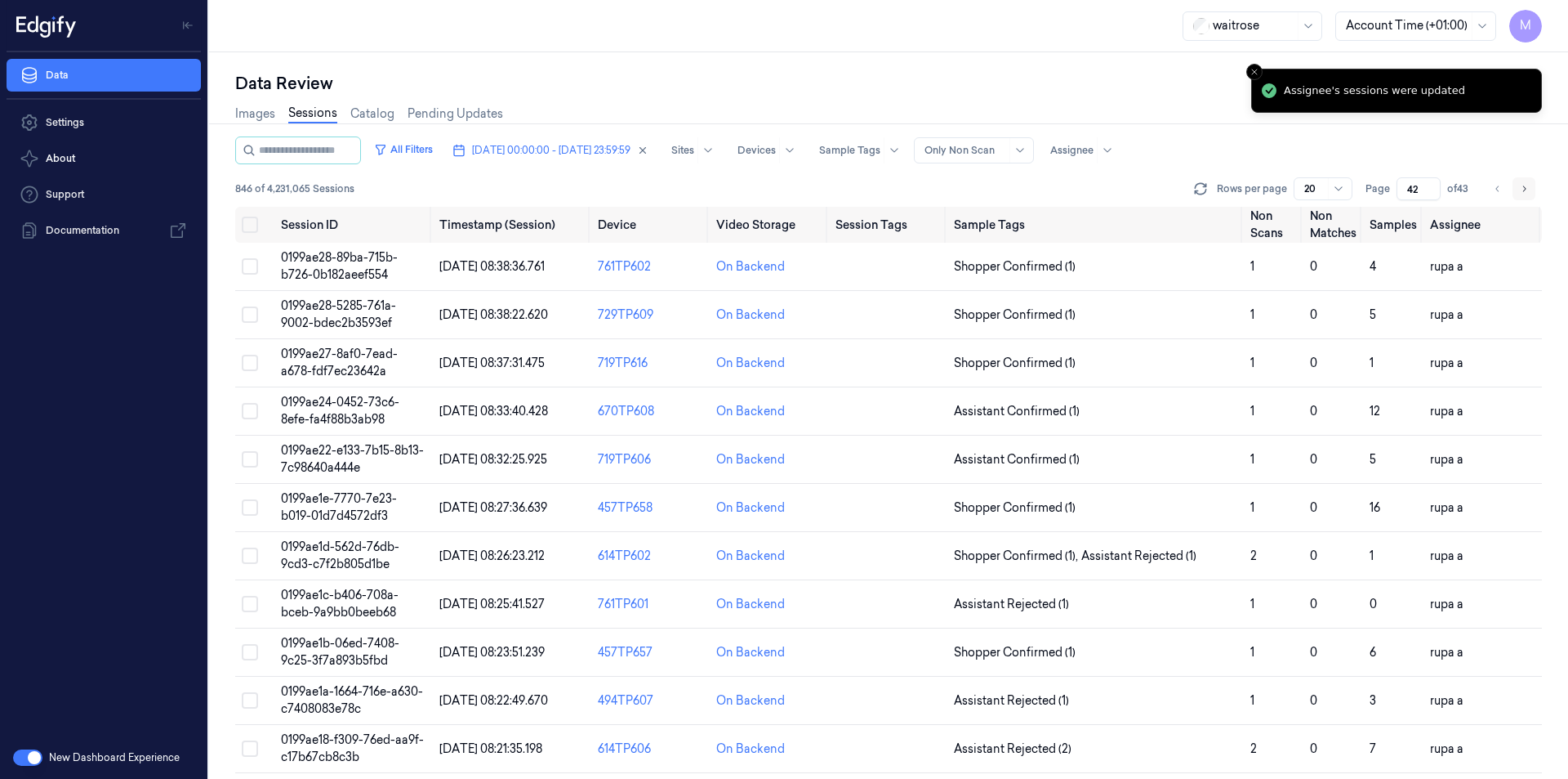
click at [1522, 191] on icon "Go to next page" at bounding box center [1524, 189] width 10 height 13
type input "43"
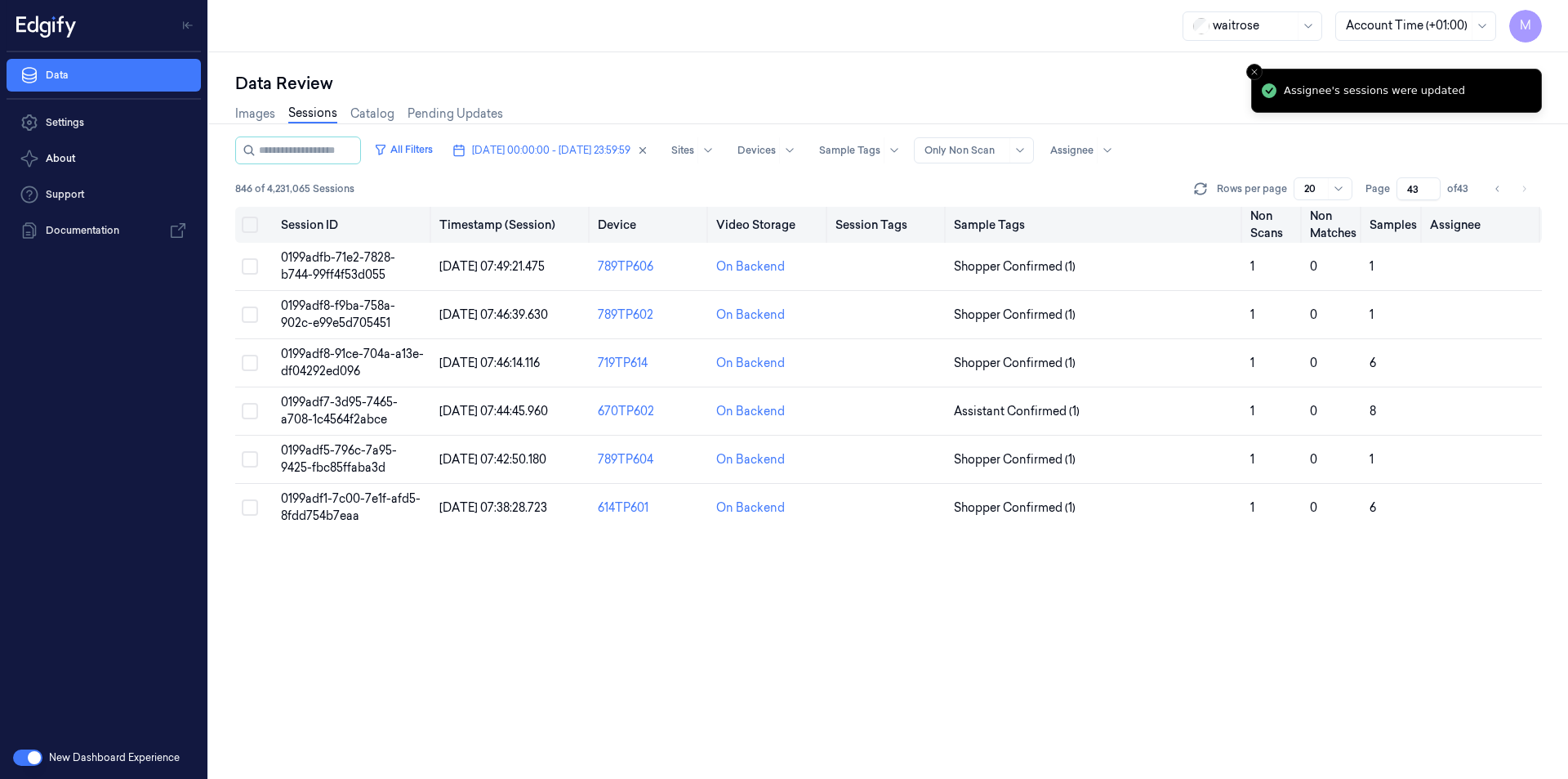
click at [253, 223] on button "Select all" at bounding box center [250, 225] width 16 height 16
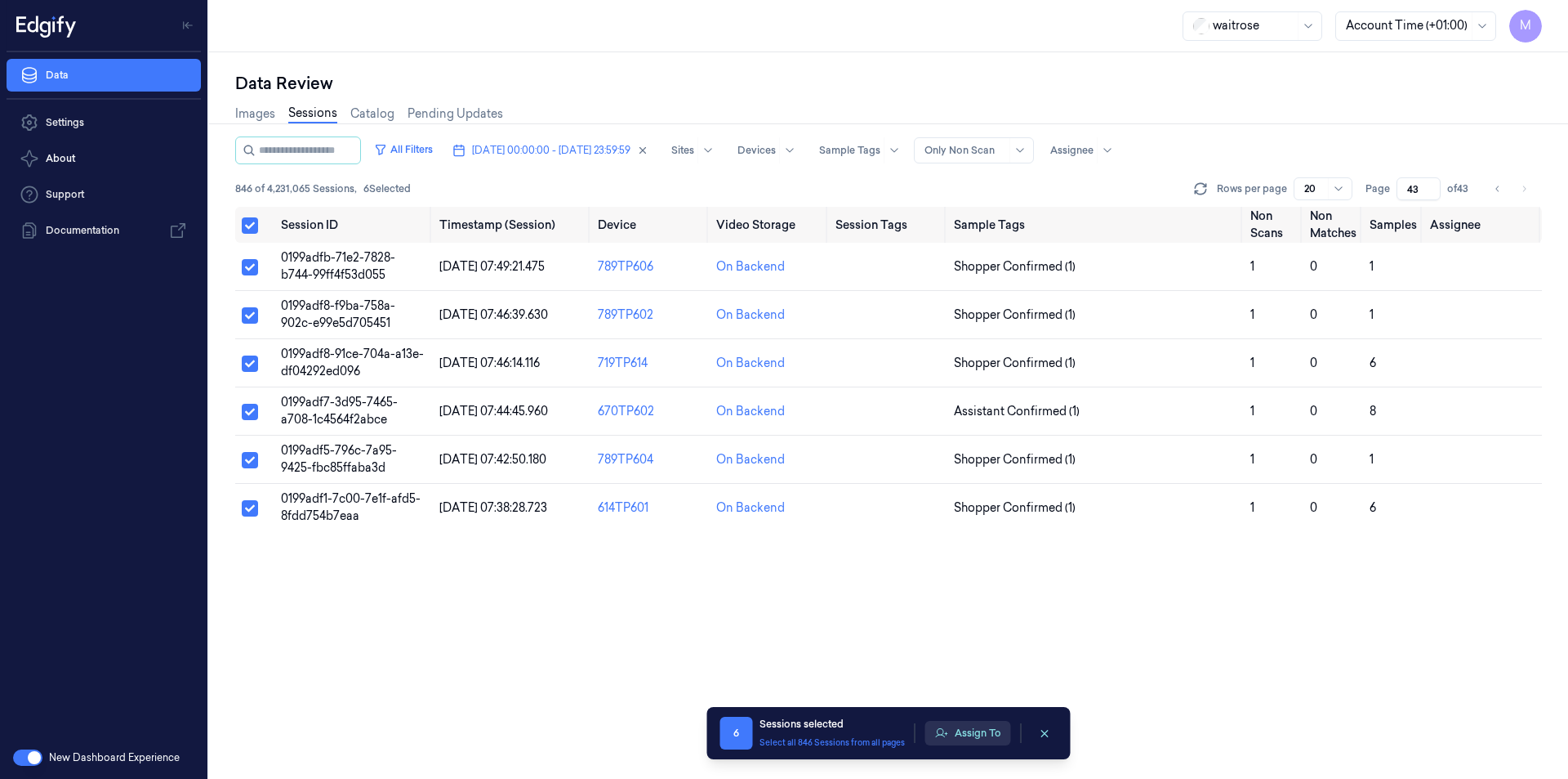
click at [964, 730] on button "Assign To" at bounding box center [968, 732] width 86 height 25
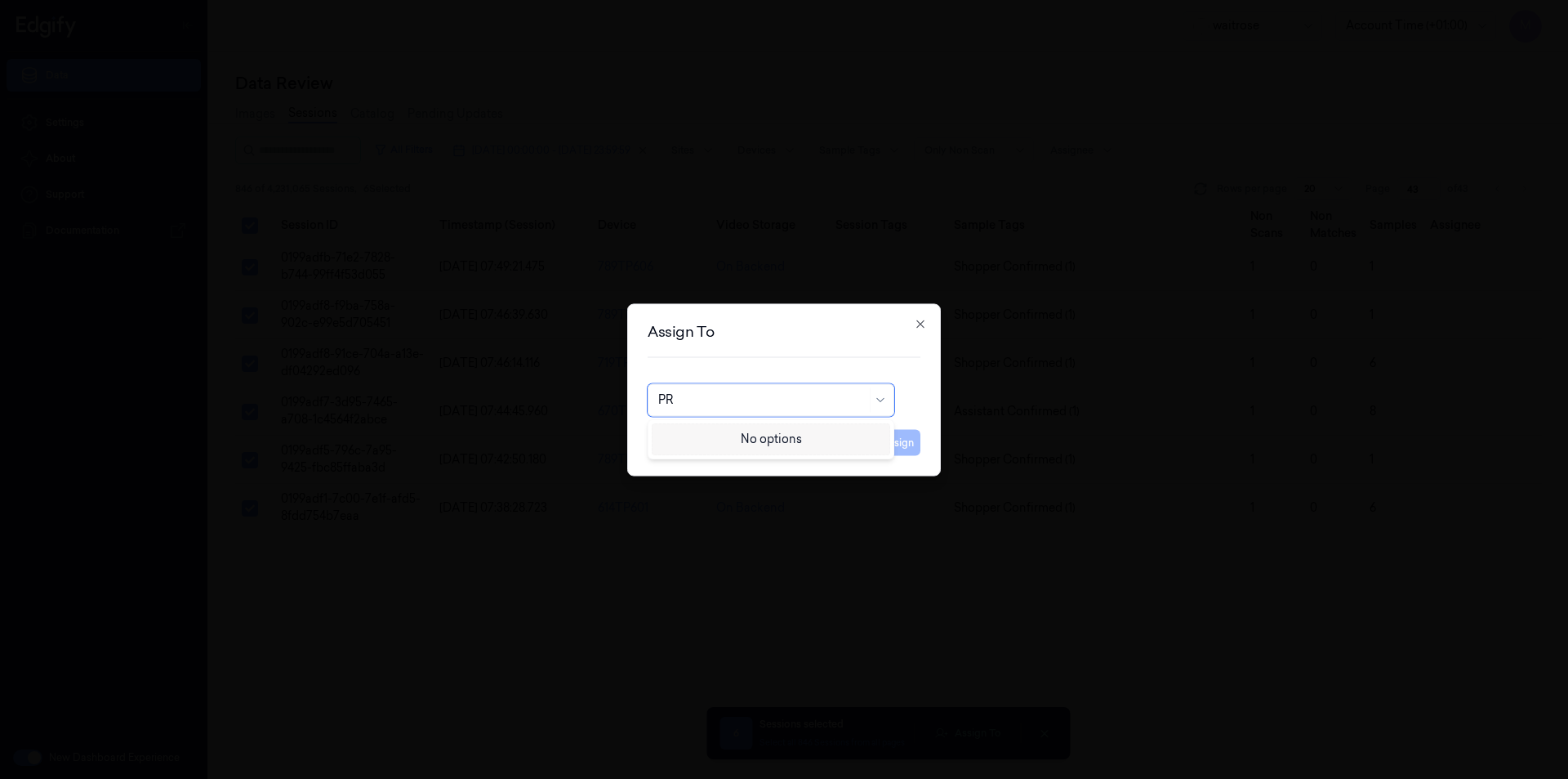
type input "P"
type input "KO"
click at [718, 435] on div "korisetty prem" at bounding box center [698, 436] width 79 height 17
click at [909, 444] on button "Assign" at bounding box center [898, 442] width 45 height 27
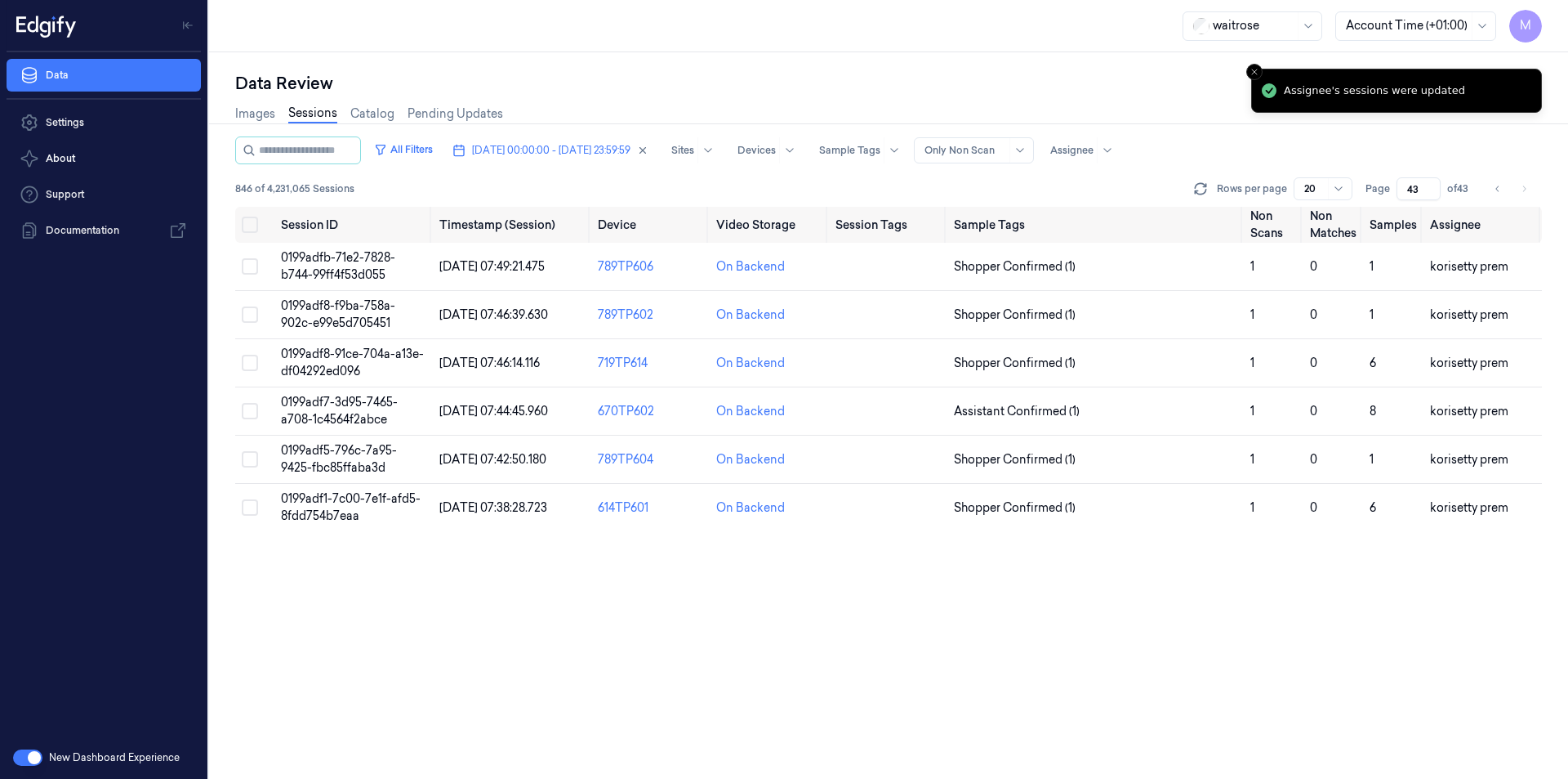
click at [593, 85] on div "Data Review" at bounding box center [888, 82] width 1307 height 23
